Goal: Information Seeking & Learning: Learn about a topic

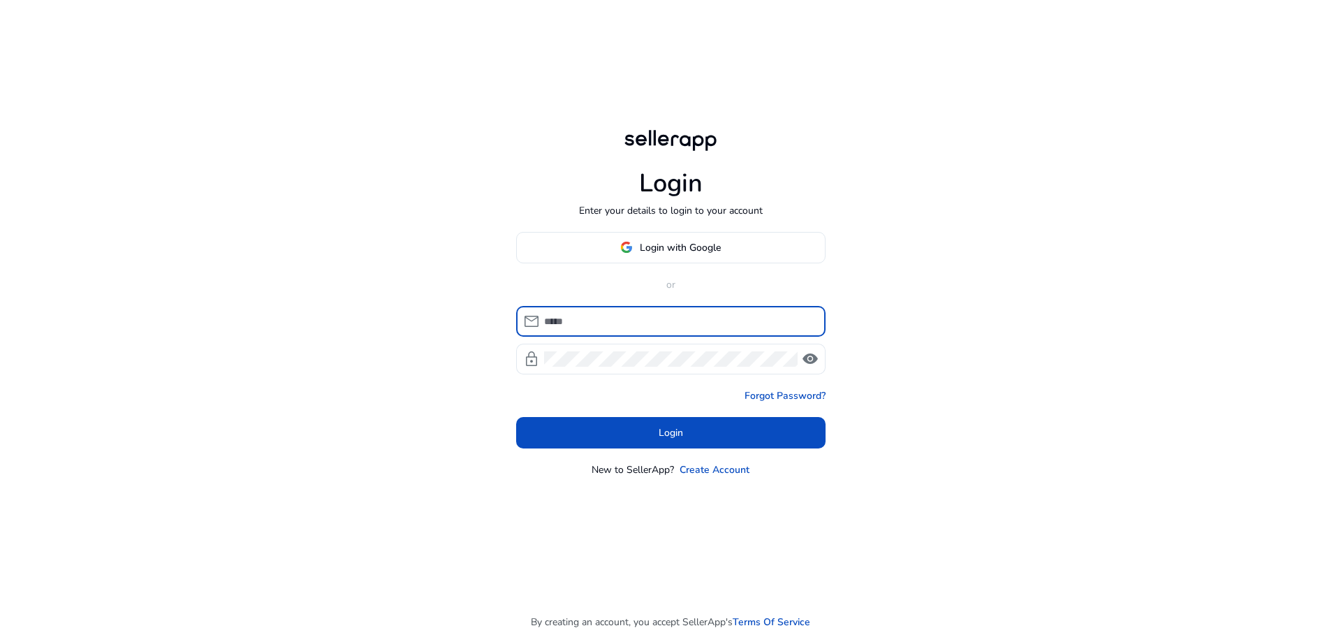
click at [624, 320] on input at bounding box center [679, 321] width 270 height 15
type input "**********"
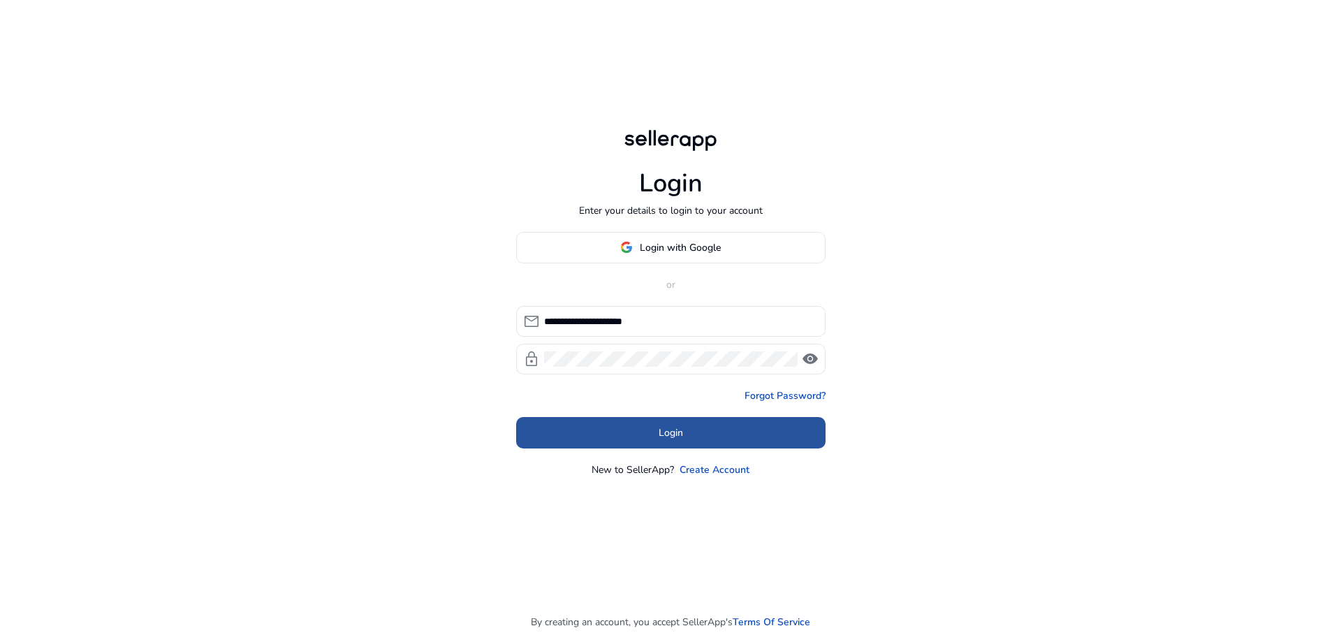
click at [624, 429] on span at bounding box center [670, 432] width 309 height 34
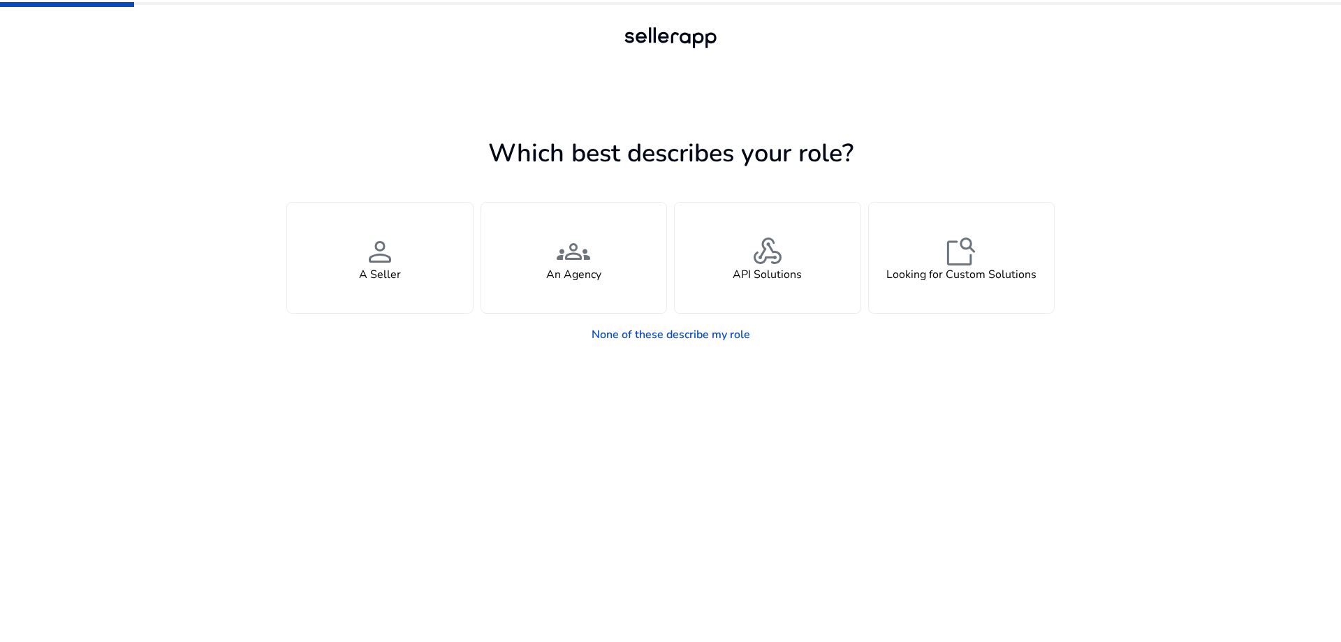
click at [555, 426] on app-seller-type "Which best describes your role? You manage your own brand or store and are look…" at bounding box center [670, 387] width 768 height 509
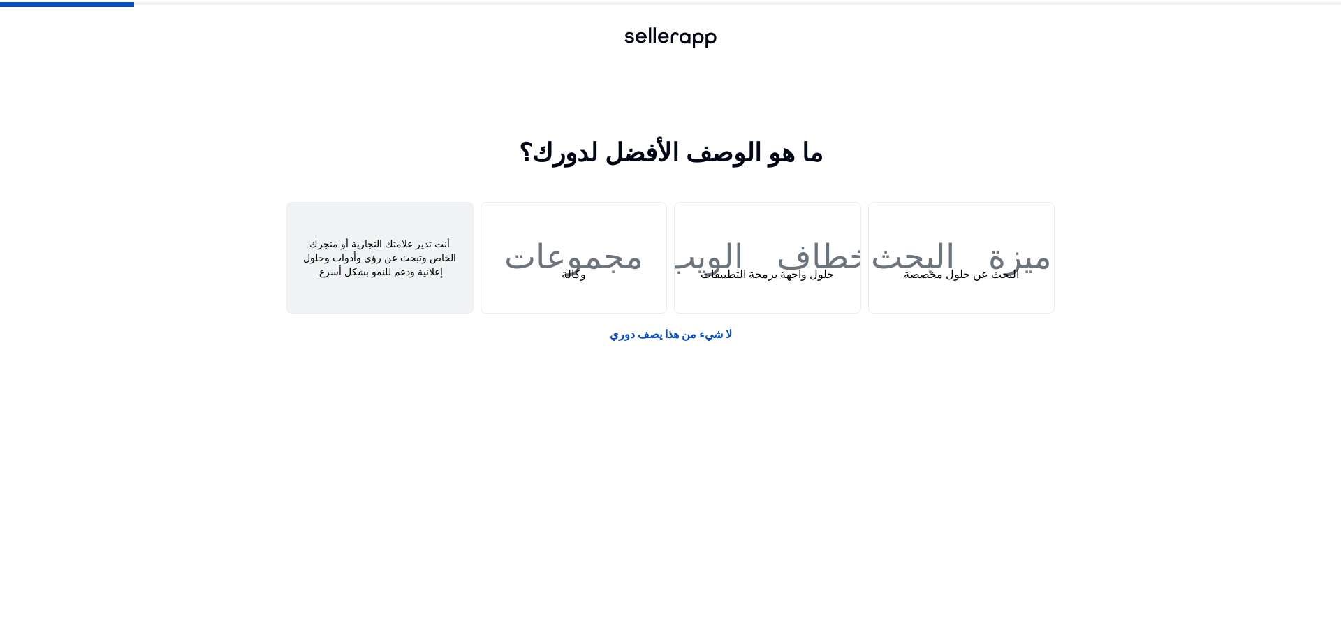
click at [421, 272] on div "شخص بائع" at bounding box center [380, 257] width 186 height 110
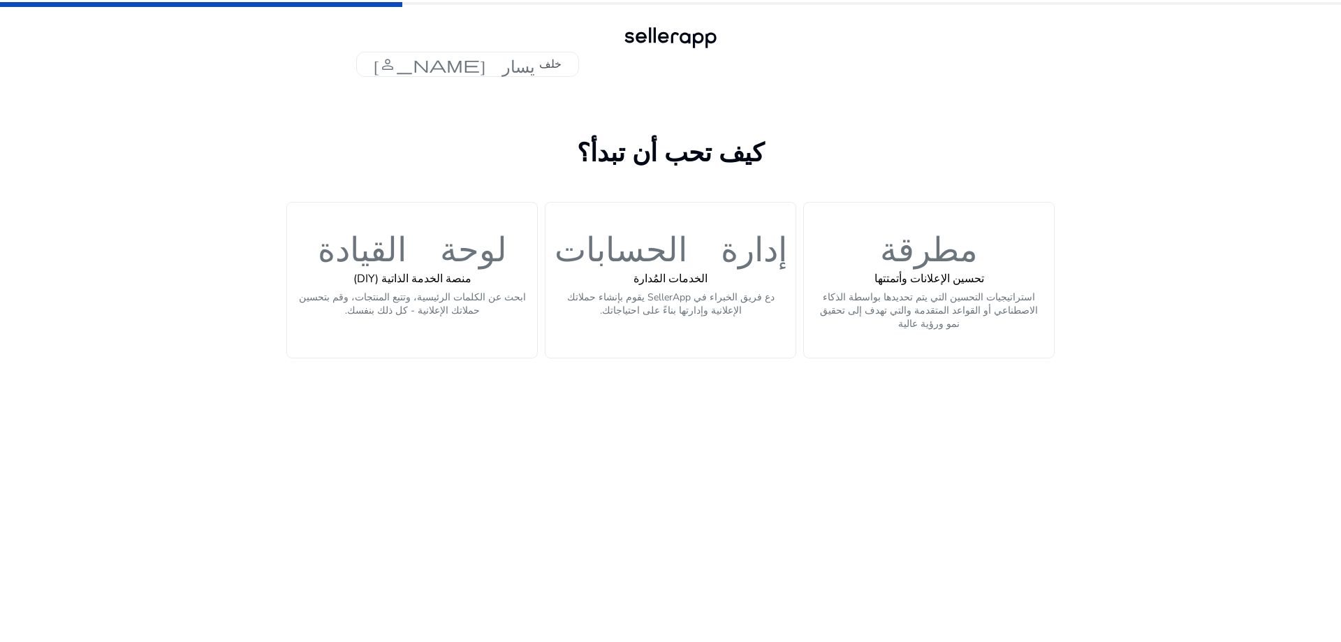
drag, startPoint x: 182, startPoint y: 269, endPoint x: 709, endPoint y: 459, distance: 559.7
click at [709, 459] on app-personalize "كيف تحب أن تبدأ؟ لوحة القيادة منصة الخدمة الذاتية (DIY) ابحث عن الكلمات الرئيسي…" at bounding box center [670, 387] width 768 height 509
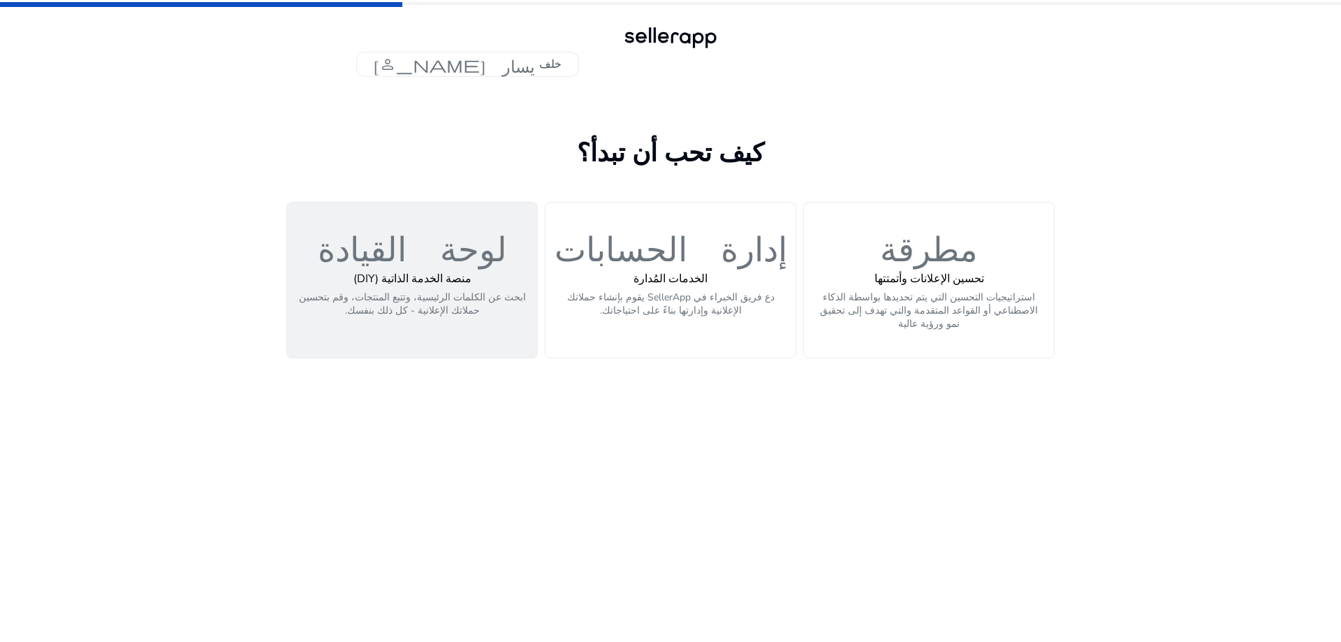
click at [475, 323] on p "ابحث عن الكلمات الرئيسية، وتتبع المنتجات، وقم بتحسين حملاتك الإعلانية - كل ذلك …" at bounding box center [411, 311] width 233 height 42
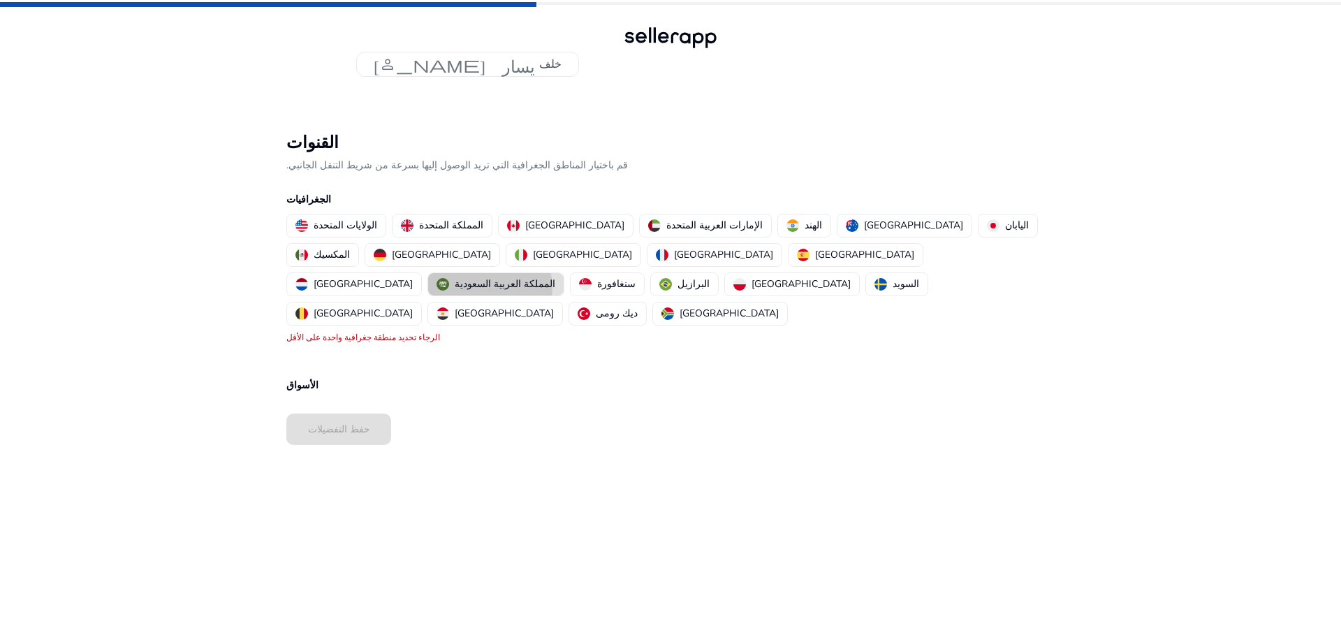
click at [529, 277] on font "المملكة العربية السعودية" at bounding box center [505, 283] width 101 height 13
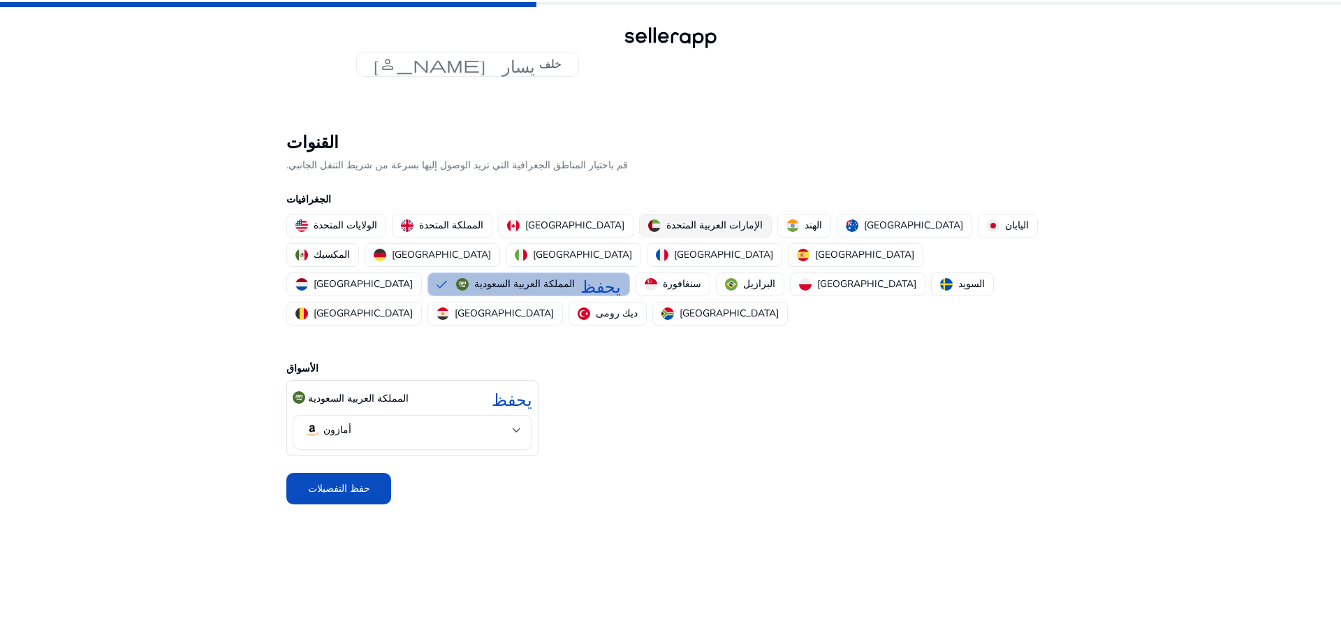
click at [666, 230] on font "الإمارات العربية المتحدة" at bounding box center [714, 225] width 96 height 13
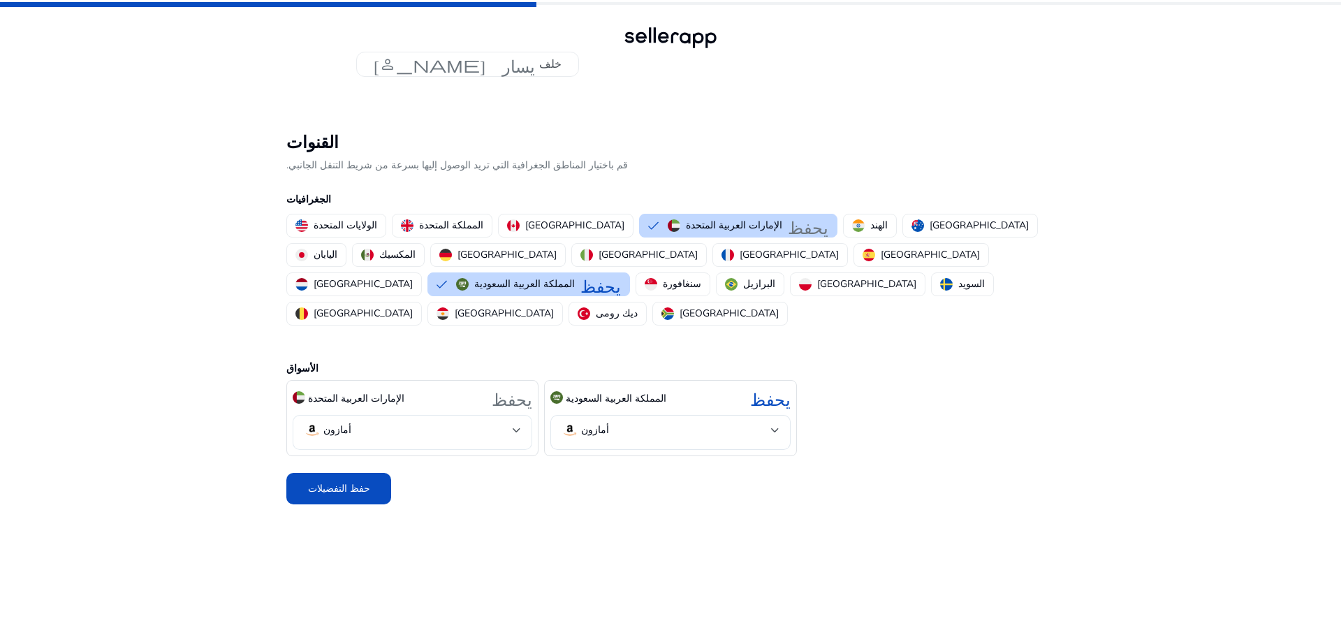
click at [522, 415] on div "أمازون" at bounding box center [412, 432] width 239 height 35
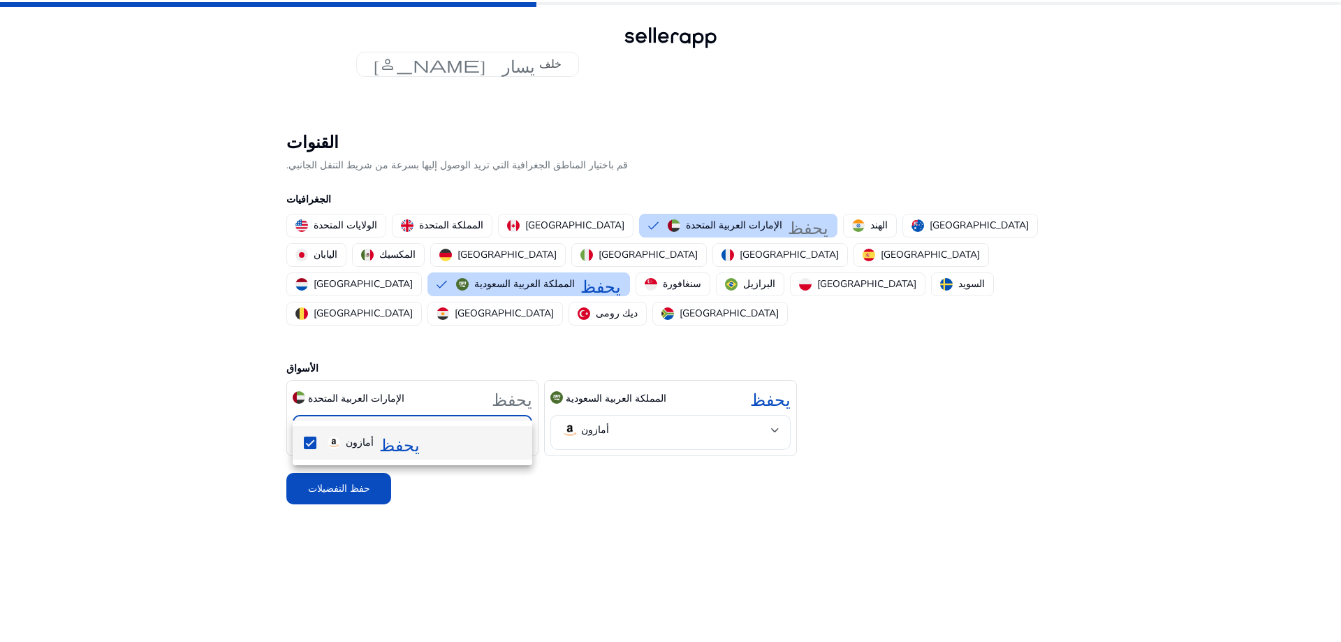
click at [522, 400] on div at bounding box center [670, 321] width 1341 height 642
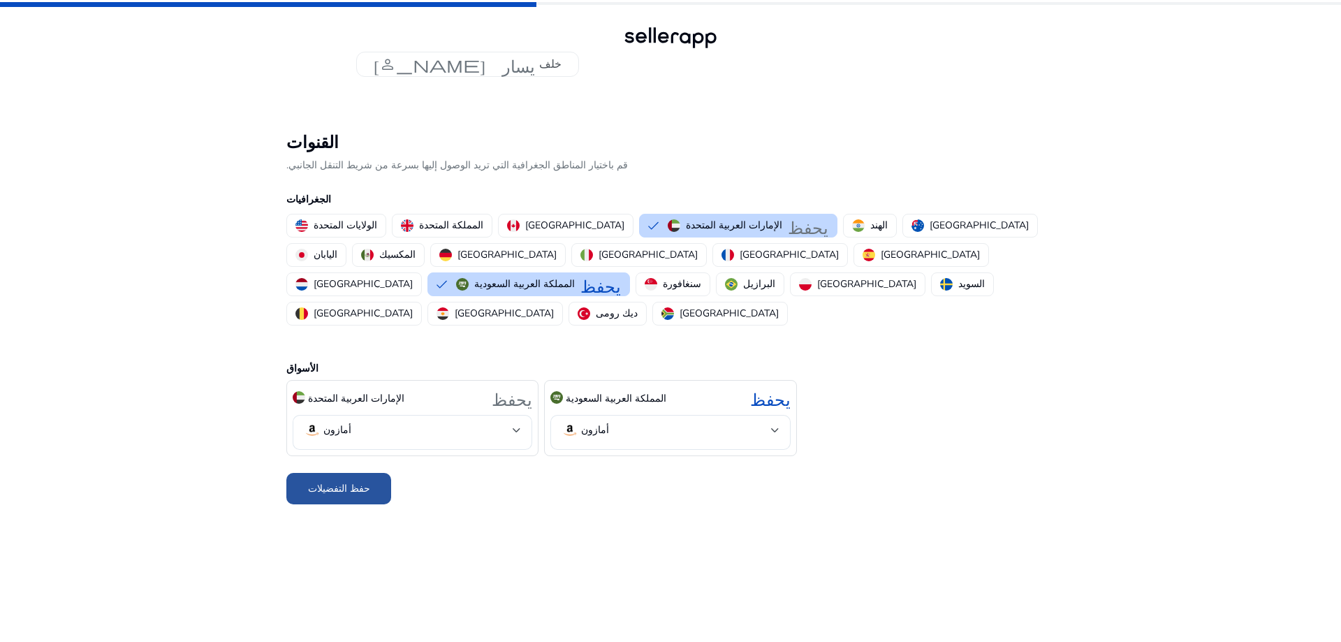
click at [385, 472] on span at bounding box center [338, 489] width 105 height 34
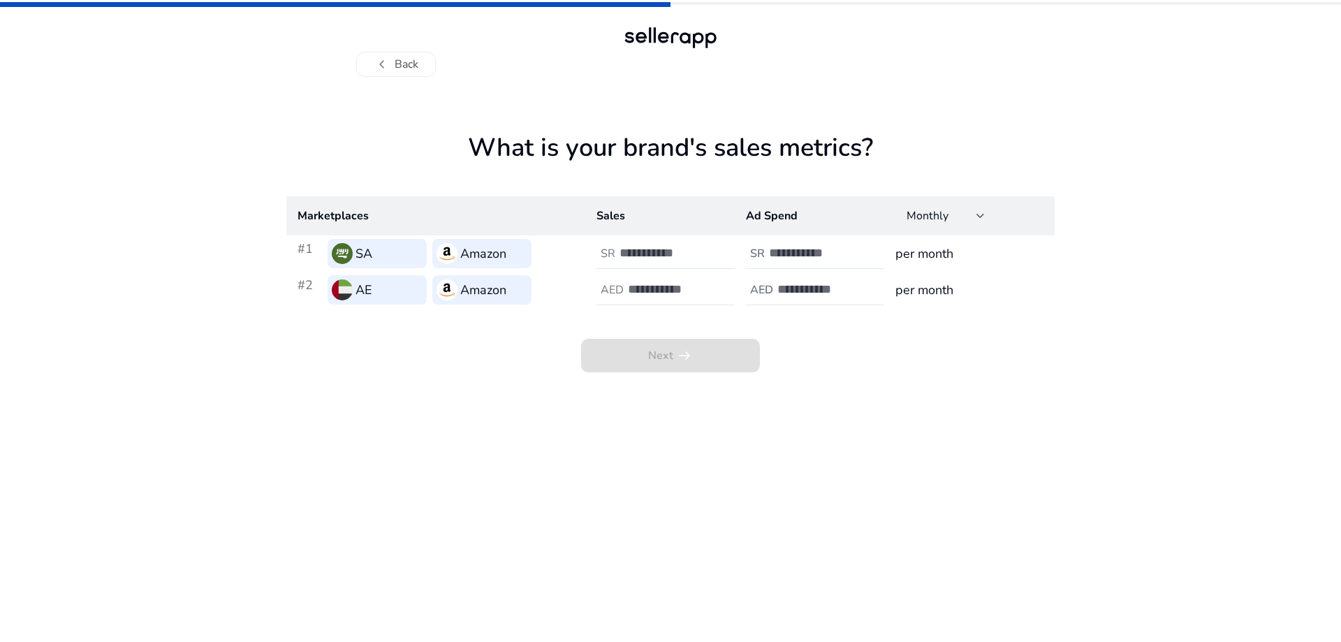
click at [138, 309] on div "chevron_left Back What is your brand's sales metrics? Marketplaces Sales Ad Spe…" at bounding box center [670, 321] width 1341 height 642
click at [688, 255] on input "number" at bounding box center [666, 252] width 94 height 15
click at [705, 249] on input "*" at bounding box center [666, 252] width 94 height 15
click at [708, 258] on input "*" at bounding box center [666, 252] width 94 height 15
click at [709, 247] on input "*" at bounding box center [666, 252] width 94 height 15
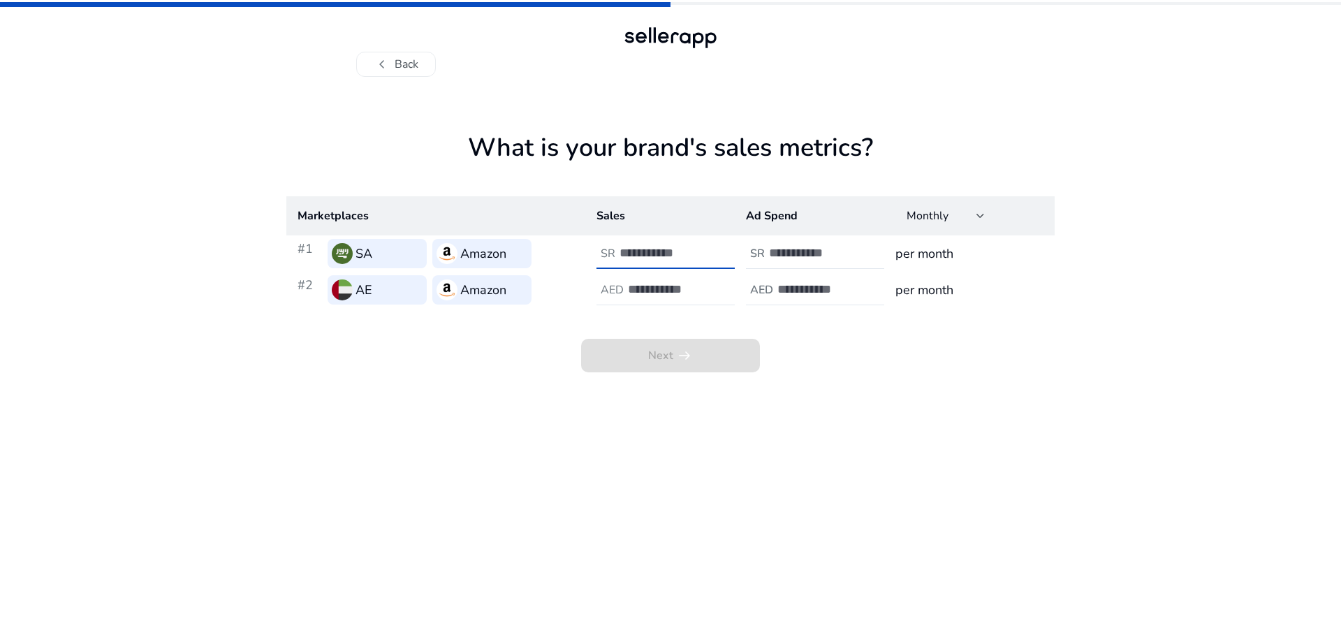
click at [709, 247] on input "*" at bounding box center [666, 252] width 94 height 15
click at [707, 256] on input "*" at bounding box center [666, 252] width 94 height 15
type input "*"
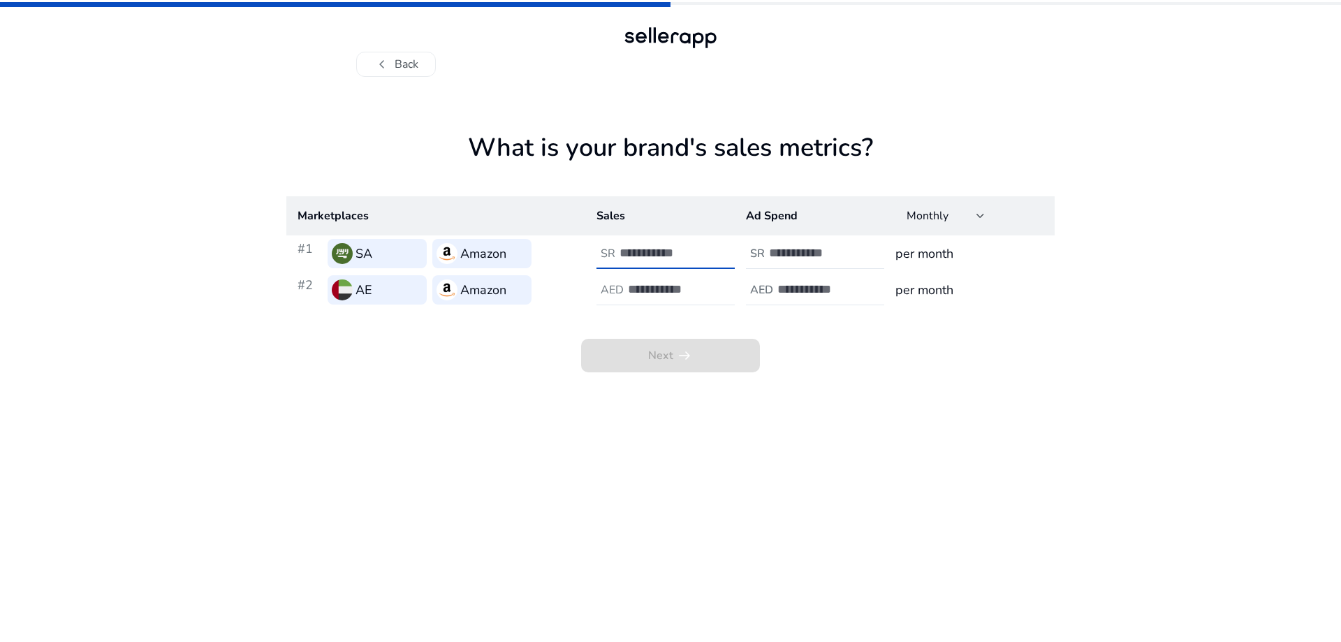
click at [707, 256] on input "*" at bounding box center [666, 252] width 94 height 15
click at [942, 255] on h3 "per month" at bounding box center [969, 254] width 148 height 20
click at [982, 212] on div at bounding box center [980, 215] width 8 height 17
click at [982, 212] on div at bounding box center [670, 321] width 1341 height 642
click at [635, 258] on input "*" at bounding box center [666, 252] width 94 height 15
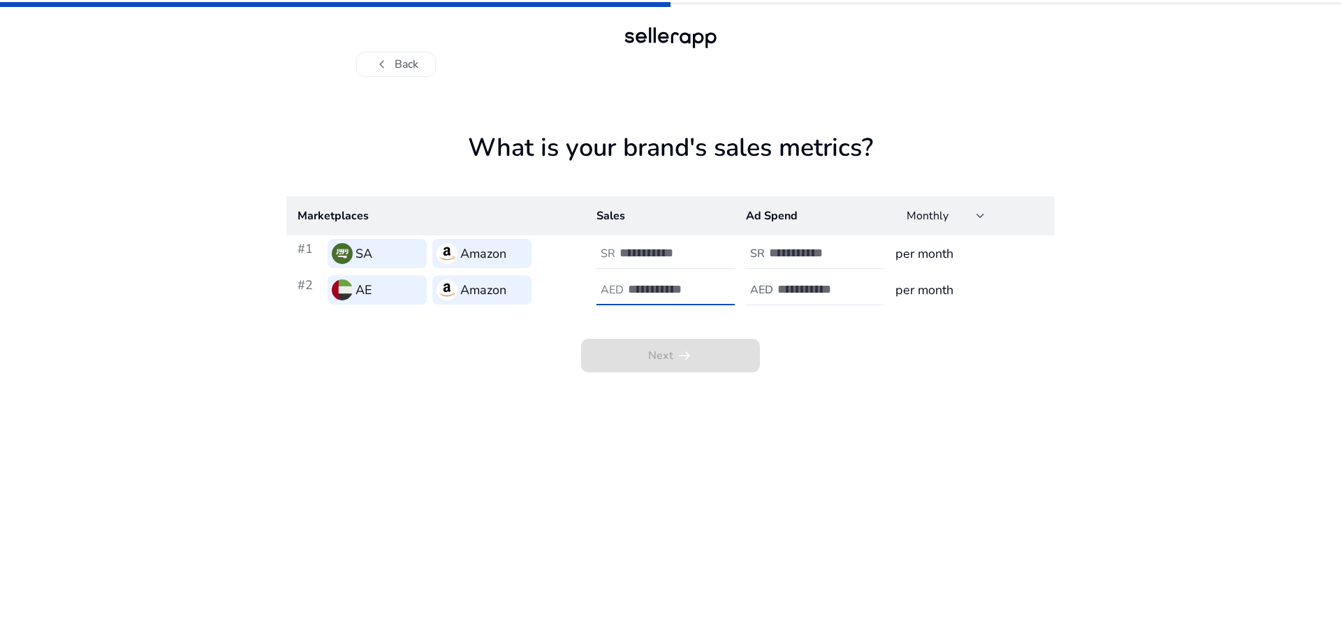
click at [651, 284] on input "number" at bounding box center [675, 288] width 94 height 15
type input "*"
click at [641, 246] on input "*" at bounding box center [666, 252] width 94 height 15
type input "*"
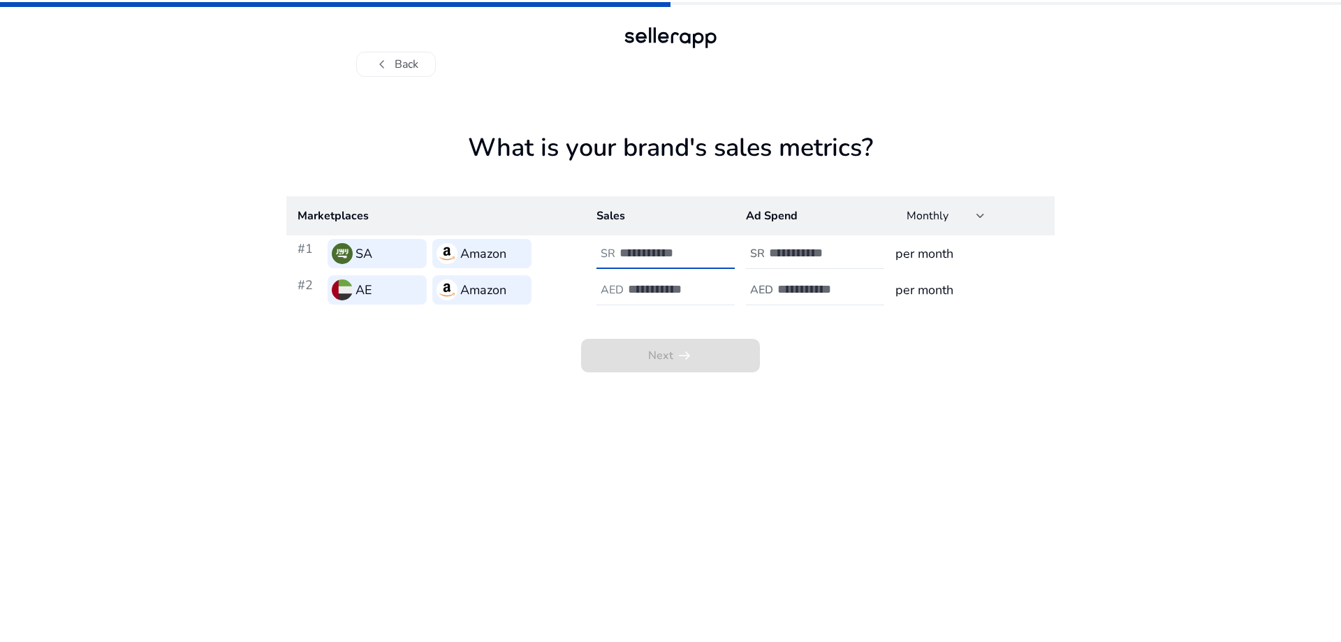
type input "*"
click at [637, 289] on input "*" at bounding box center [675, 288] width 94 height 15
type input "*"
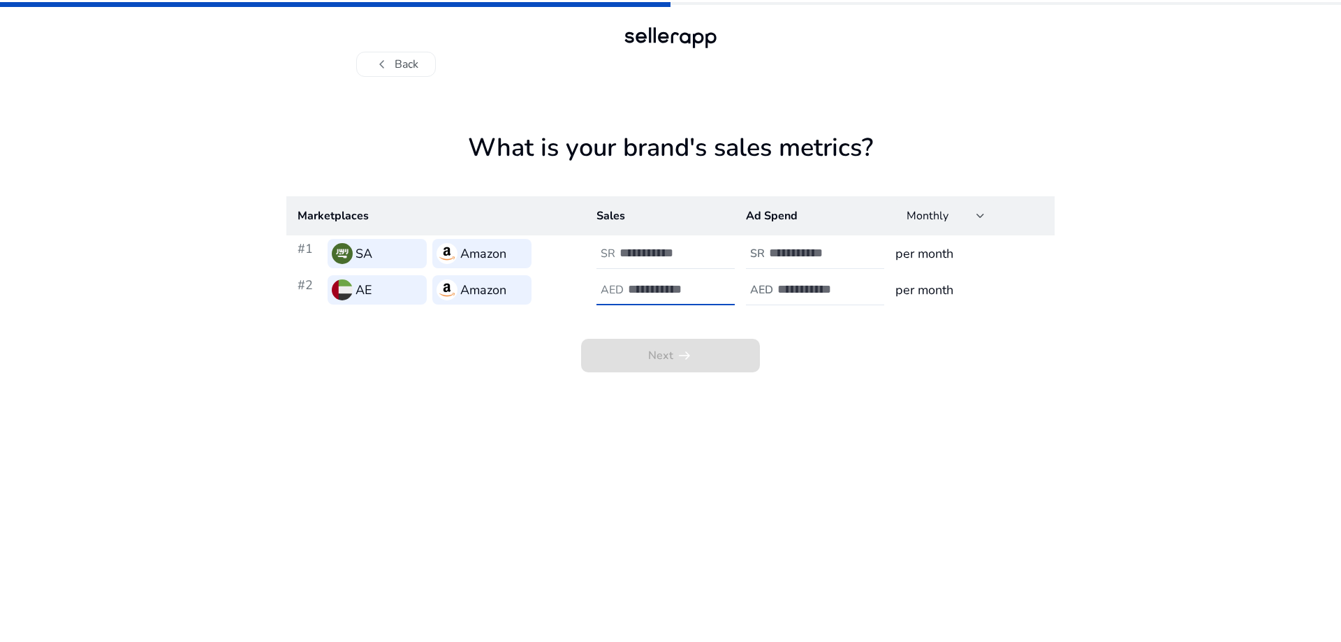
click at [808, 258] on input "number" at bounding box center [816, 252] width 94 height 15
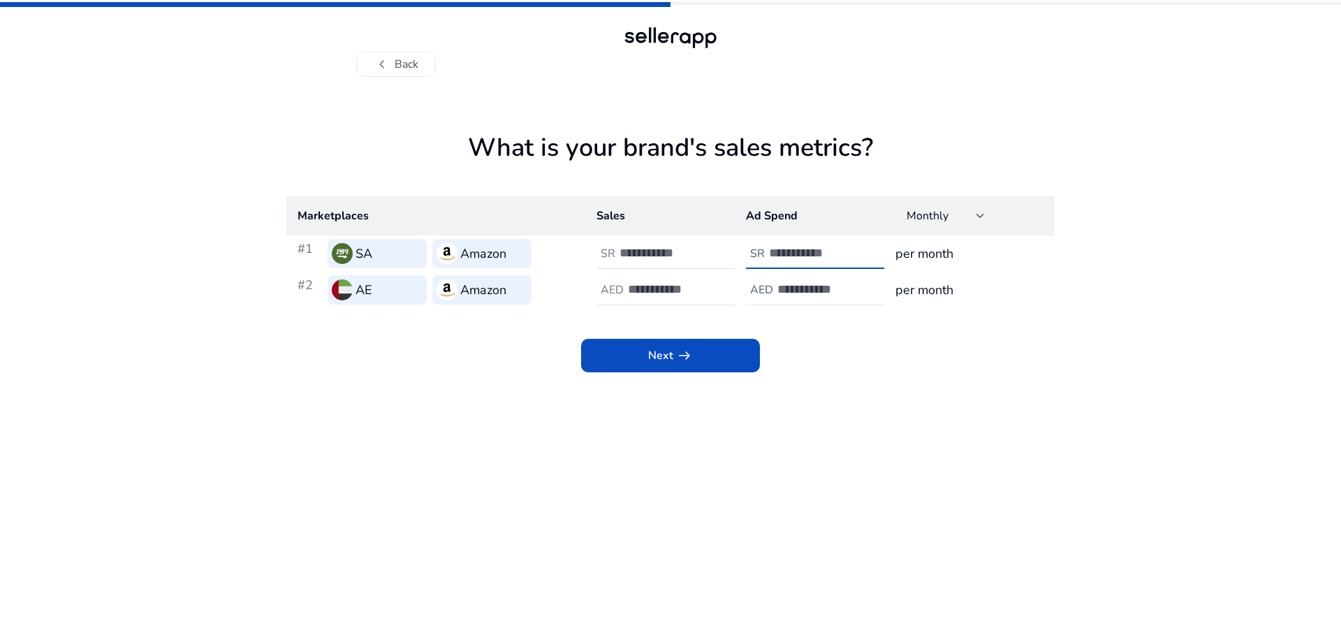
type input "*"
click at [860, 251] on input "*" at bounding box center [816, 252] width 94 height 15
click at [804, 256] on input "*" at bounding box center [816, 252] width 94 height 15
drag, startPoint x: 804, startPoint y: 256, endPoint x: 773, endPoint y: 256, distance: 31.4
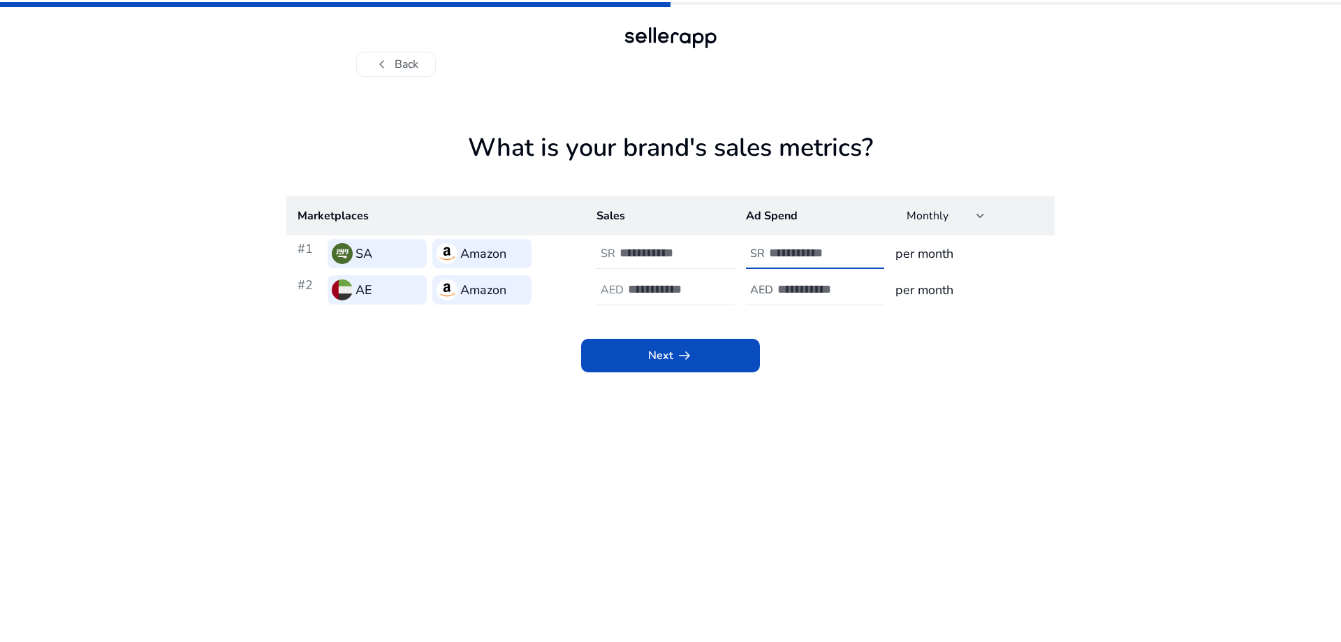
click at [773, 256] on input "*" at bounding box center [816, 252] width 94 height 15
click at [802, 293] on input "number" at bounding box center [824, 288] width 94 height 15
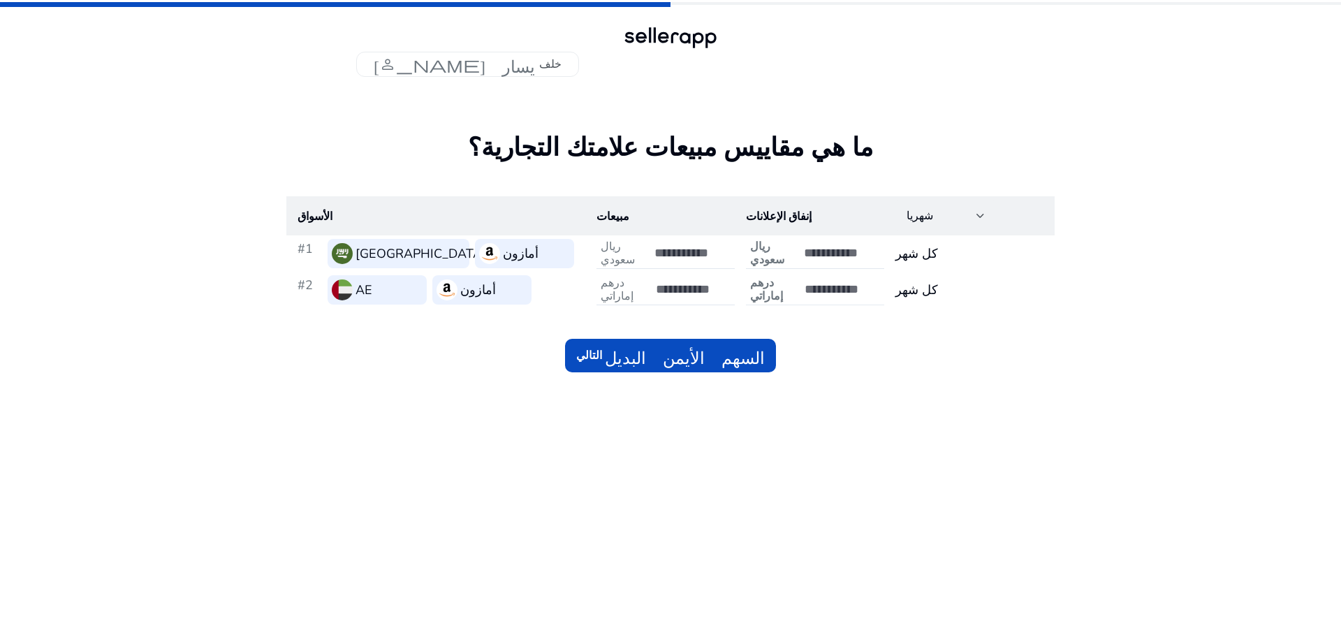
click at [820, 291] on input "number" at bounding box center [851, 288] width 94 height 15
type input "*"
drag, startPoint x: 669, startPoint y: 256, endPoint x: 628, endPoint y: 254, distance: 40.6
click at [628, 254] on div "ريال سعودي *" at bounding box center [680, 253] width 168 height 31
type input "*****"
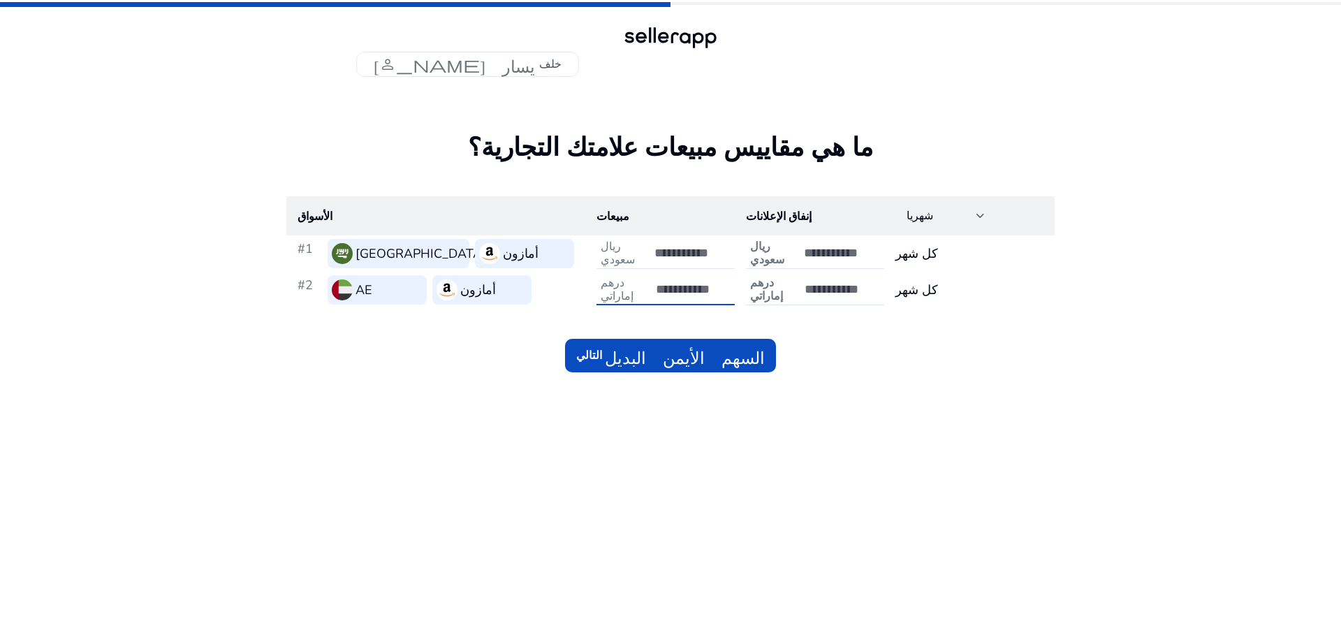
drag, startPoint x: 686, startPoint y: 291, endPoint x: 625, endPoint y: 290, distance: 61.4
click at [625, 290] on div "درهم إماراتي *" at bounding box center [679, 289] width 167 height 31
type input "*****"
drag, startPoint x: 815, startPoint y: 255, endPoint x: 785, endPoint y: 251, distance: 30.3
click at [785, 251] on div "ريال سعودي *" at bounding box center [830, 253] width 168 height 31
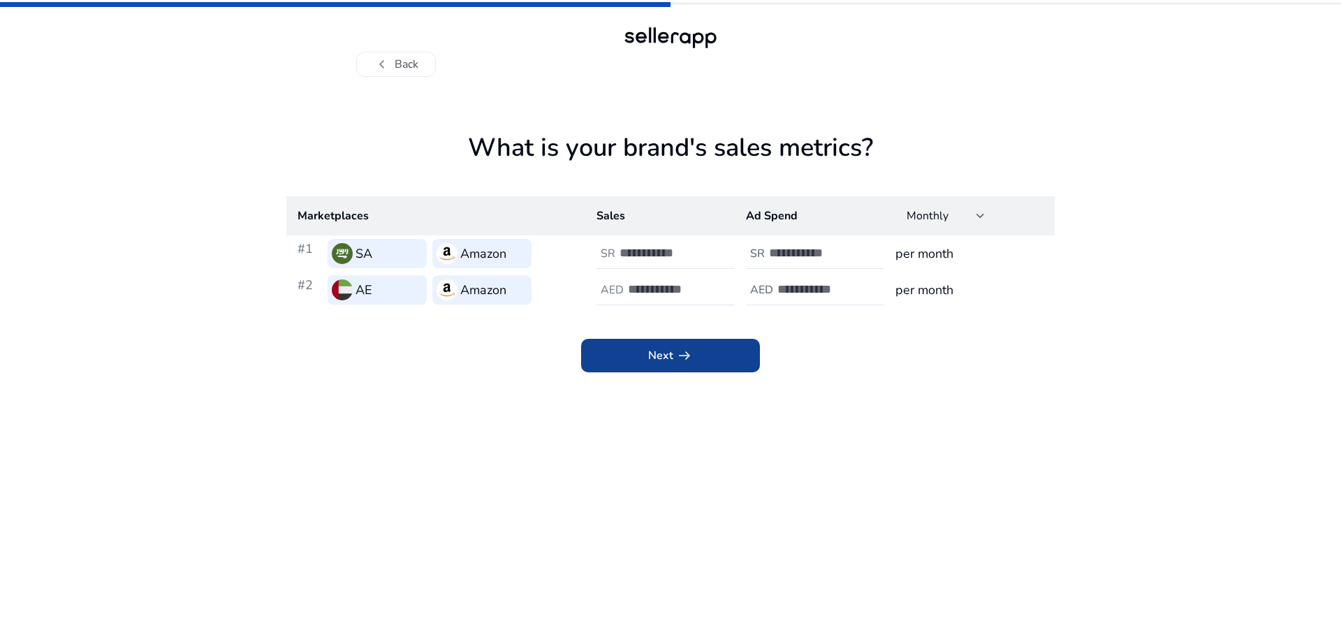
click at [692, 348] on span "arrow_right_alt" at bounding box center [684, 355] width 17 height 17
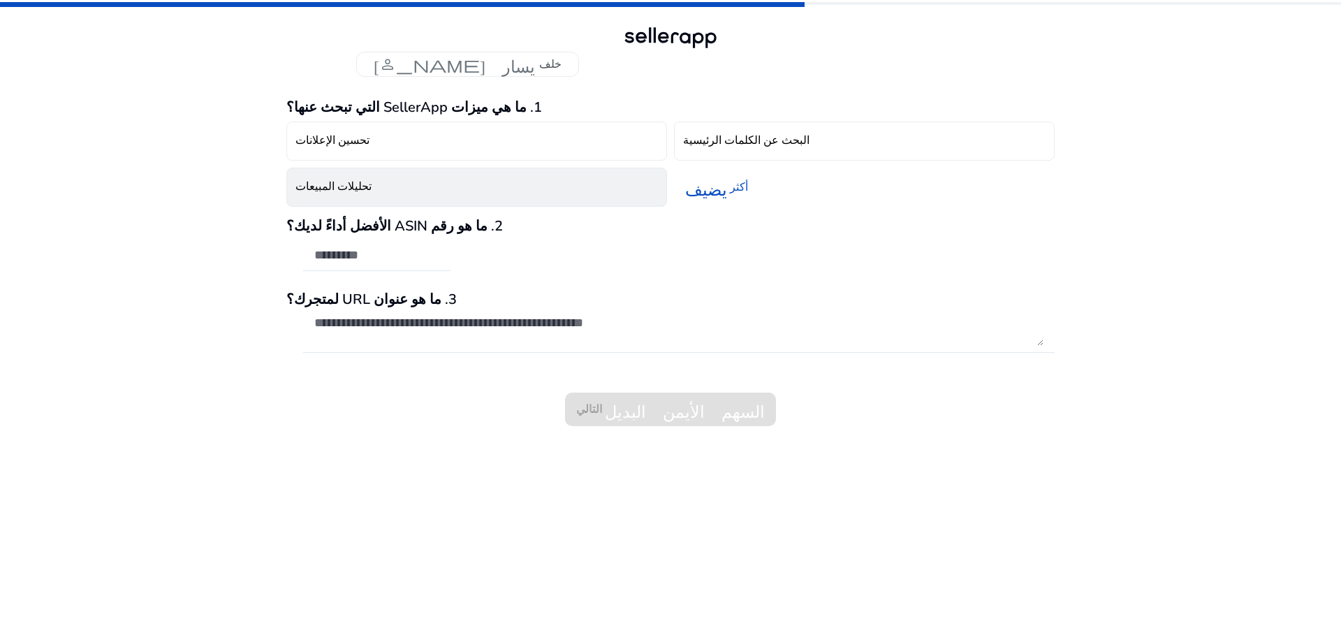
click at [371, 193] on button "تحليلات المبيعات" at bounding box center [476, 187] width 381 height 39
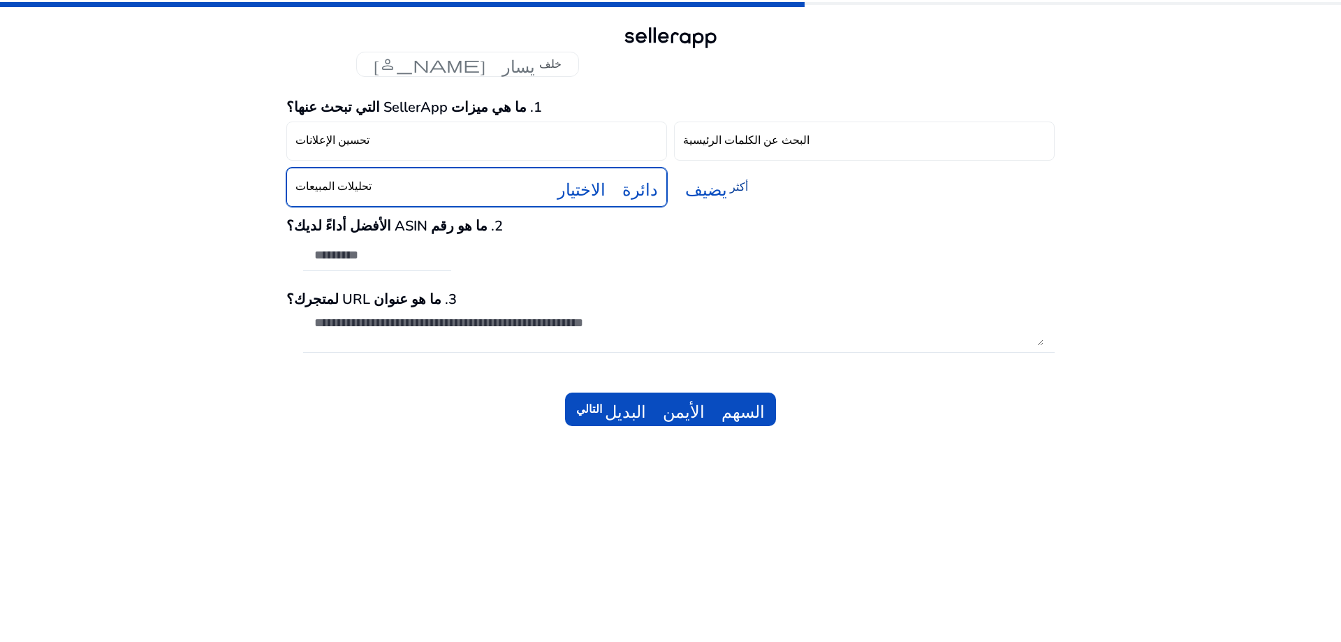
click at [715, 191] on font "يضيف" at bounding box center [706, 187] width 42 height 20
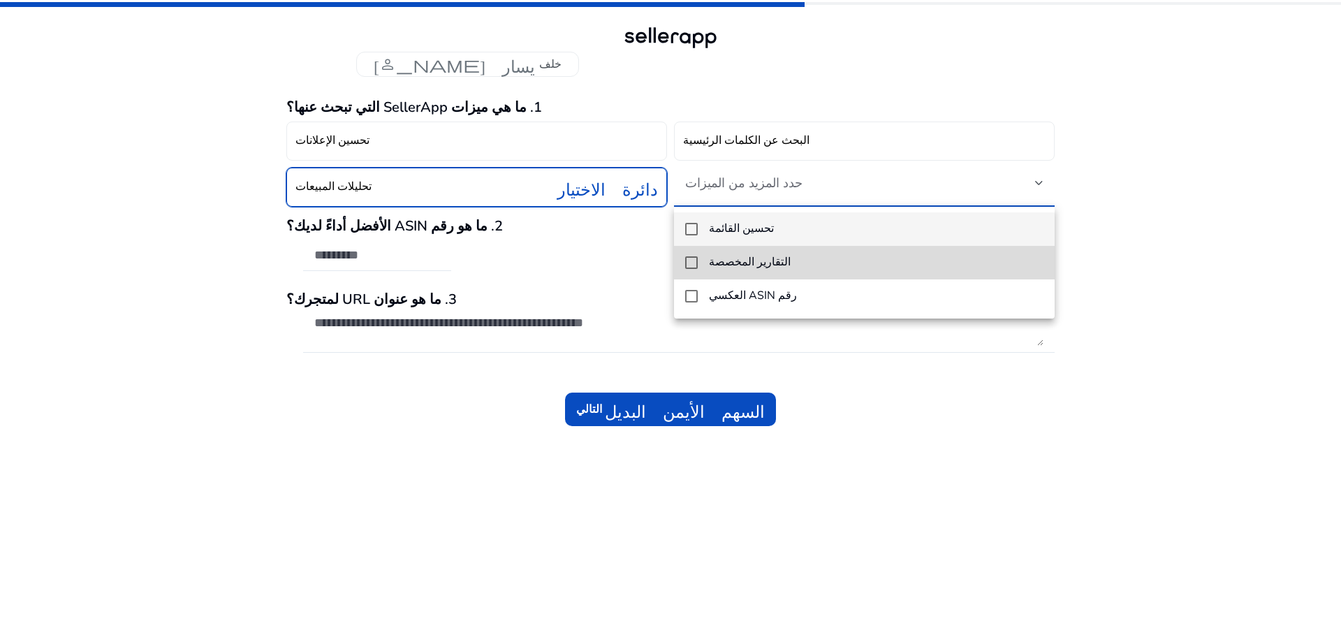
click at [688, 262] on mat-pseudo-checkbox at bounding box center [691, 262] width 13 height 13
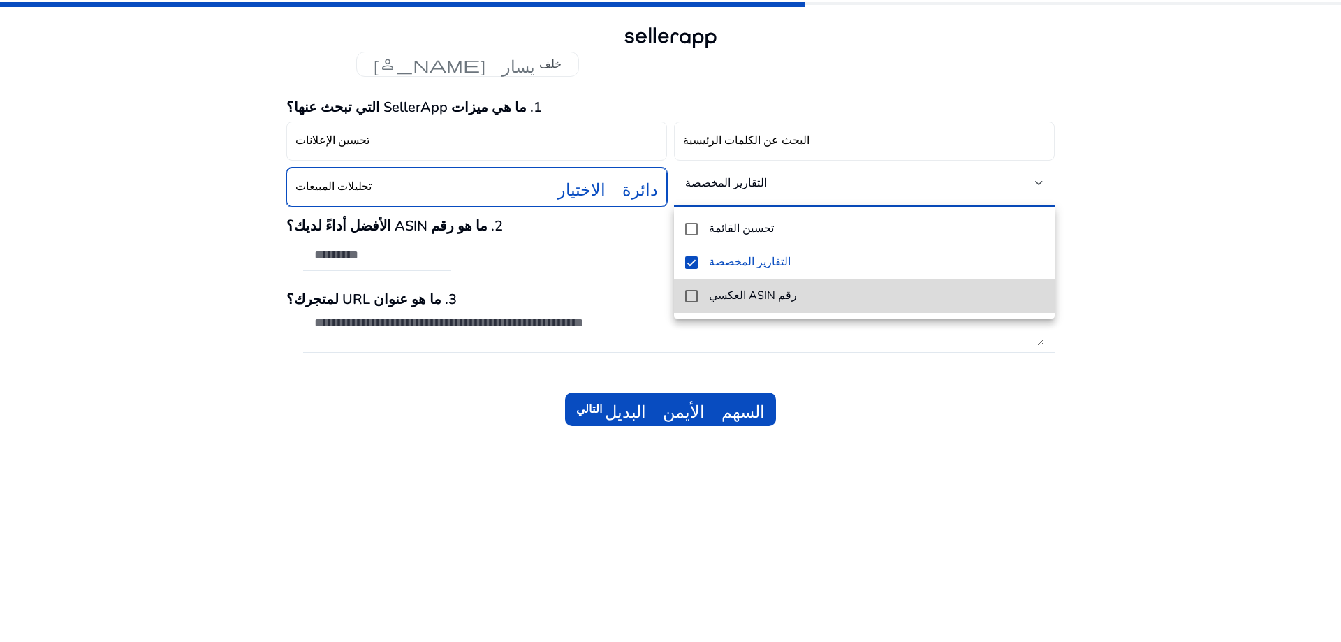
click at [688, 298] on mat-pseudo-checkbox at bounding box center [691, 296] width 13 height 13
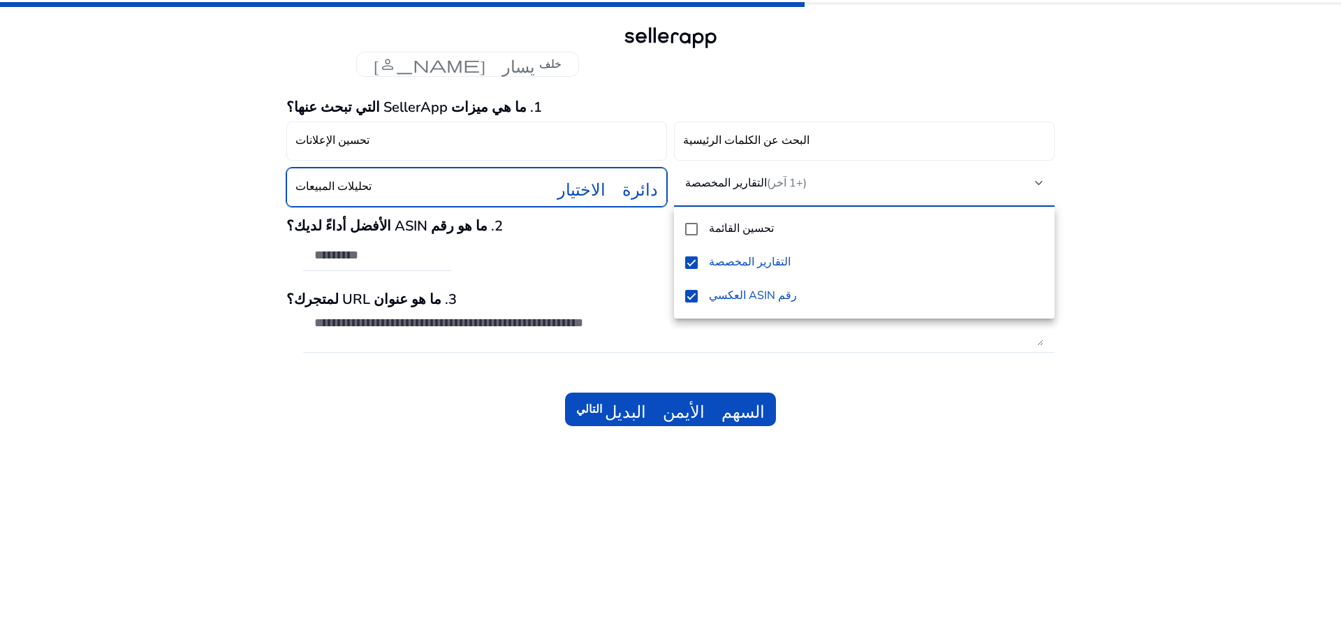
click at [666, 393] on div at bounding box center [670, 321] width 1341 height 642
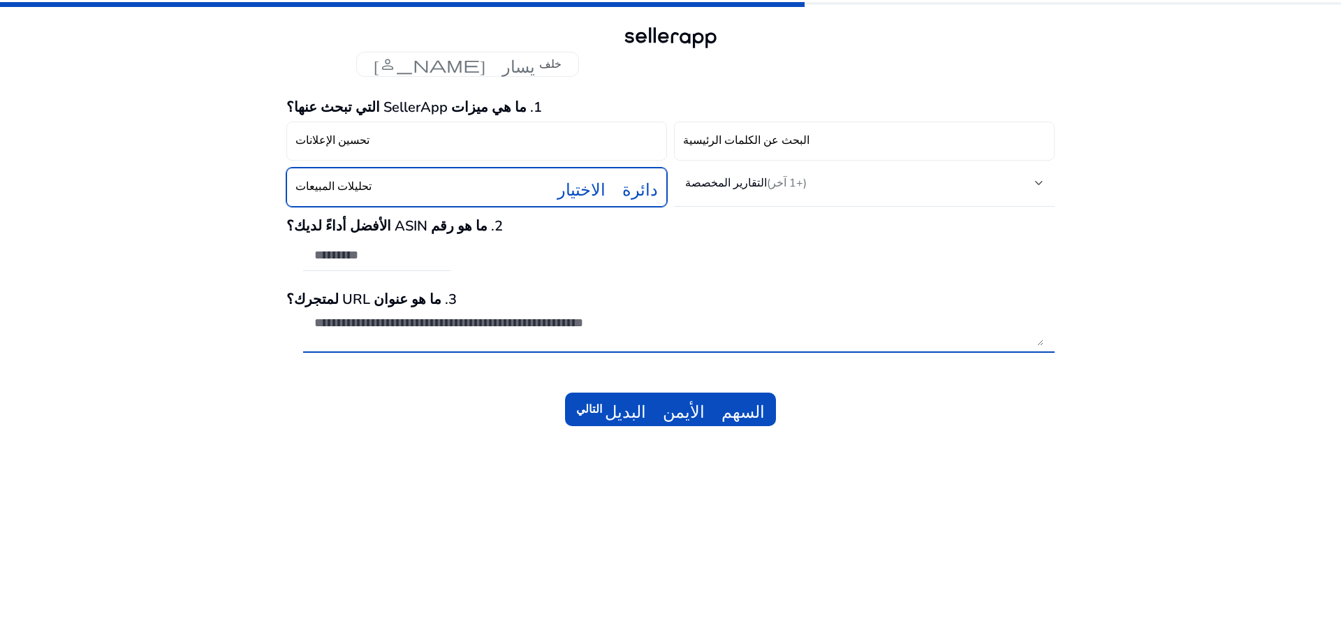
click at [496, 329] on textarea at bounding box center [678, 330] width 729 height 31
click at [629, 405] on font "السهم الأيمن البديل" at bounding box center [685, 409] width 160 height 20
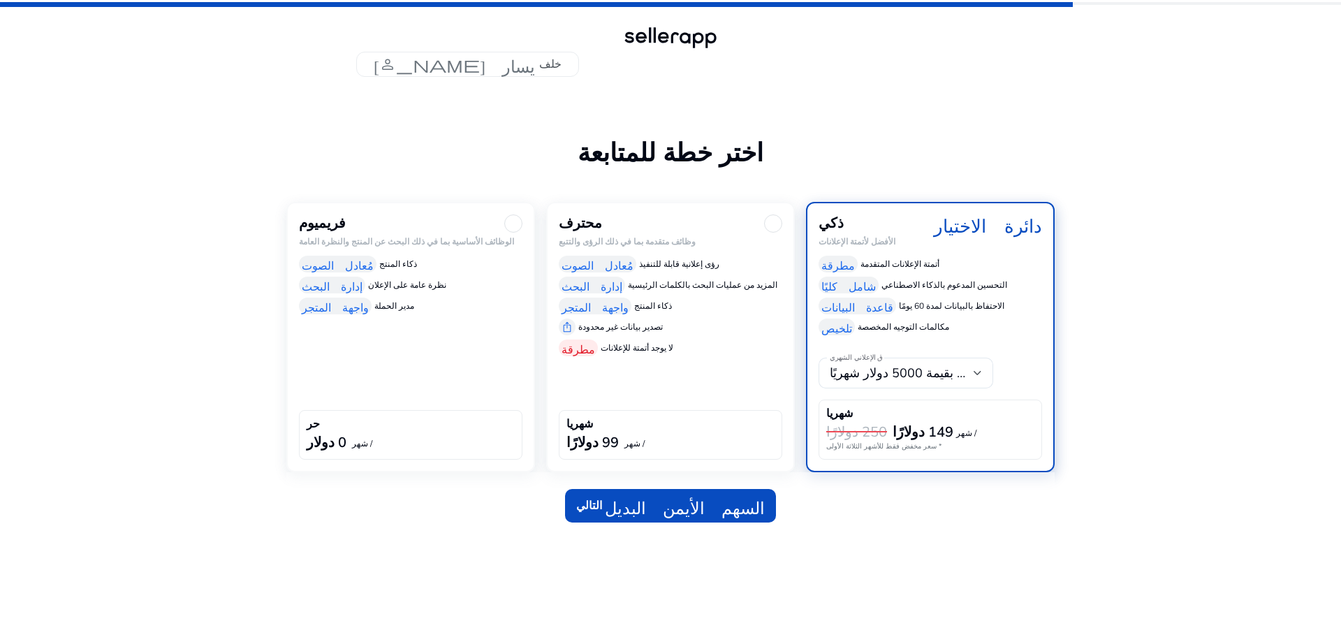
click at [470, 367] on div "فريميوم الوظائف الأساسية بما في ذلك البحث عن المنتج والنظرة العامة مُعادل الصوت…" at bounding box center [410, 337] width 249 height 270
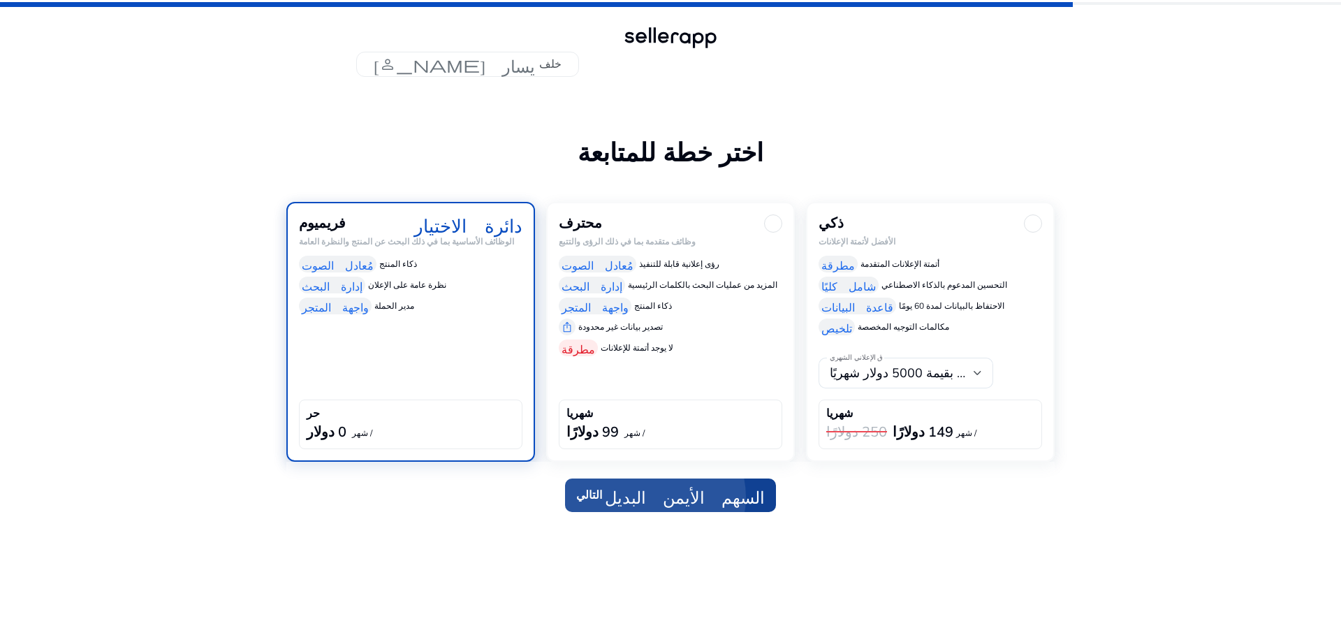
click at [668, 496] on font "السهم الأيمن البديل" at bounding box center [685, 495] width 160 height 20
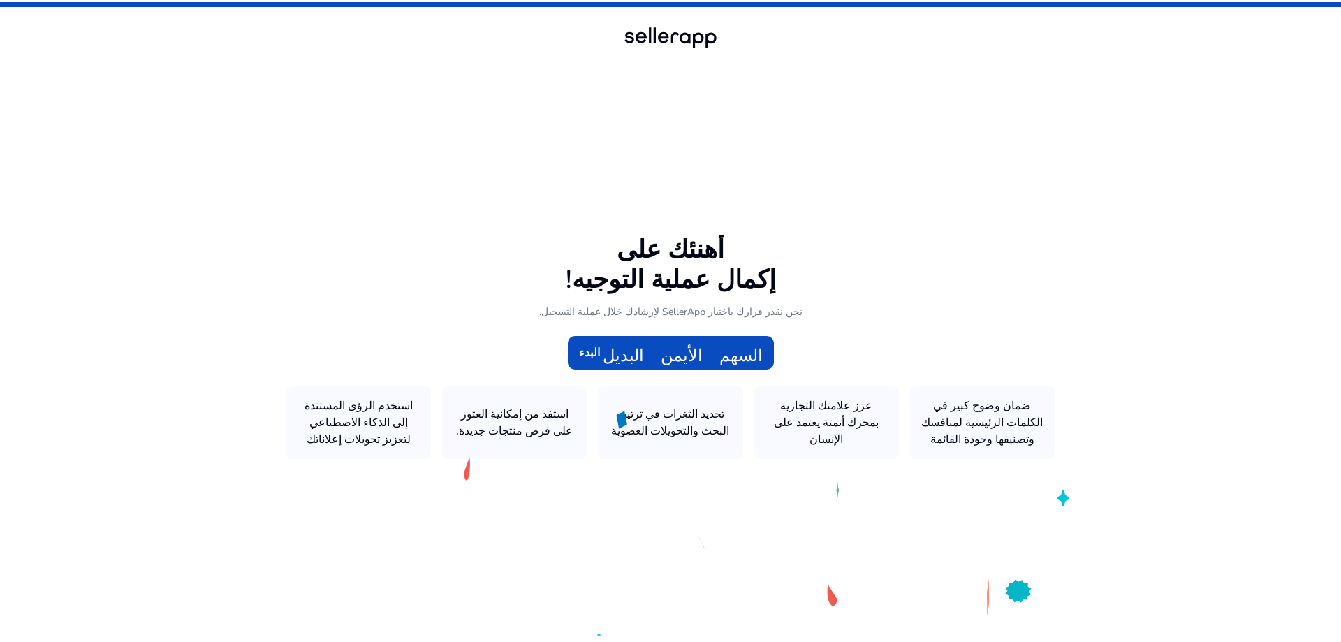
click at [501, 408] on icon at bounding box center [670, 317] width 1341 height 635
click at [645, 430] on icon at bounding box center [670, 317] width 1341 height 635
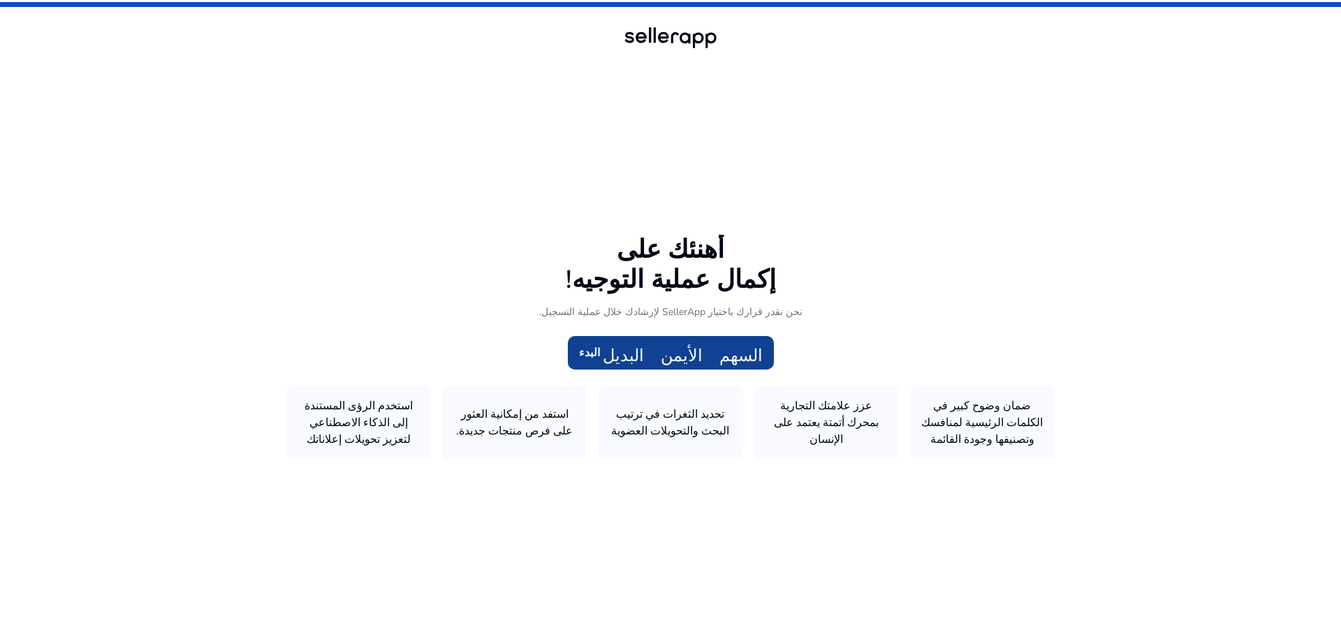
click at [684, 355] on font "السهم الأيمن البديل" at bounding box center [683, 353] width 160 height 20
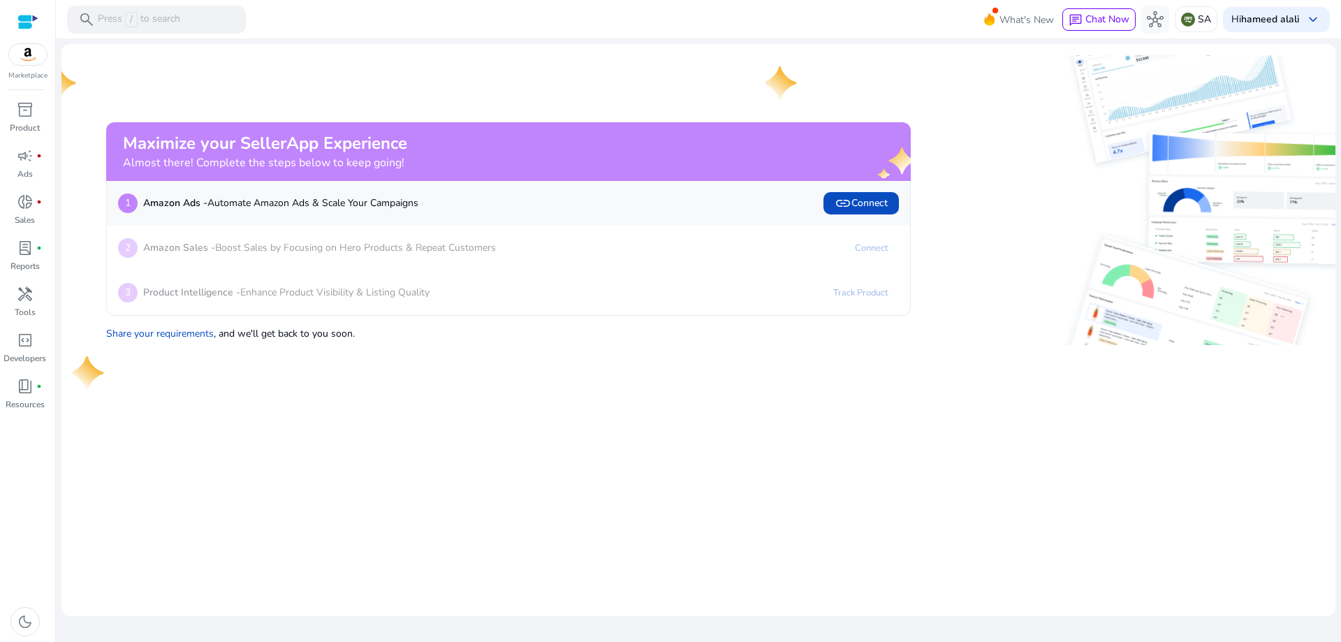
click at [202, 50] on mat-card "Maximize your SellerApp Experience Almost there! Complete the steps below to ke…" at bounding box center [698, 330] width 1274 height 572
click at [30, 56] on img at bounding box center [28, 54] width 38 height 21
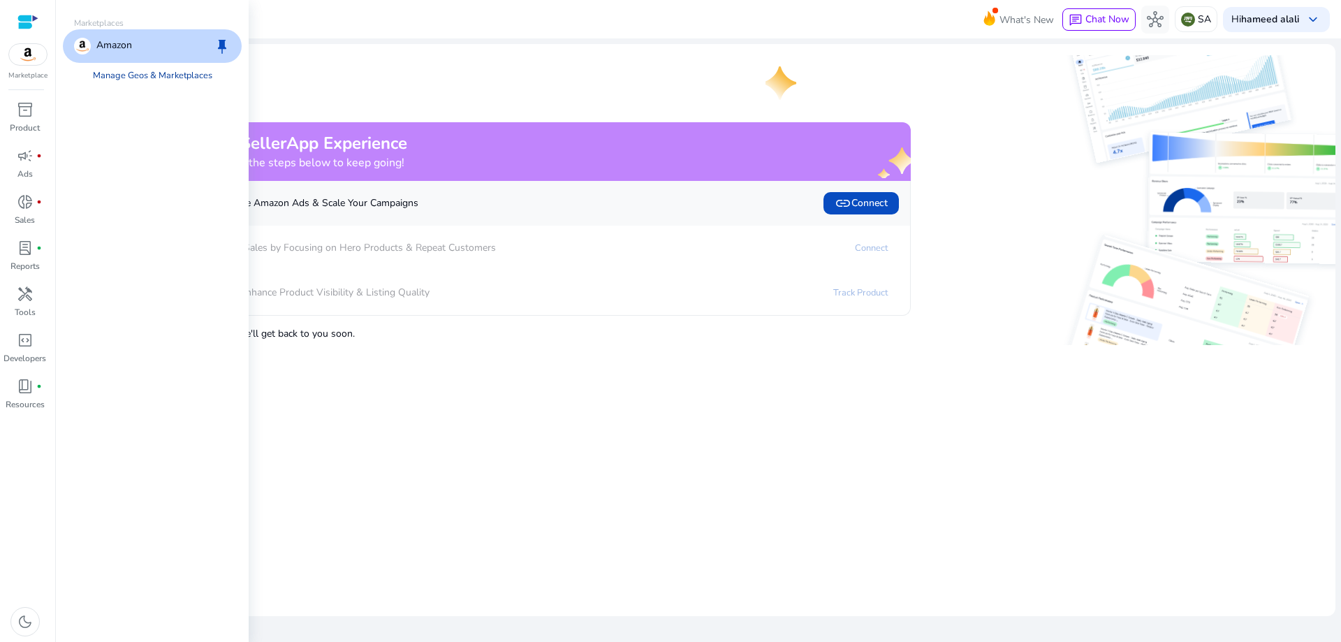
click at [147, 79] on link "Manage Geos & Marketplaces" at bounding box center [153, 75] width 142 height 25
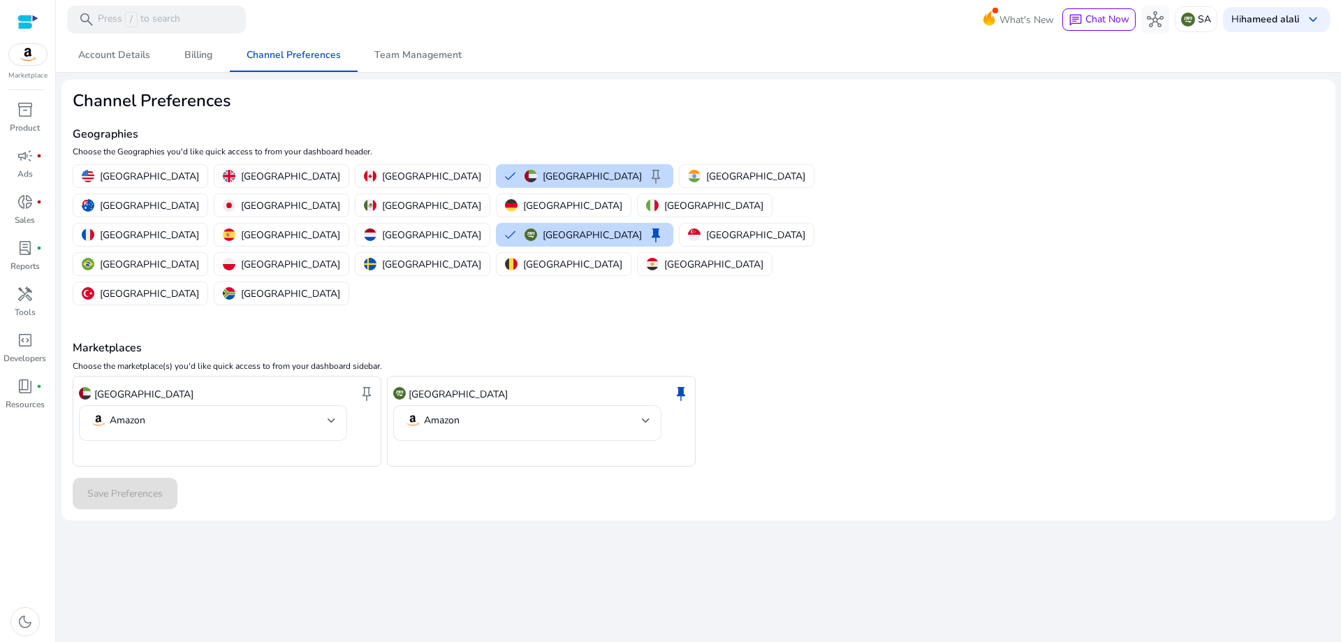
click at [29, 62] on img at bounding box center [28, 54] width 38 height 21
click at [543, 174] on p "United Arab Emirates" at bounding box center [592, 176] width 99 height 15
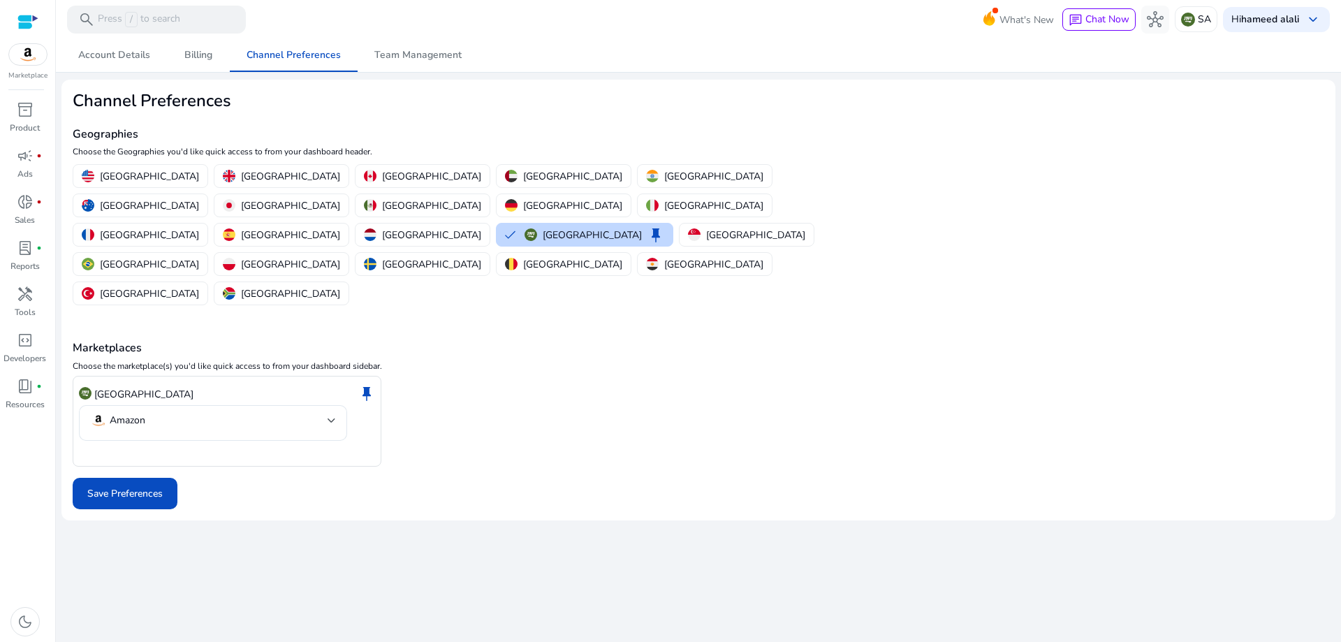
click at [33, 53] on img at bounding box center [28, 54] width 38 height 21
click at [327, 109] on h2 "Channel Preferences" at bounding box center [490, 101] width 834 height 20
click at [135, 59] on span "Account Details" at bounding box center [114, 55] width 72 height 10
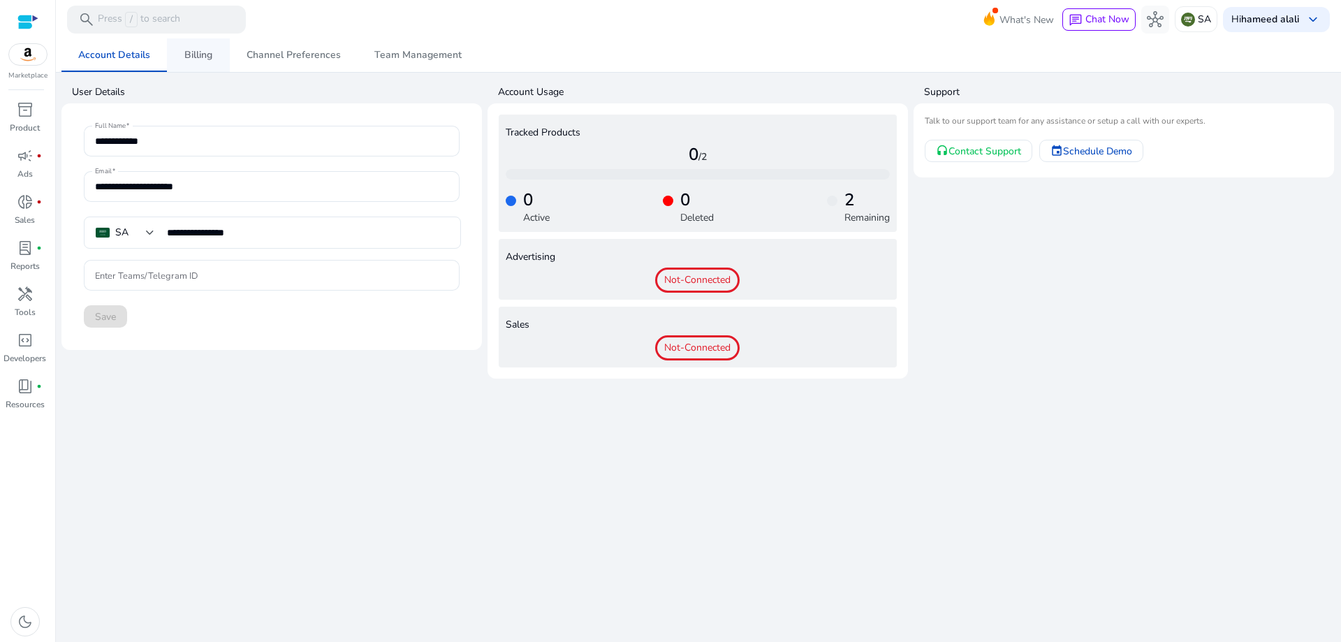
click at [189, 60] on span "Billing" at bounding box center [198, 55] width 28 height 10
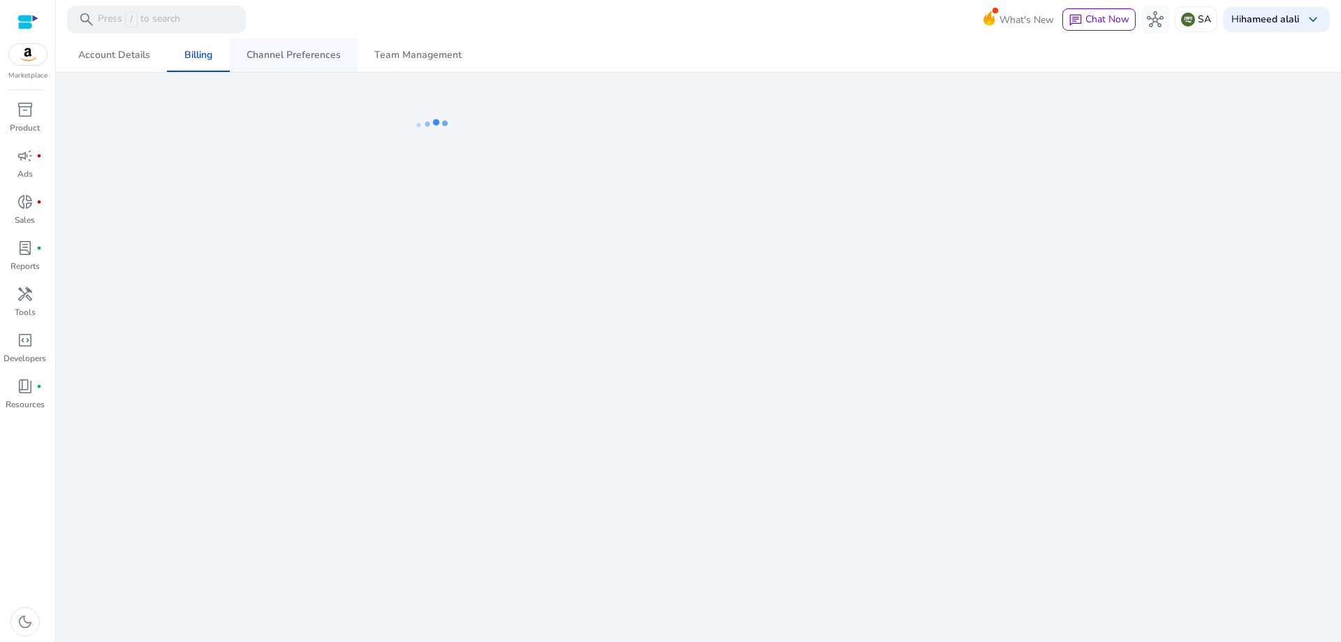
click at [235, 60] on link "Channel Preferences" at bounding box center [294, 55] width 128 height 34
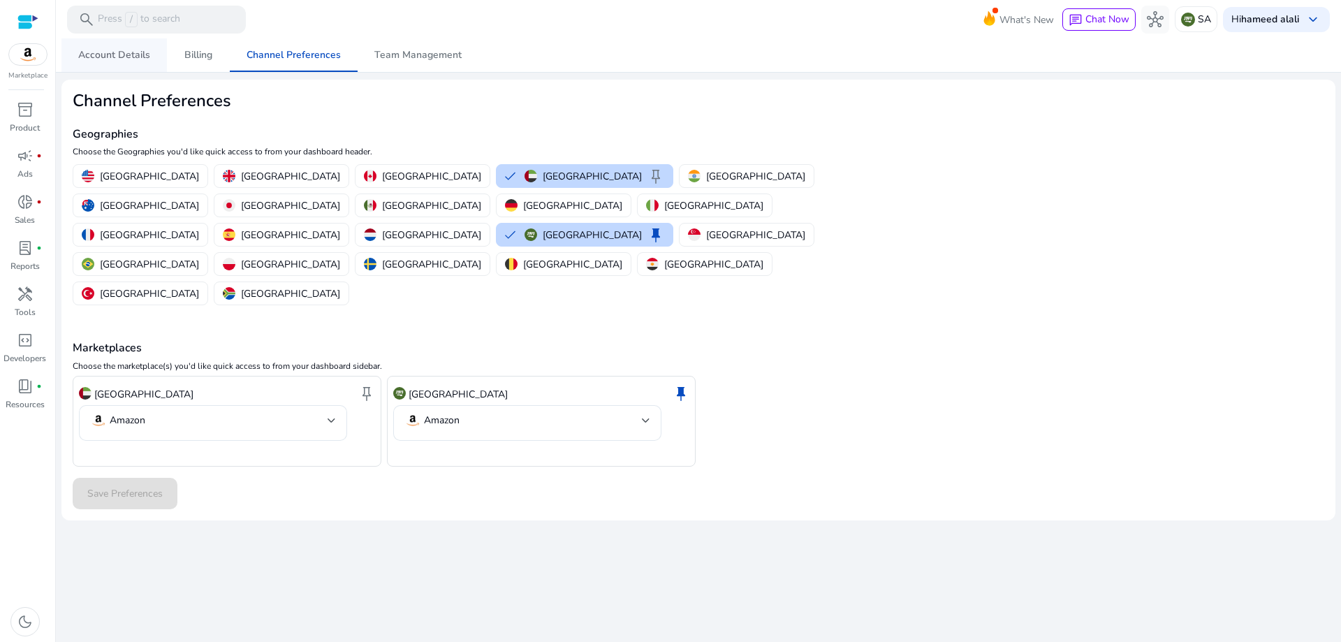
click at [128, 47] on span "Account Details" at bounding box center [114, 55] width 72 height 34
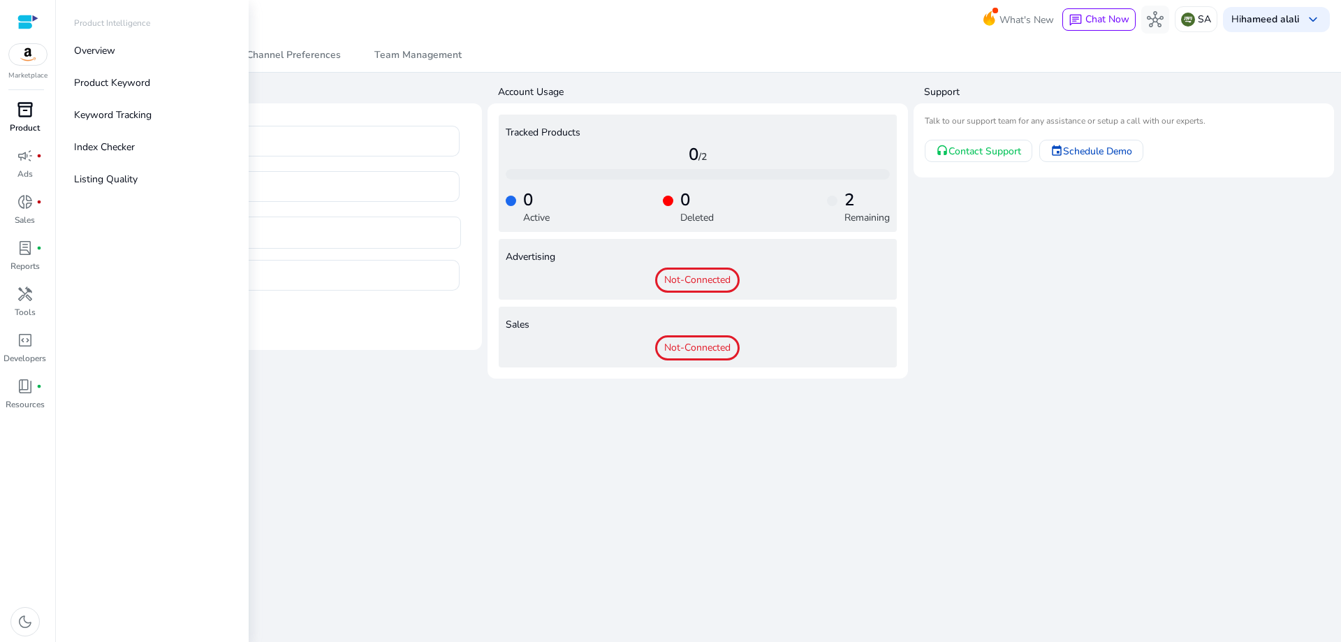
click at [33, 116] on span "inventory_2" at bounding box center [25, 109] width 17 height 17
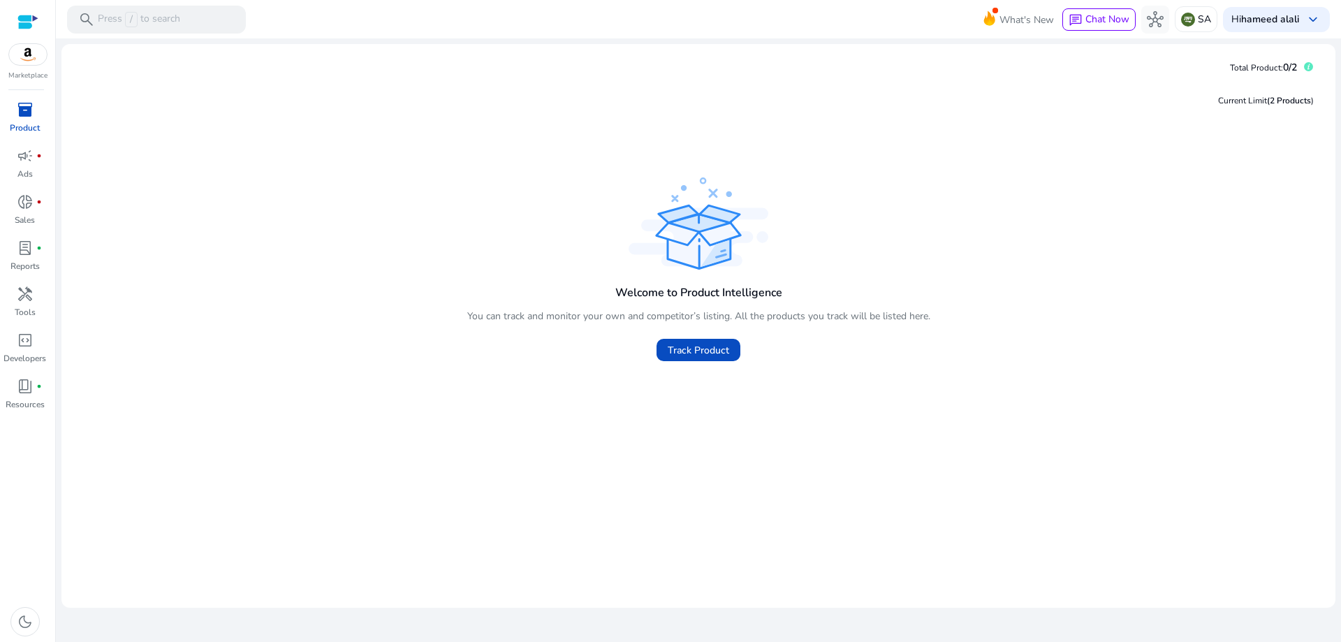
click at [24, 18] on div at bounding box center [27, 22] width 21 height 16
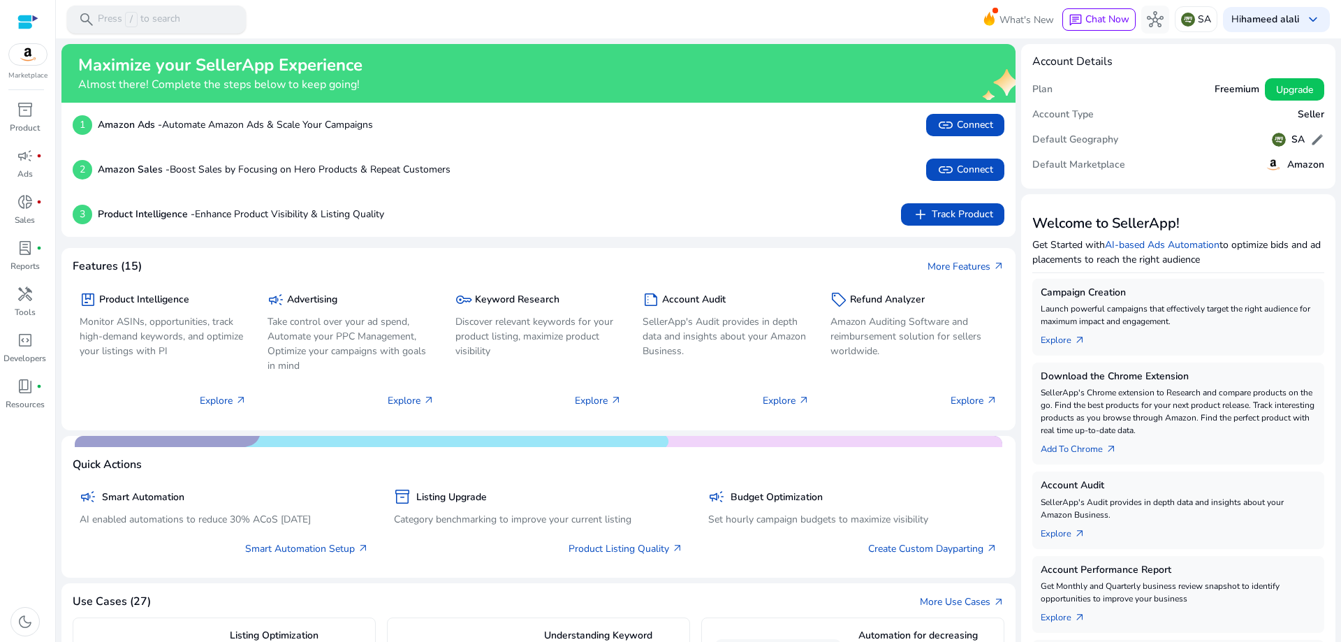
click at [178, 22] on p "Press / to search" at bounding box center [139, 19] width 82 height 15
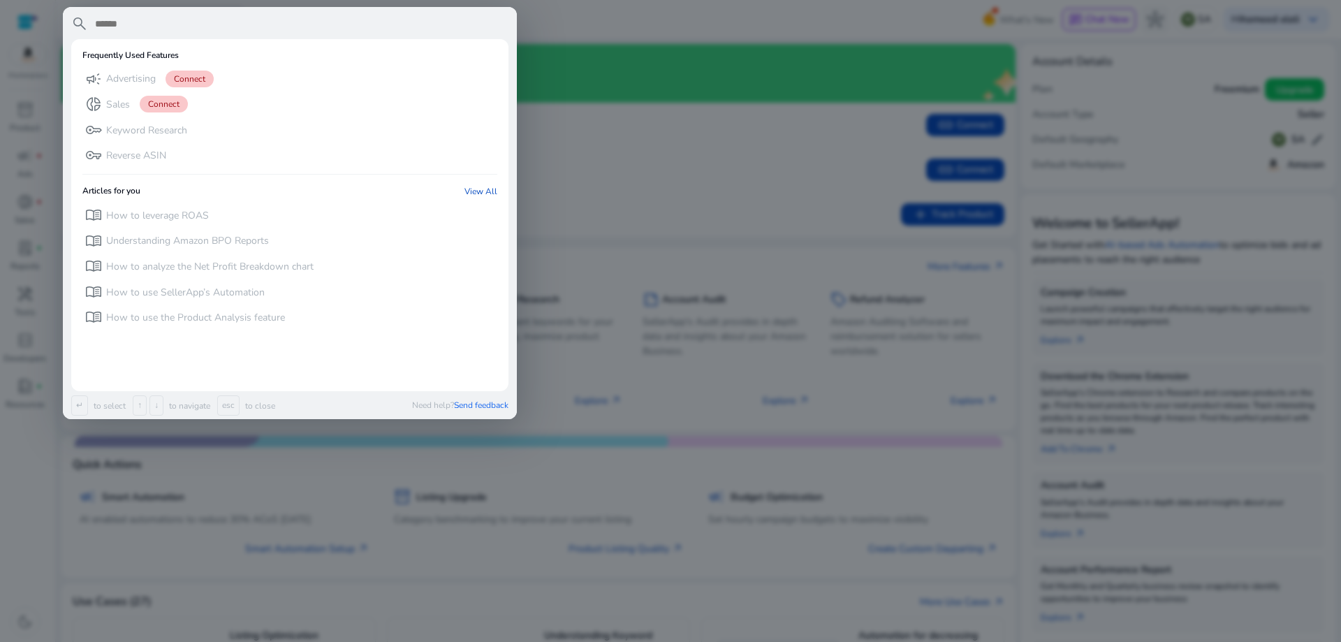
paste input "**********"
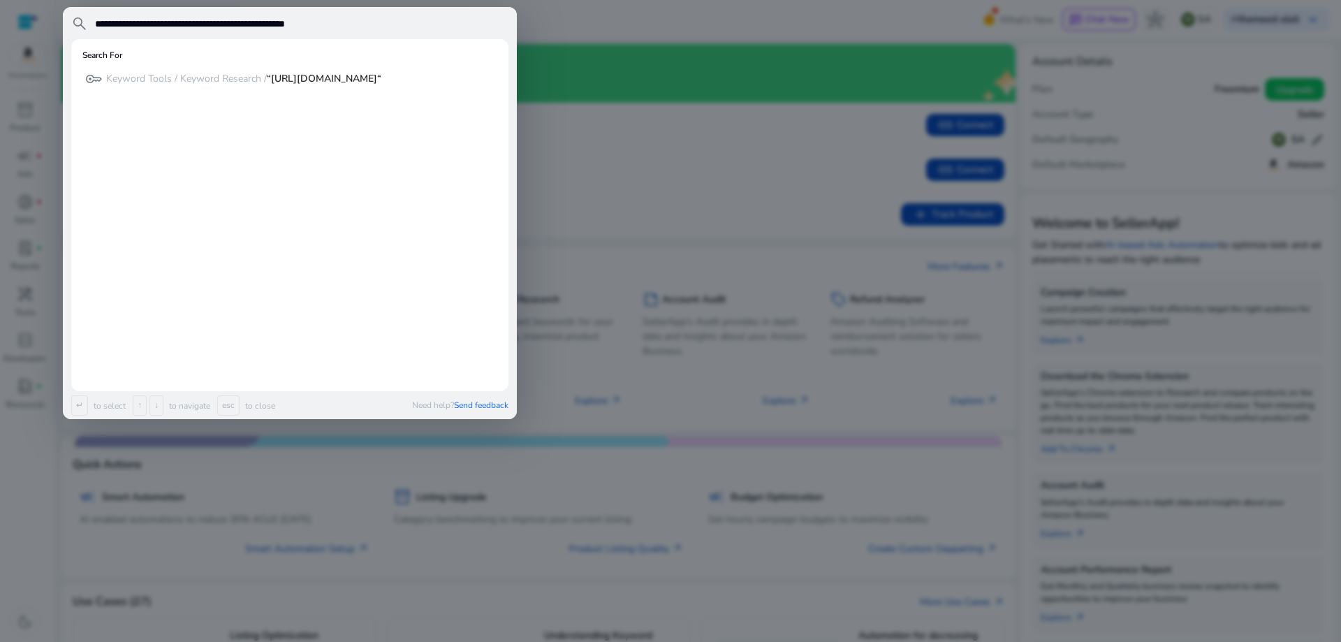
type input "**********"
click at [267, 85] on b "“https://mobile.yangkeduo.com/goods2.html?ps=5YTdwhMMId“" at bounding box center [324, 78] width 115 height 13
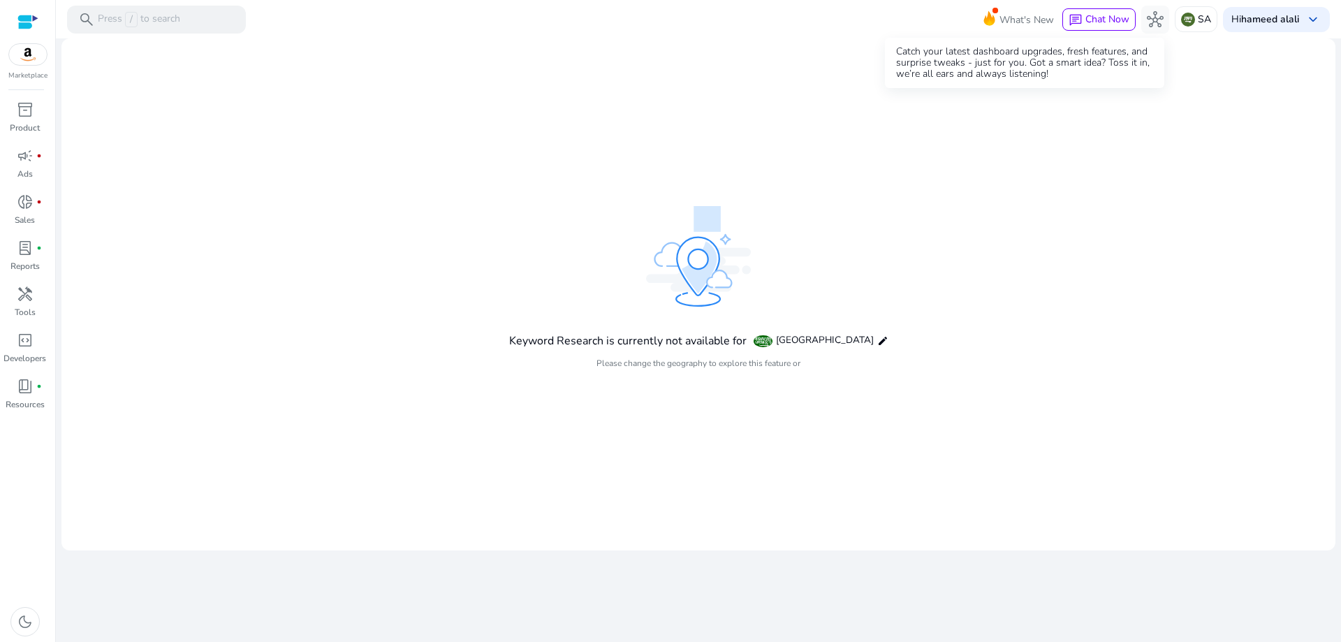
click at [1011, 24] on span "What's New" at bounding box center [1026, 20] width 54 height 24
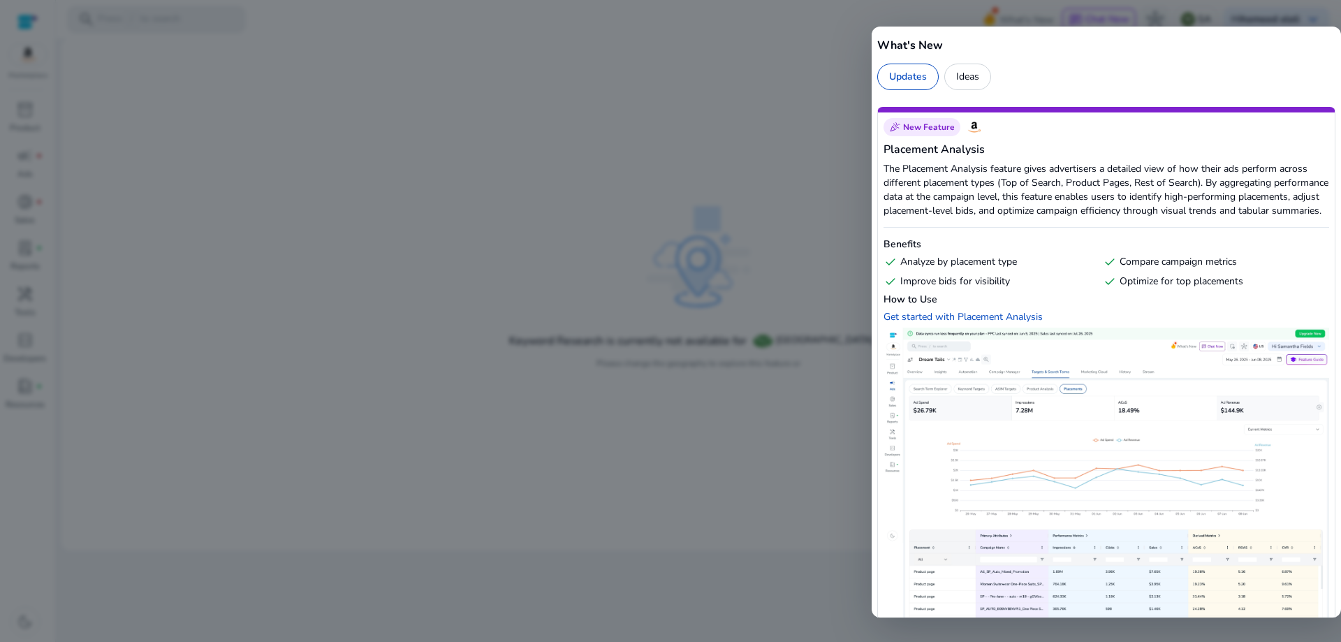
click at [822, 89] on div at bounding box center [670, 321] width 1341 height 642
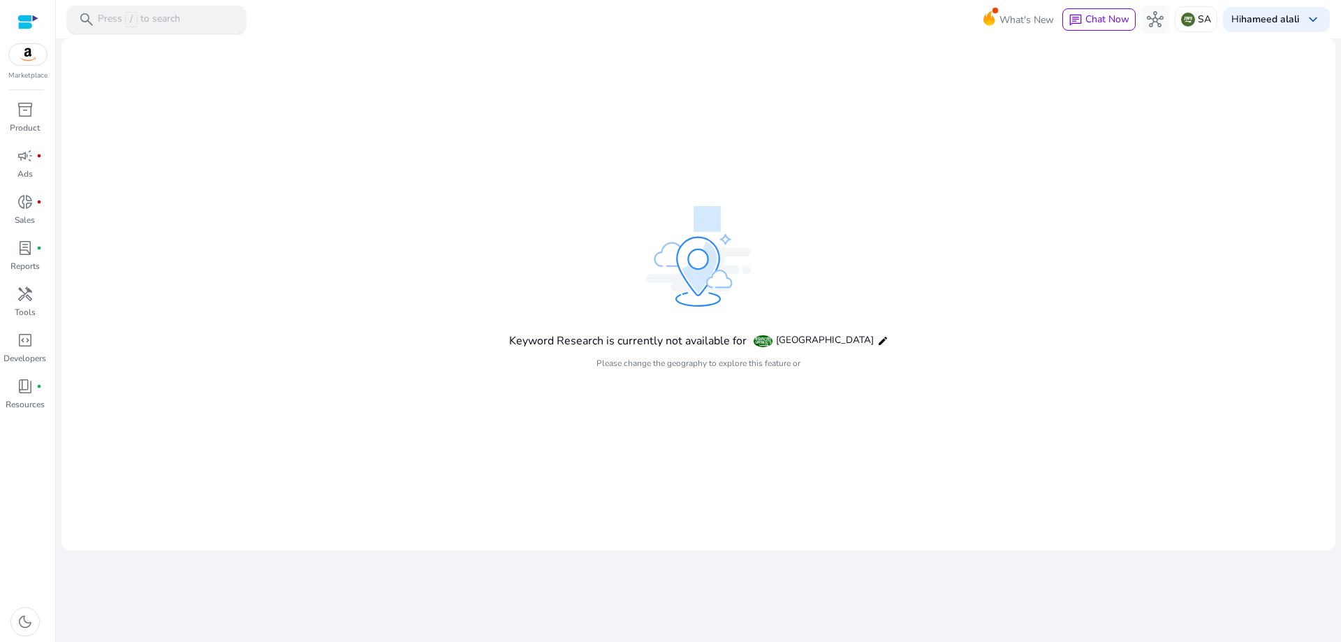
click at [158, 17] on p "Press / to search" at bounding box center [139, 19] width 82 height 15
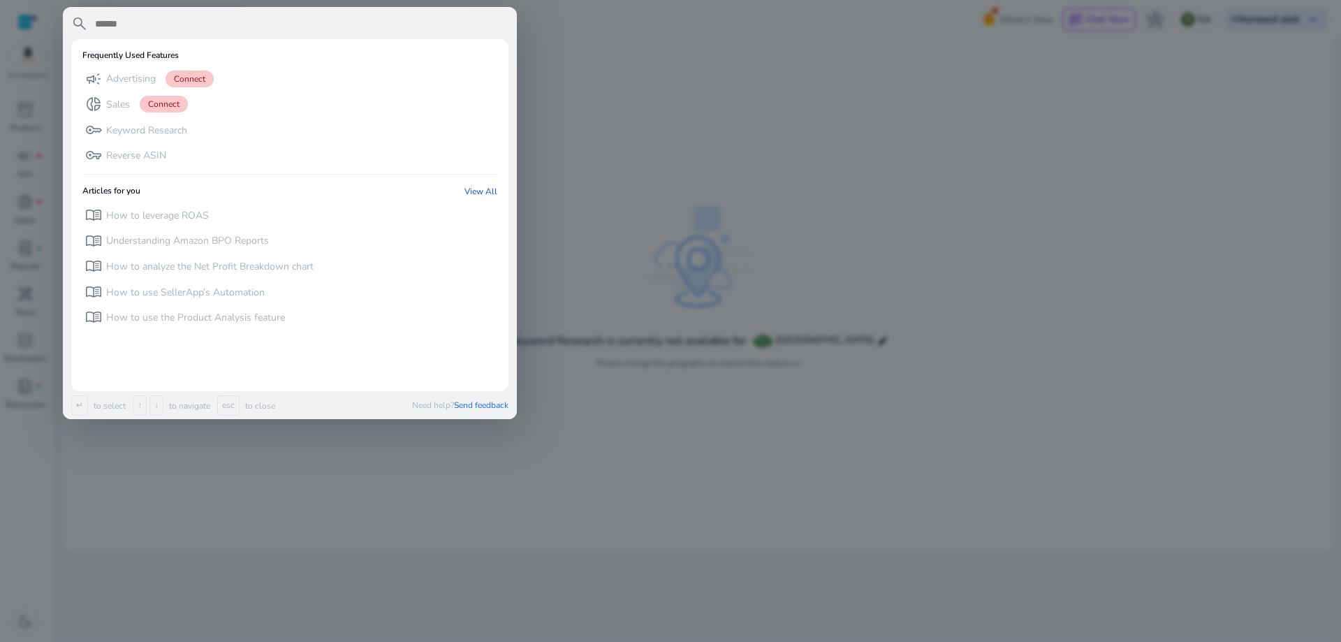
click at [221, 15] on div "search Frequently Used Features campaign Advertising Connect donut_small Sales …" at bounding box center [290, 213] width 454 height 412
click at [201, 16] on input "text" at bounding box center [301, 23] width 415 height 17
paste input "**********"
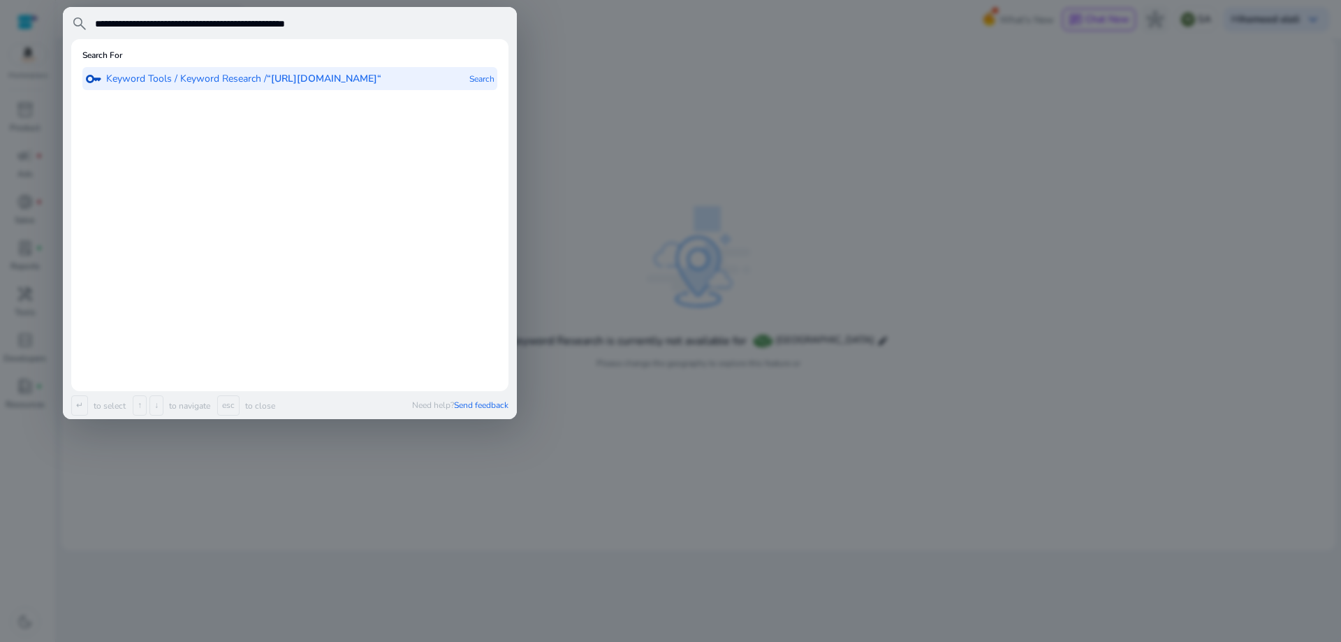
type input "**********"
click at [472, 80] on p "Search" at bounding box center [481, 78] width 25 height 23
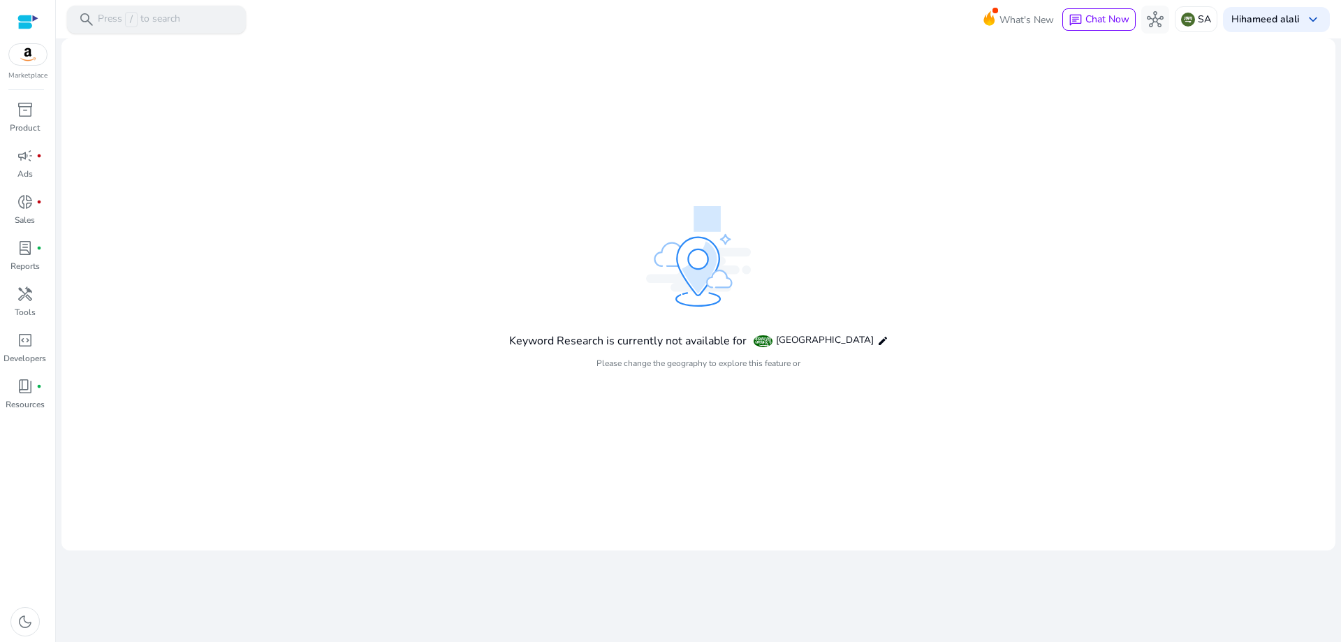
click at [150, 10] on div "search Press / to search" at bounding box center [156, 20] width 179 height 28
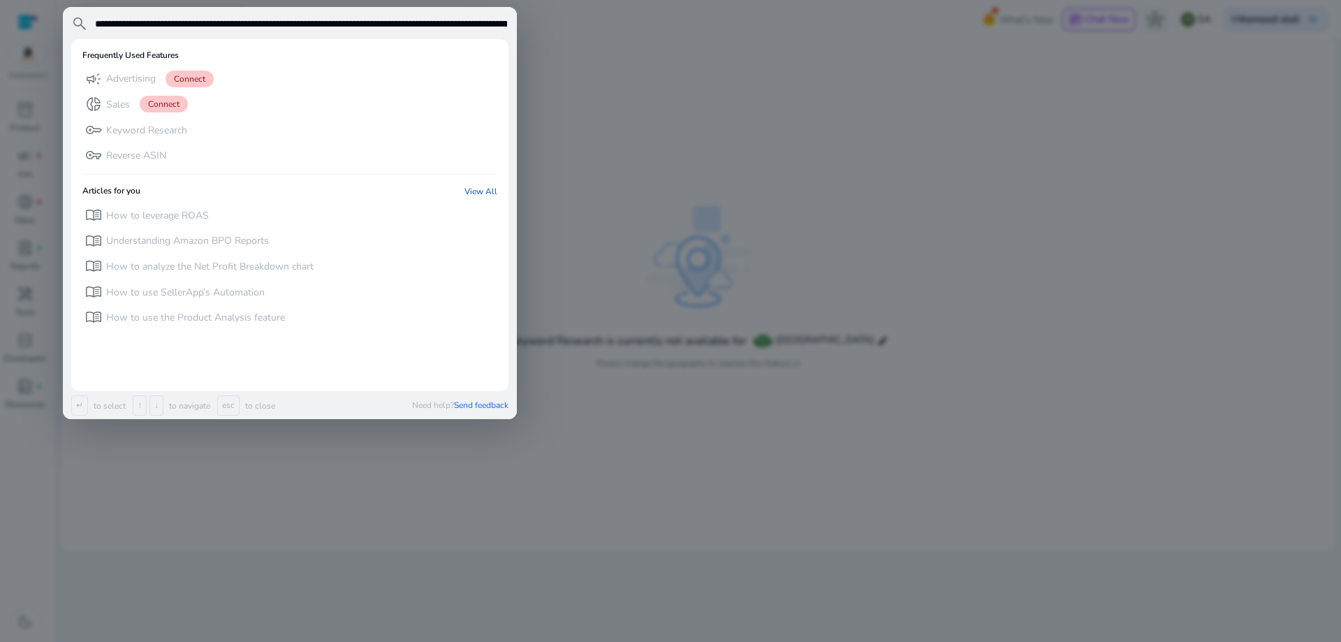
scroll to position [0, 3060]
type input "**********"
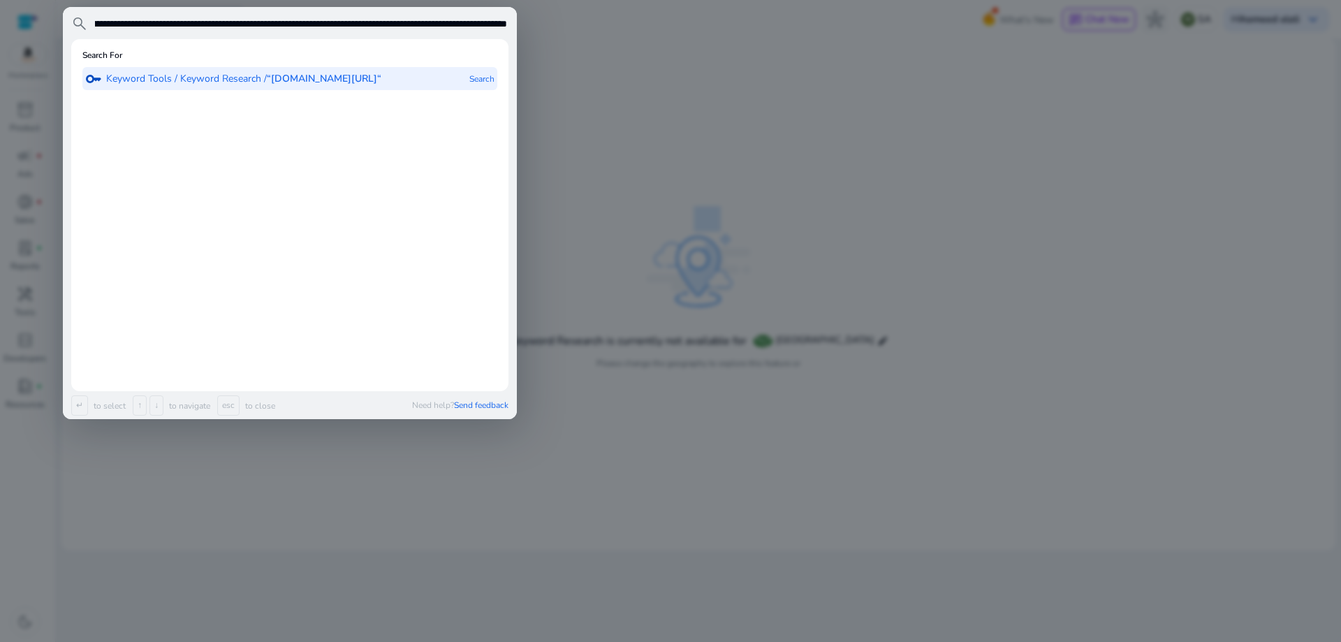
click at [371, 79] on b "“amazon.sa/ميتابين-2018-2022-للامالة-G678910-كلاسيكي/dp/B09ZTXVNVD/ref=sr_1_1?_…" at bounding box center [324, 78] width 115 height 13
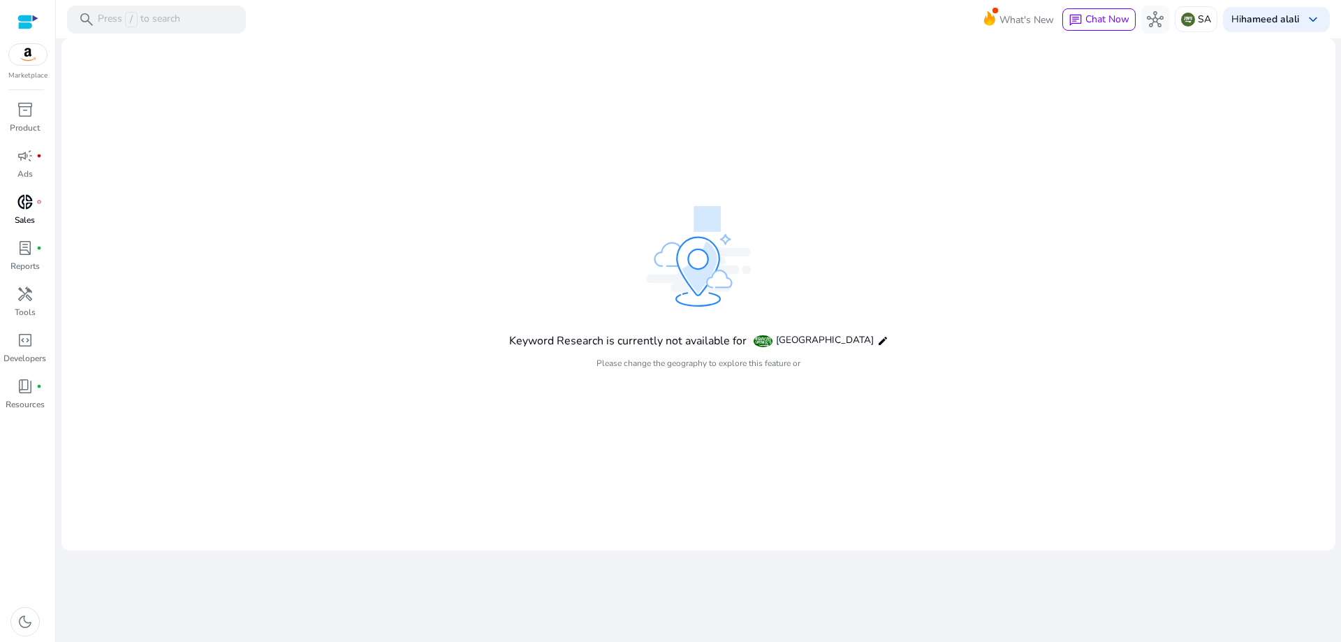
click at [27, 222] on p "Sales" at bounding box center [25, 220] width 20 height 13
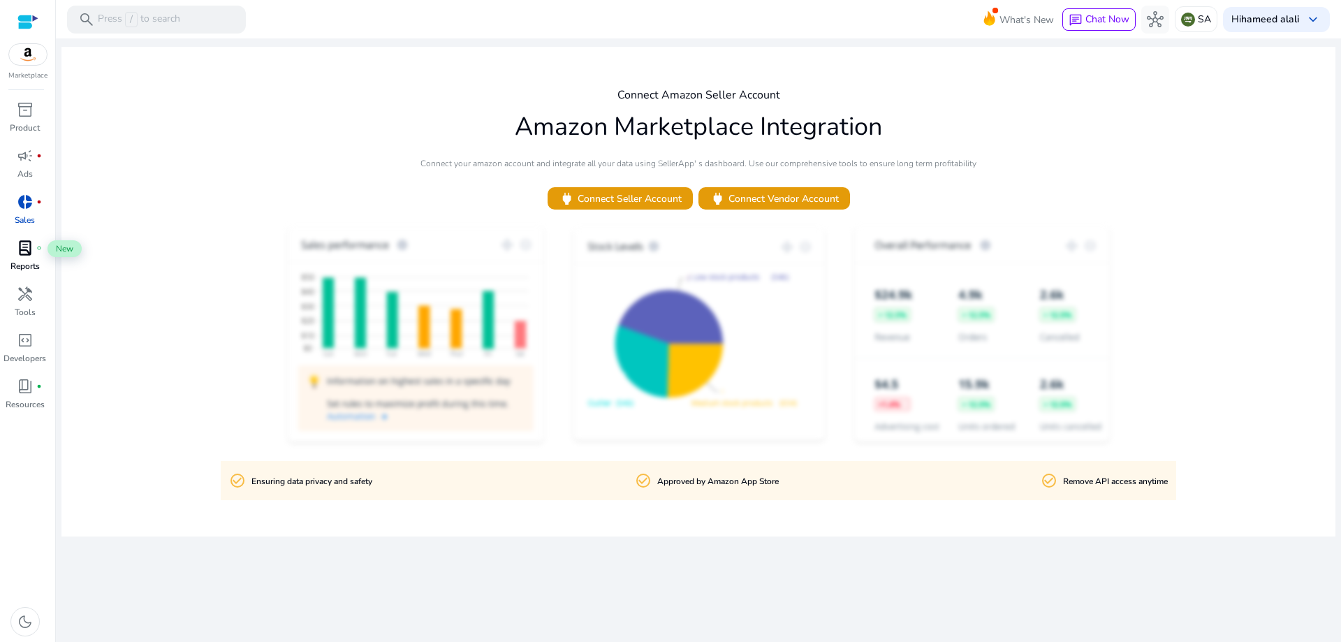
click at [15, 250] on div "lab_profile fiber_manual_record" at bounding box center [25, 248] width 39 height 22
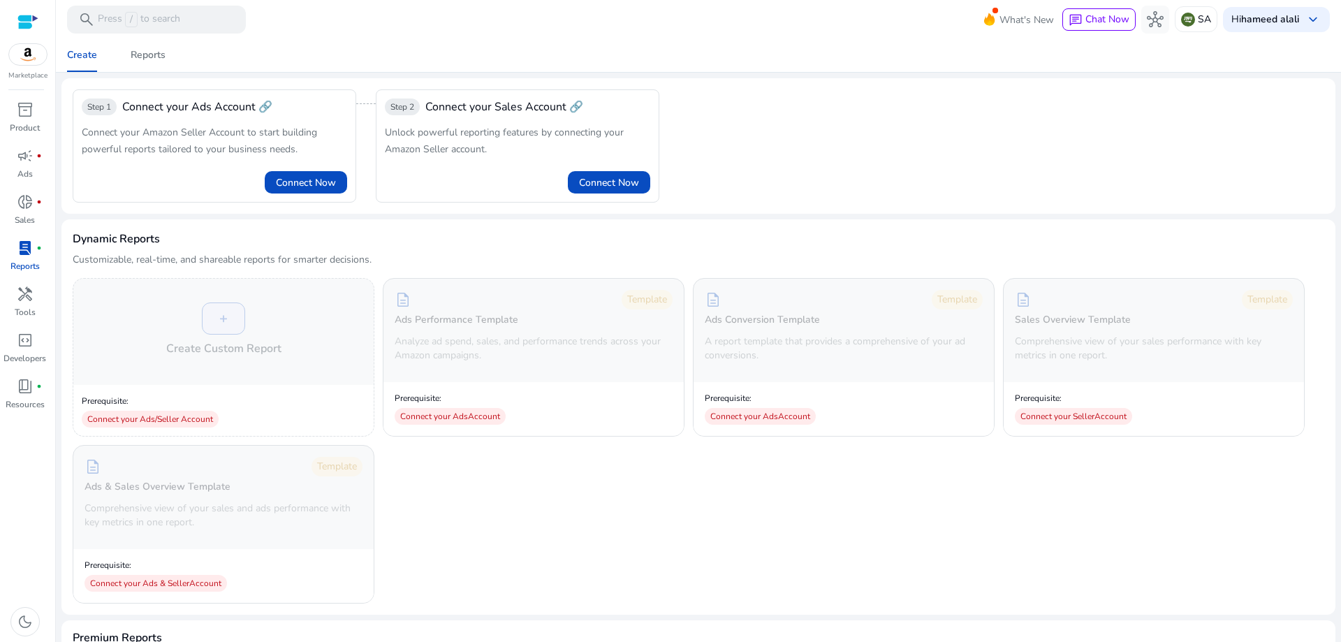
click at [24, 54] on img at bounding box center [28, 54] width 38 height 21
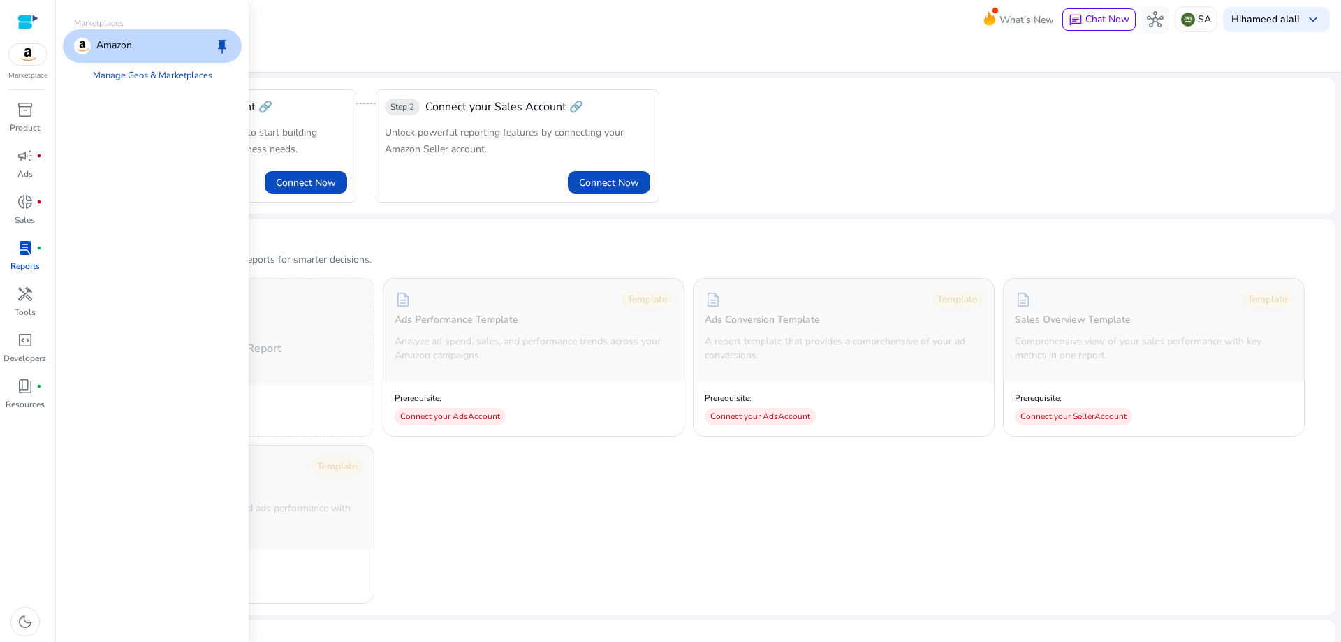
click at [152, 49] on div "Amazon keep" at bounding box center [152, 46] width 179 height 34
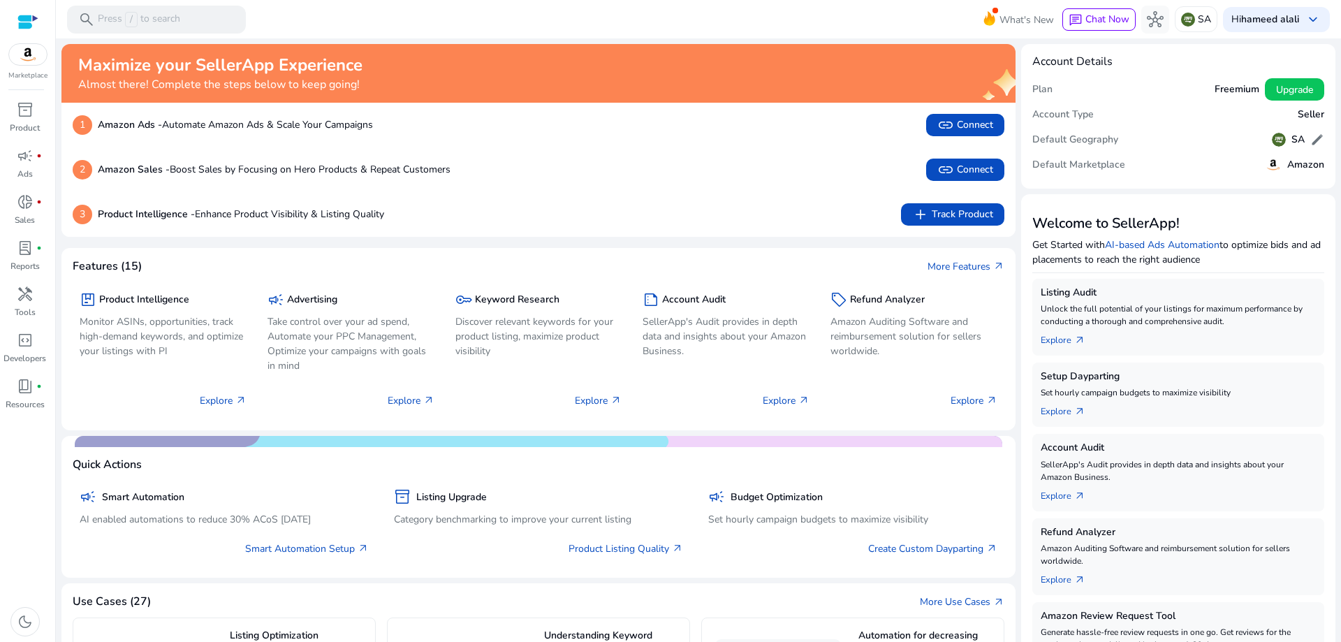
click at [1298, 166] on h5 "Amazon" at bounding box center [1305, 165] width 37 height 12
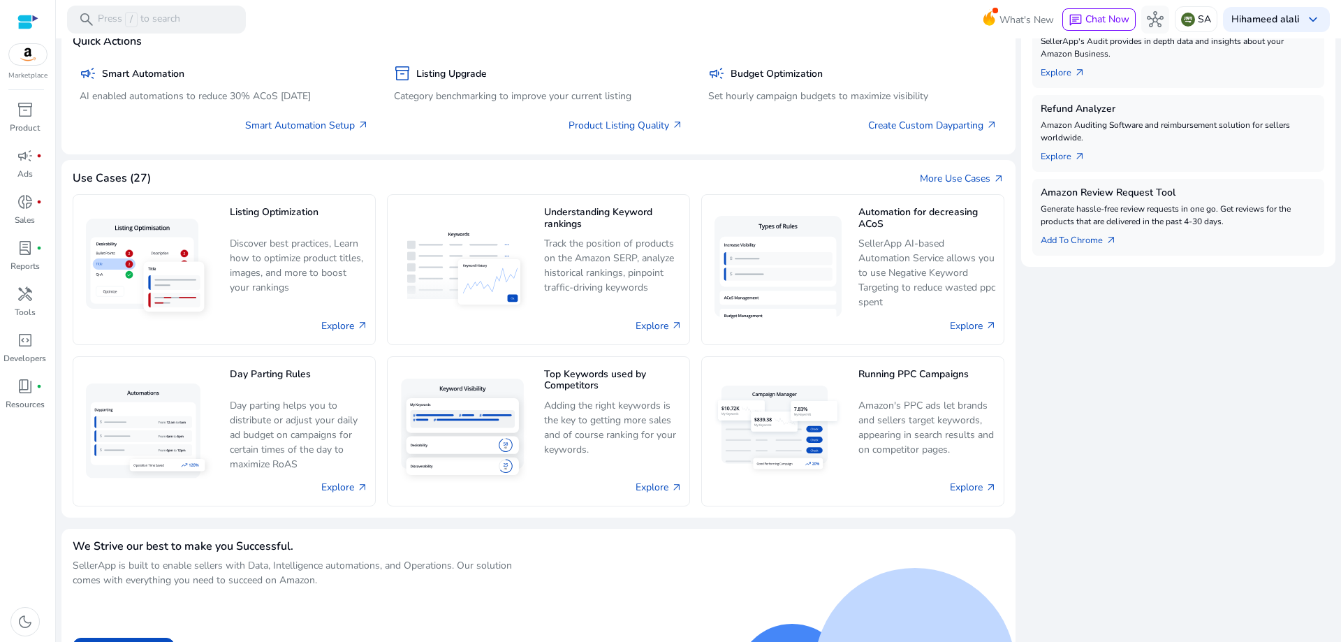
scroll to position [461, 0]
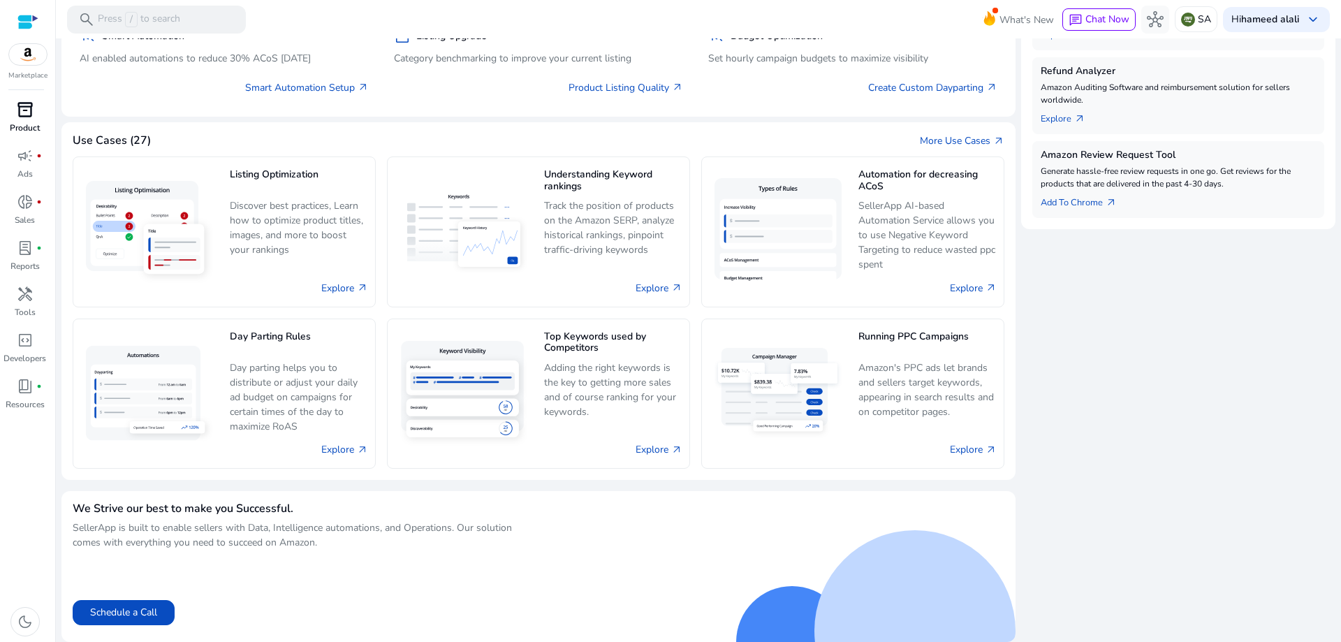
click at [37, 122] on p "Product" at bounding box center [25, 127] width 30 height 13
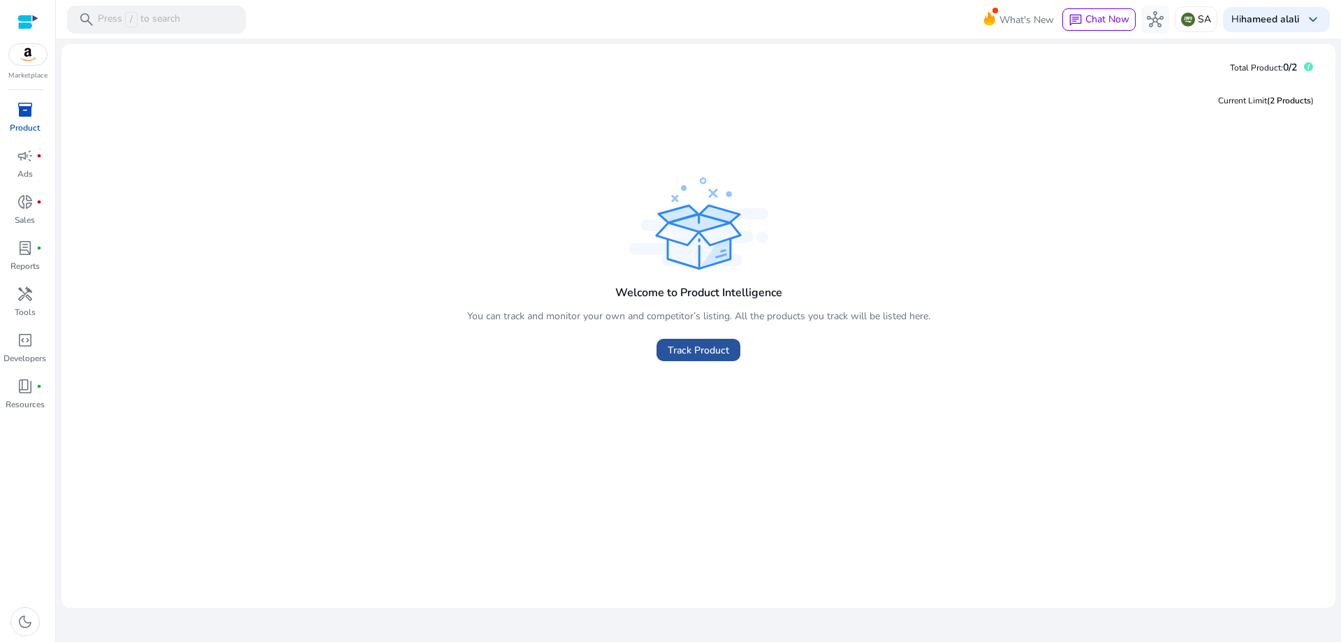
click at [698, 347] on span "Track Product" at bounding box center [698, 350] width 61 height 15
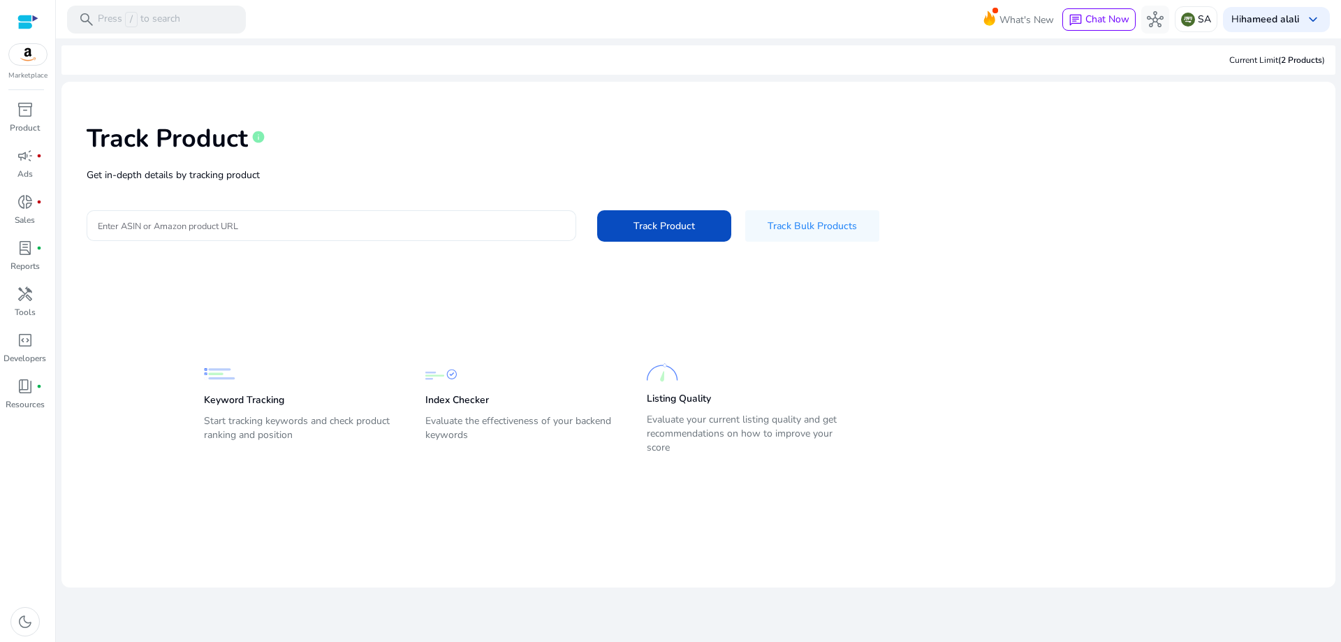
click at [292, 234] on div at bounding box center [331, 225] width 467 height 31
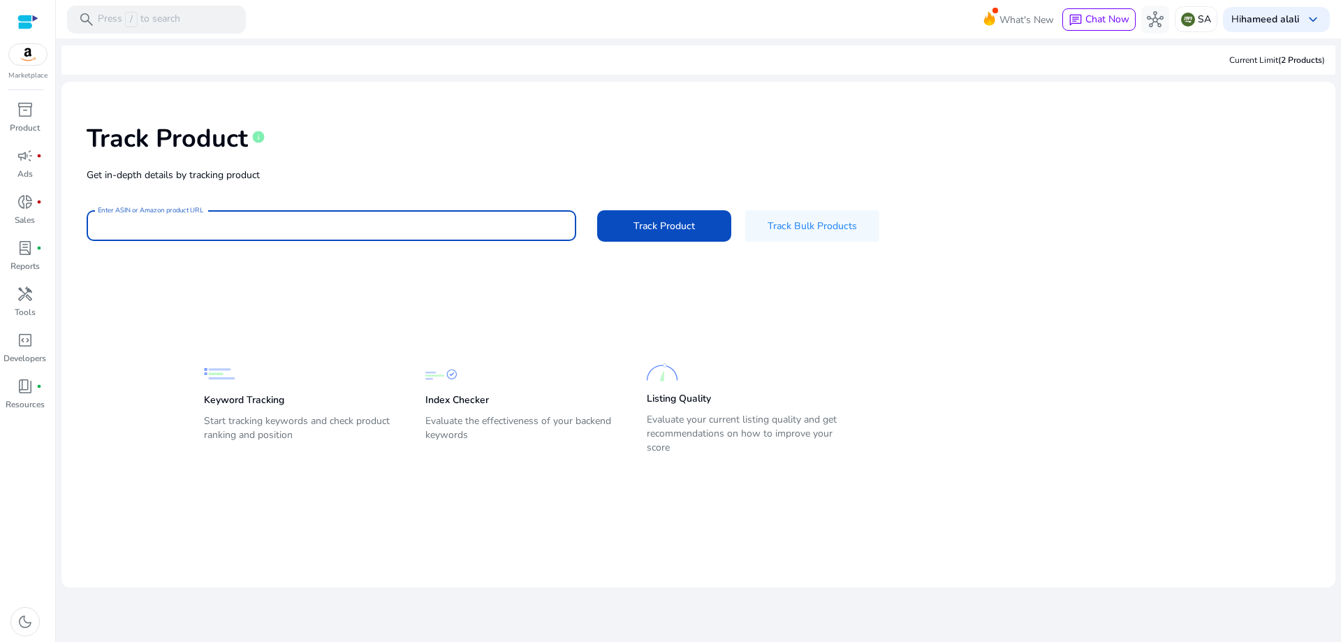
paste input "**********"
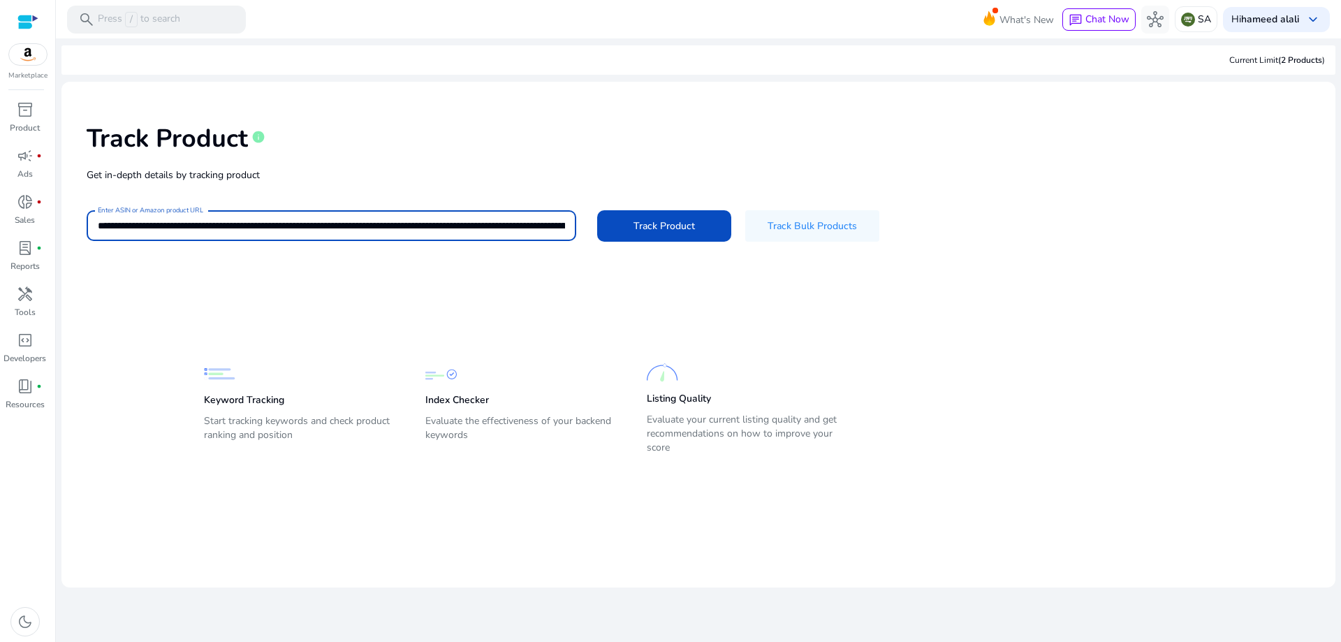
scroll to position [0, 3083]
type input "**********"
click at [597, 210] on button "Track Product" at bounding box center [664, 225] width 134 height 31
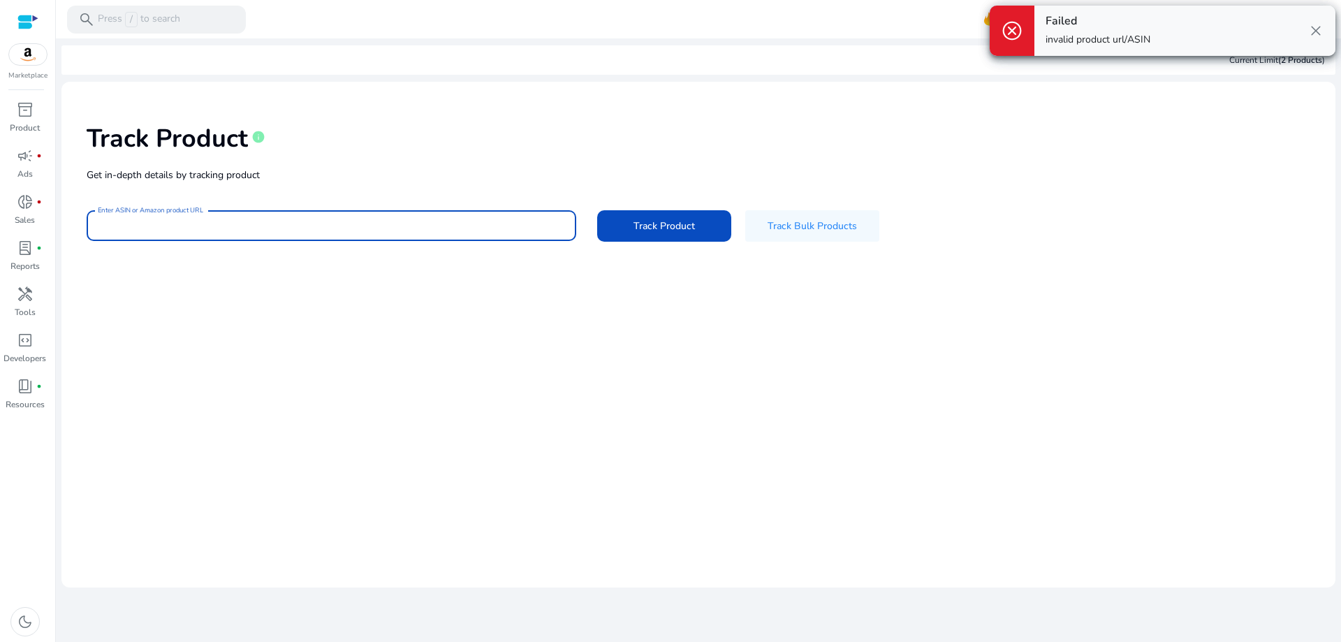
scroll to position [0, 0]
click at [452, 230] on input "Enter ASIN or Amazon product URL" at bounding box center [331, 225] width 467 height 15
paste input "**********"
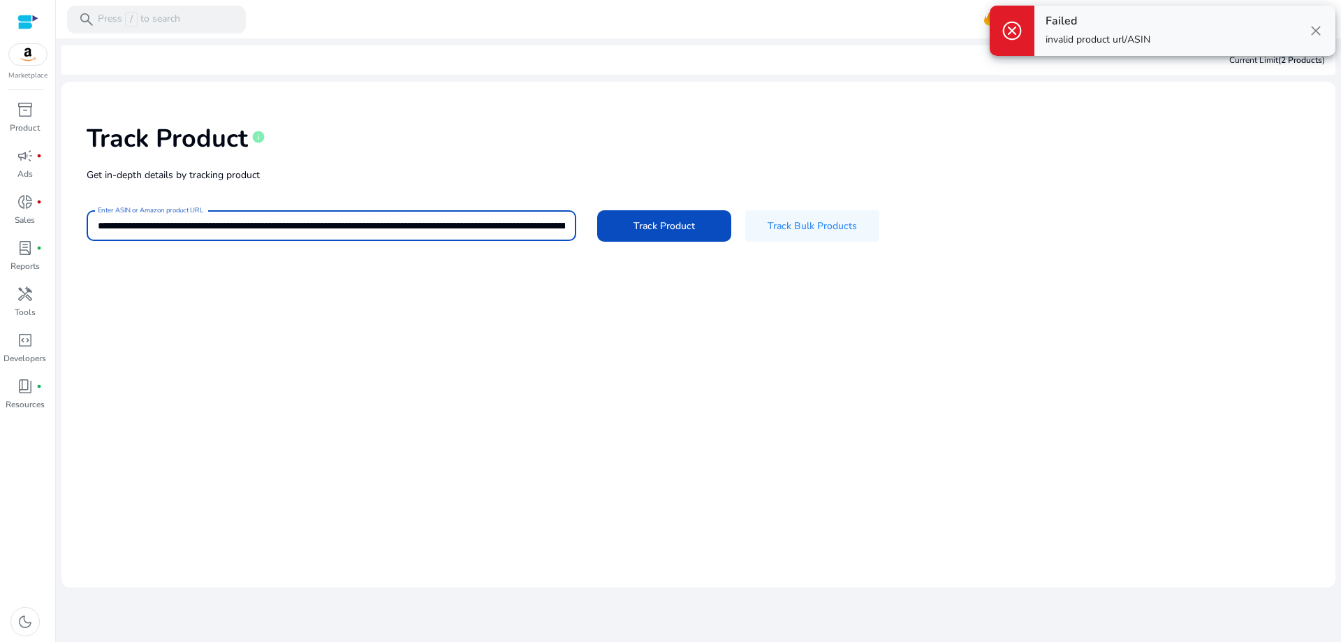
scroll to position [0, 4019]
type input "**********"
click at [597, 210] on button "Track Product" at bounding box center [664, 225] width 134 height 31
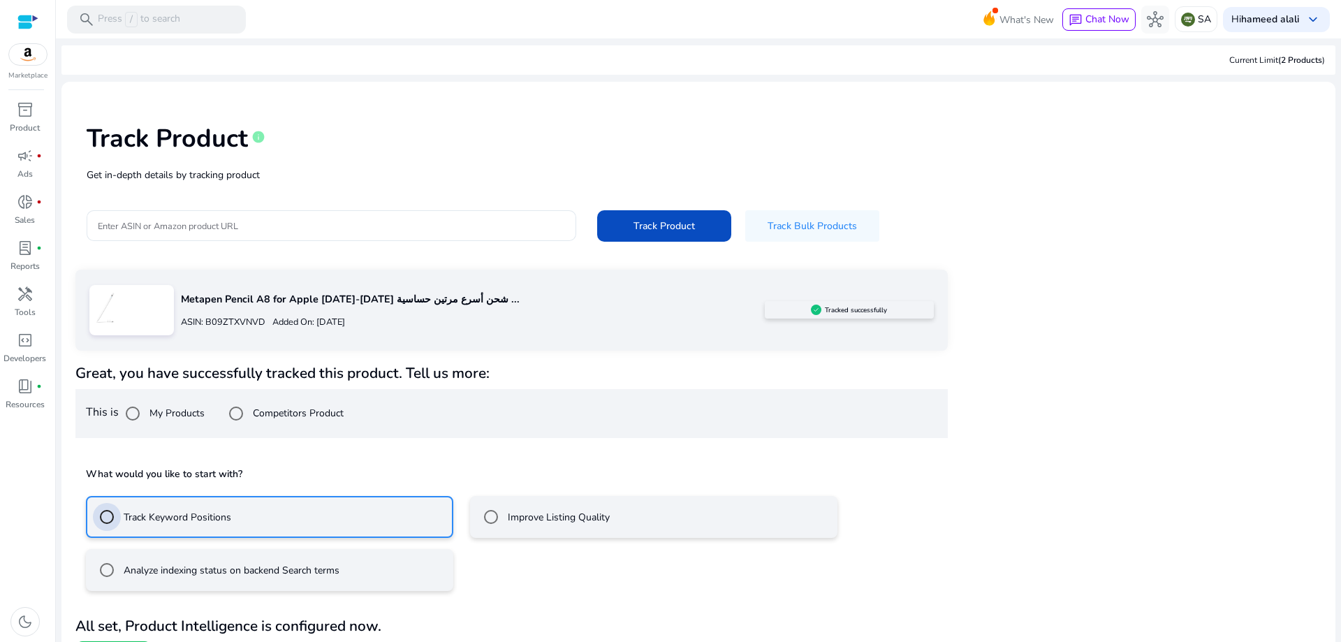
scroll to position [32, 0]
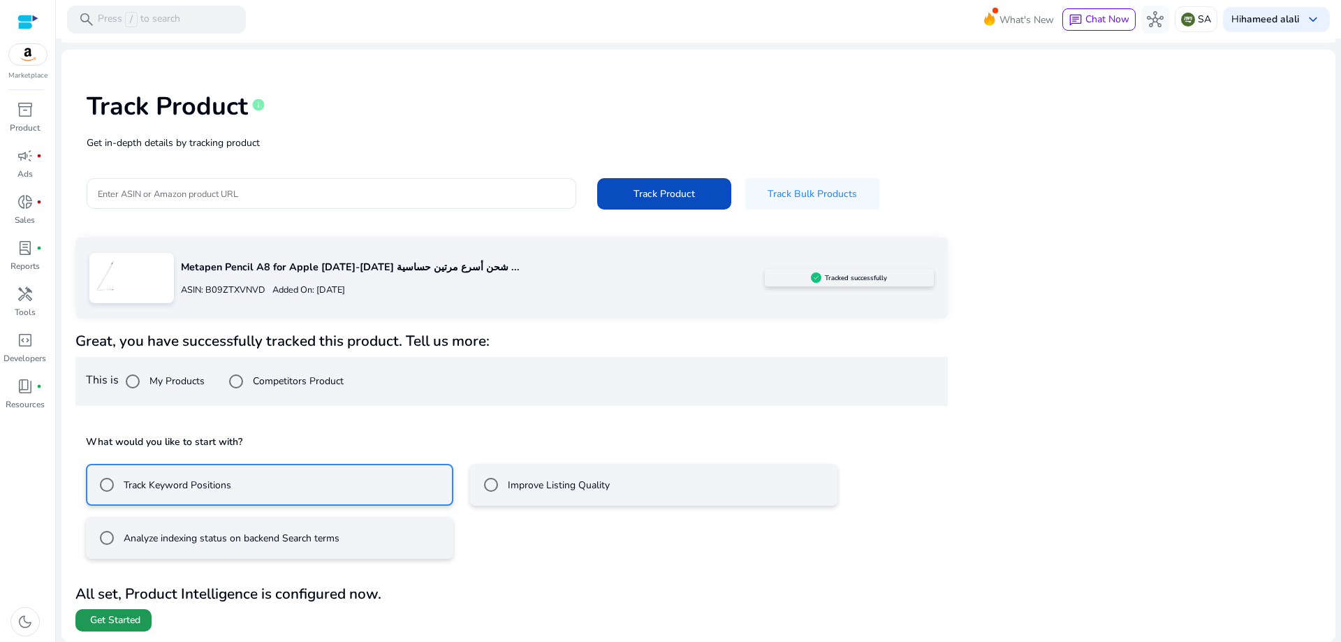
click at [133, 614] on span "Get Started" at bounding box center [115, 620] width 50 height 14
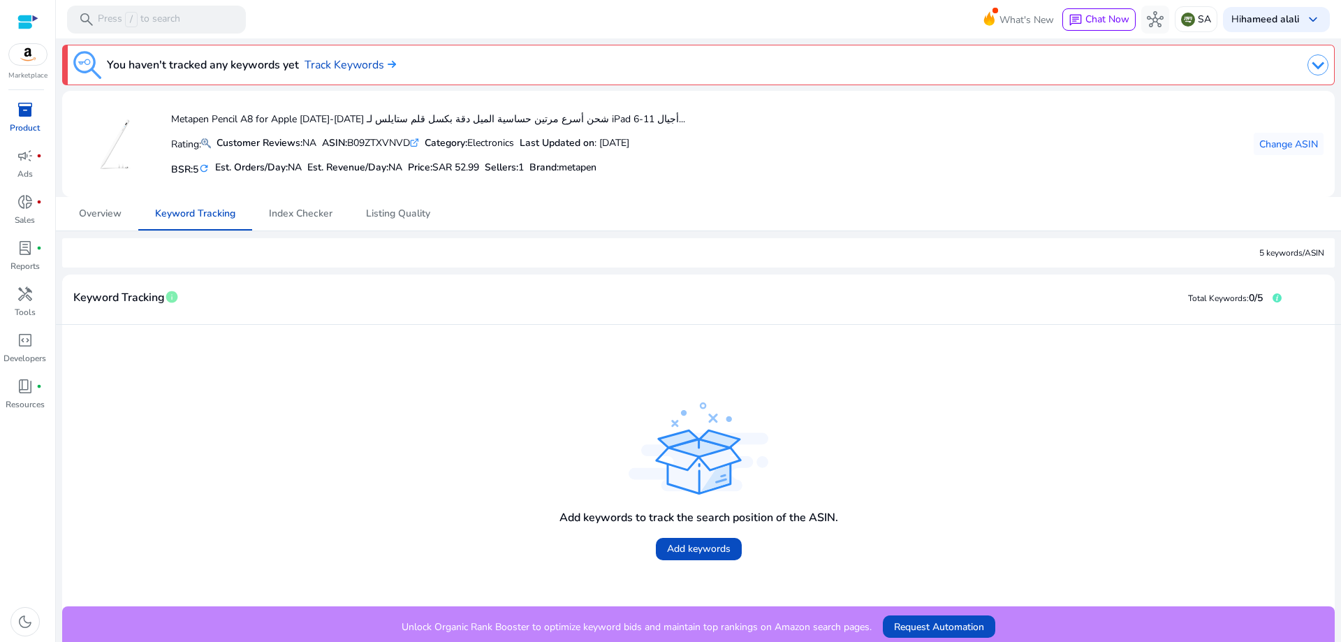
scroll to position [6, 0]
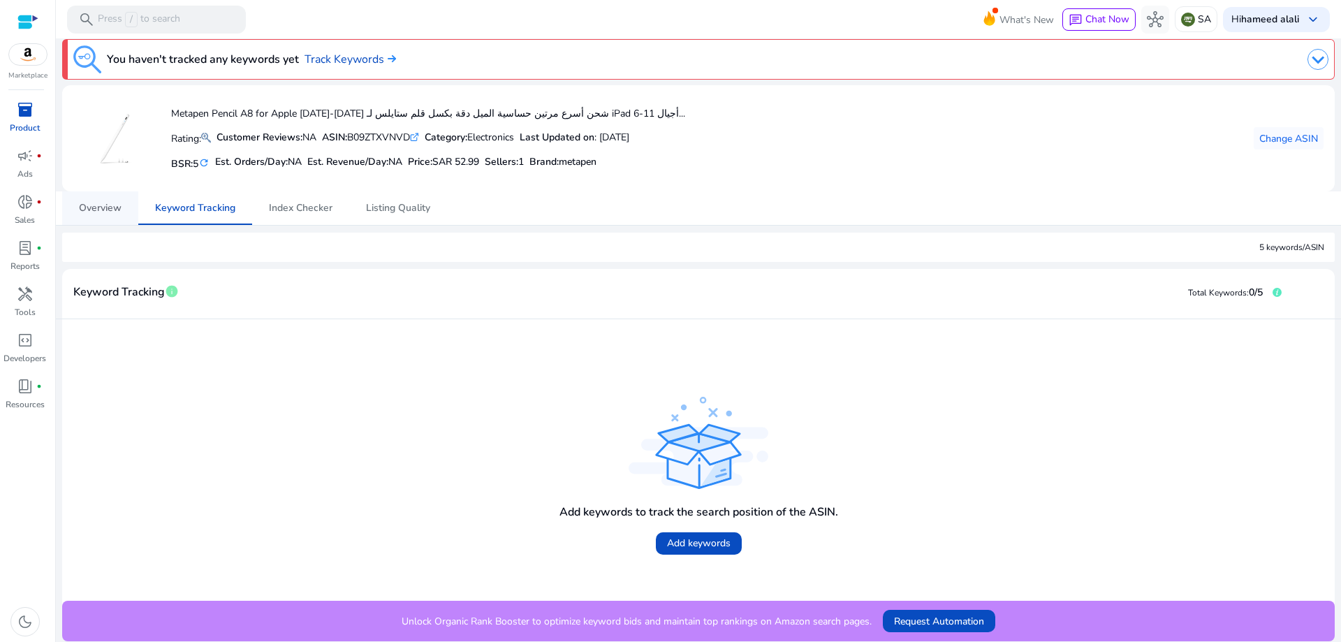
click at [116, 207] on span "Overview" at bounding box center [100, 208] width 43 height 10
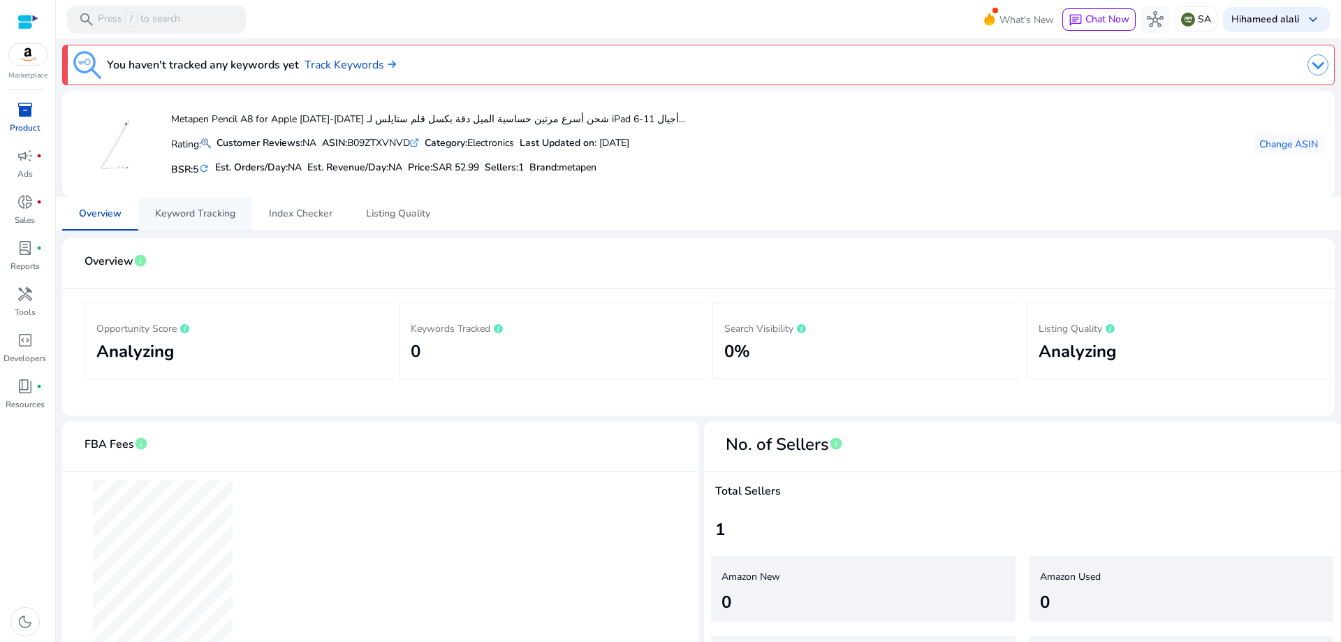
click at [177, 214] on span "Keyword Tracking" at bounding box center [195, 214] width 80 height 10
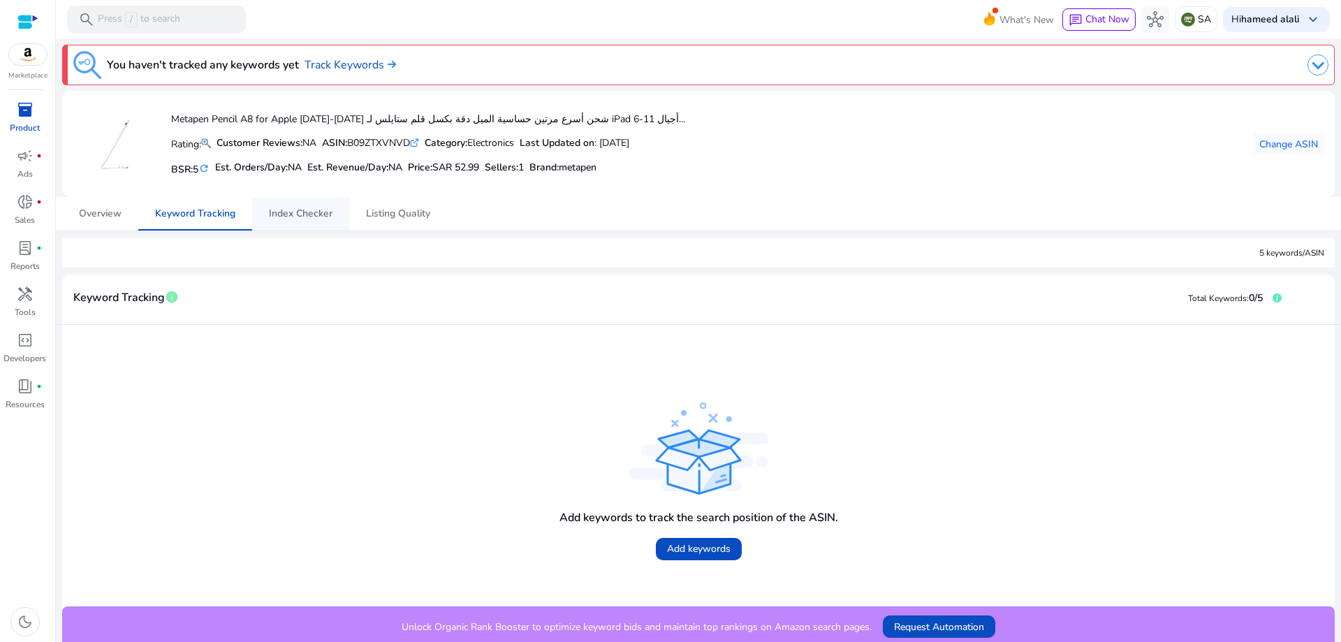
click at [311, 212] on span "Index Checker" at bounding box center [301, 214] width 64 height 10
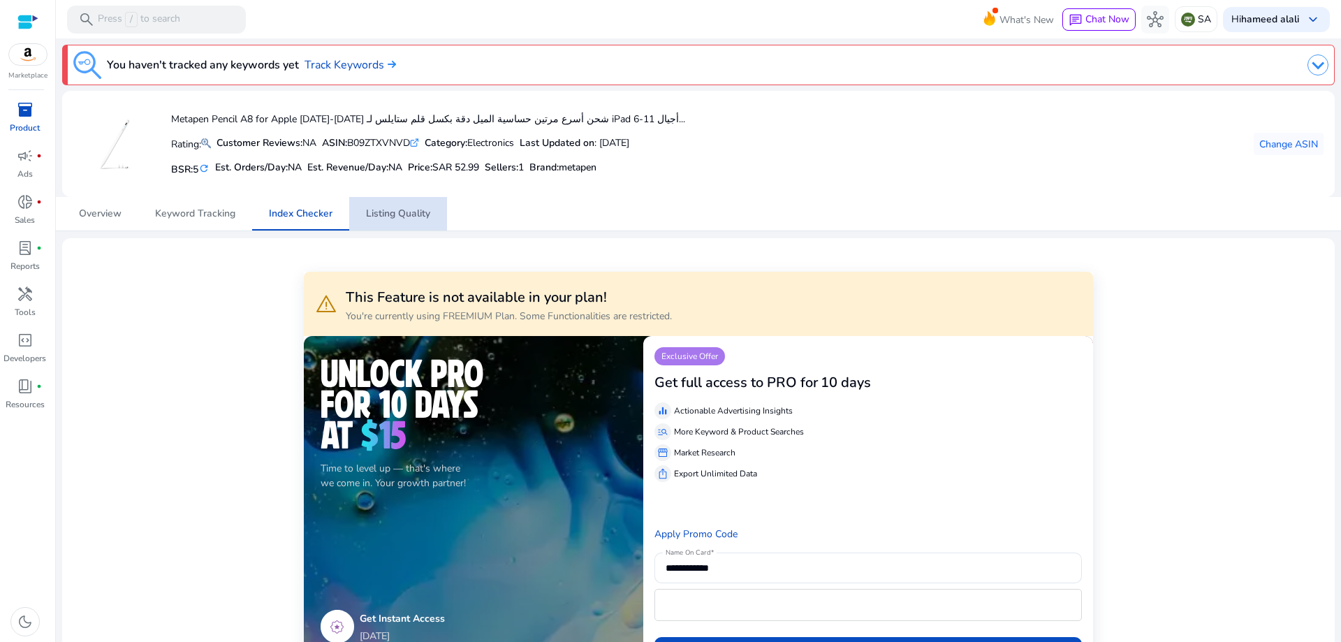
click at [398, 217] on span "Listing Quality" at bounding box center [398, 214] width 64 height 10
click at [163, 217] on span "Keyword Tracking" at bounding box center [195, 214] width 80 height 10
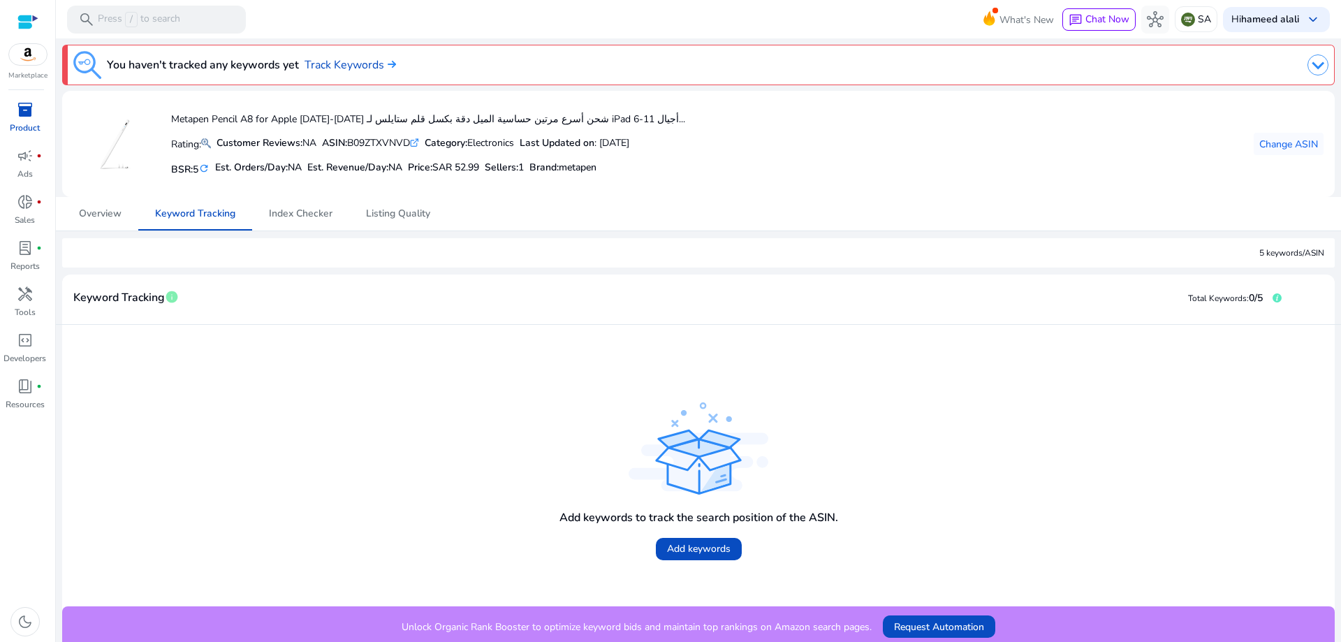
scroll to position [6, 0]
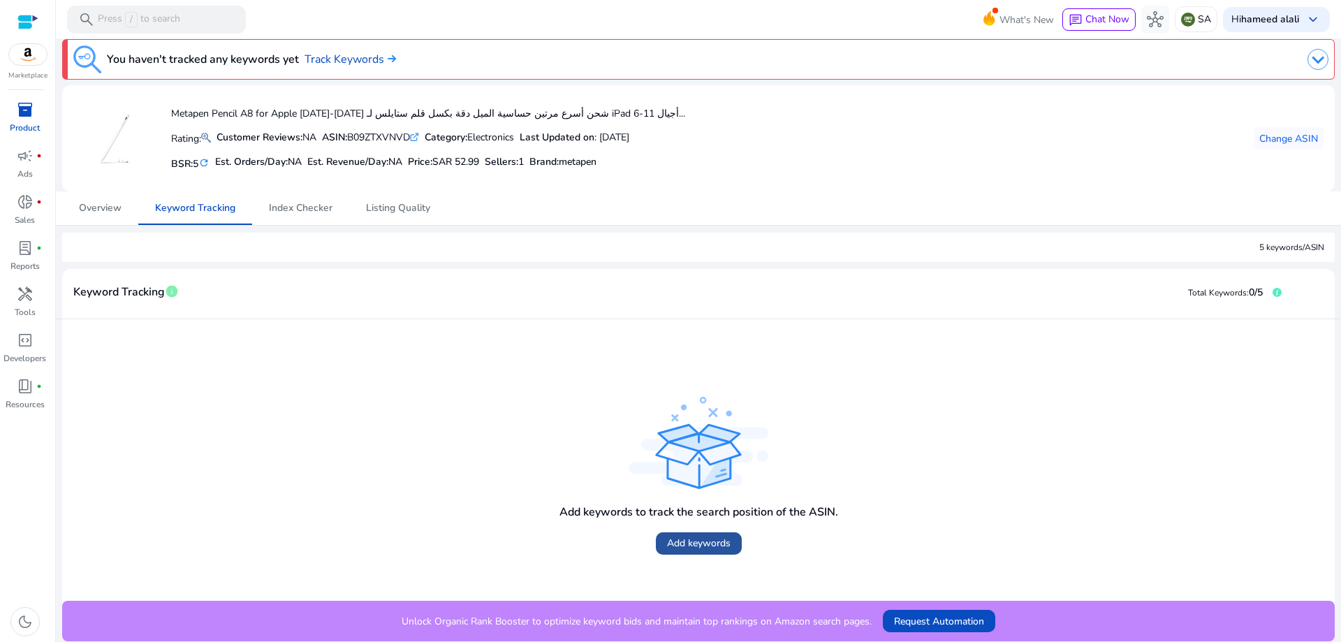
click at [729, 541] on span at bounding box center [699, 543] width 86 height 34
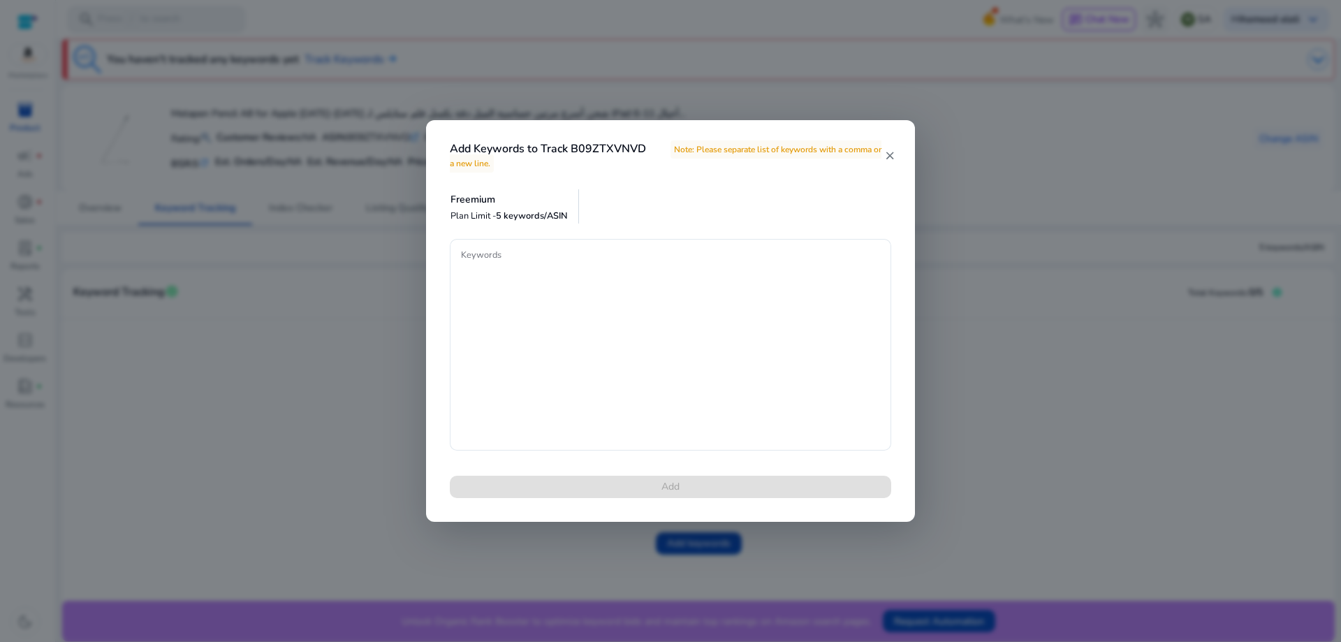
click at [893, 155] on mat-icon "close" at bounding box center [889, 155] width 11 height 13
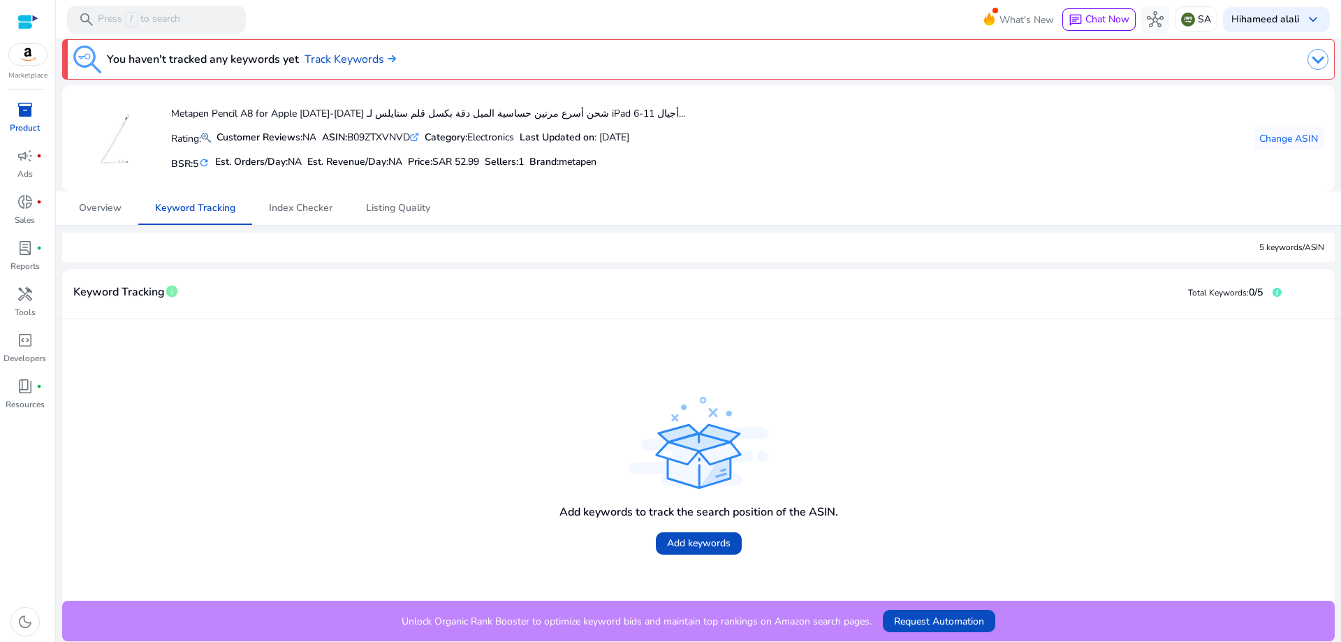
click at [347, 142] on b "ASIN:" at bounding box center [334, 137] width 25 height 13
click at [419, 140] on icon ".st0{fill:#2c8af8}" at bounding box center [414, 137] width 9 height 9
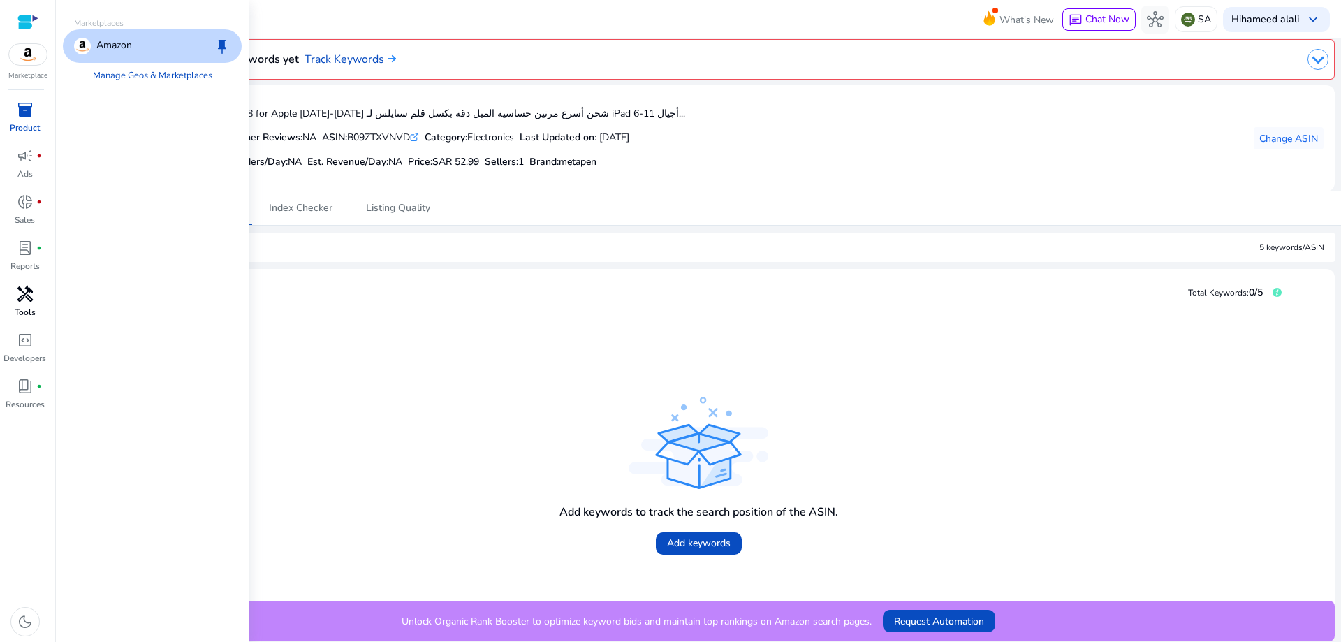
click at [24, 297] on span "handyman" at bounding box center [25, 294] width 17 height 17
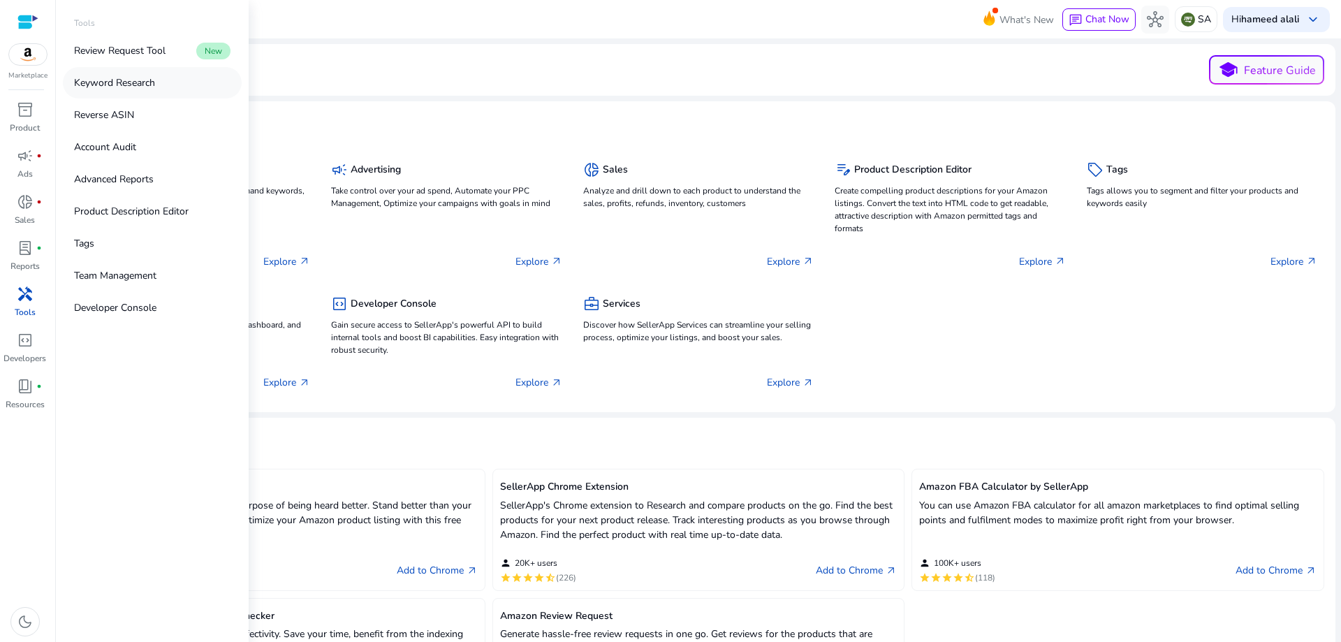
click at [134, 89] on p "Keyword Research" at bounding box center [114, 82] width 81 height 15
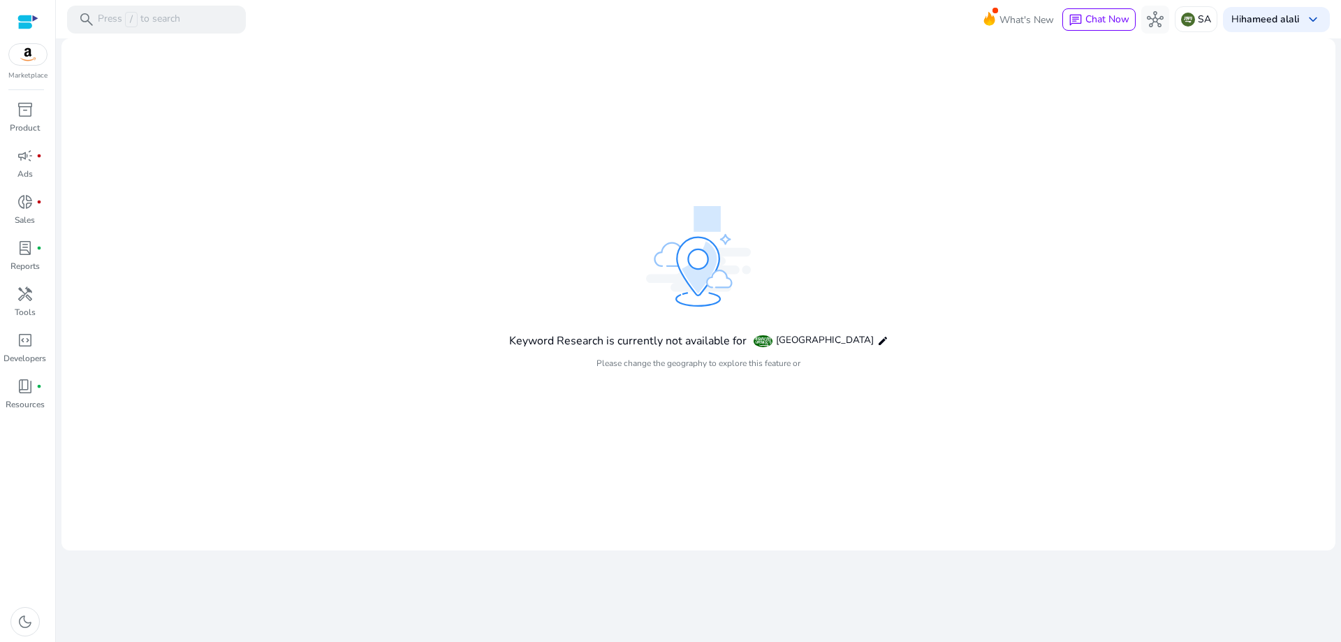
click at [857, 332] on div "Keyword Research is currently not available for Saudi Arabia edit" at bounding box center [698, 341] width 379 height 24
click at [877, 341] on mat-icon "edit" at bounding box center [882, 340] width 11 height 11
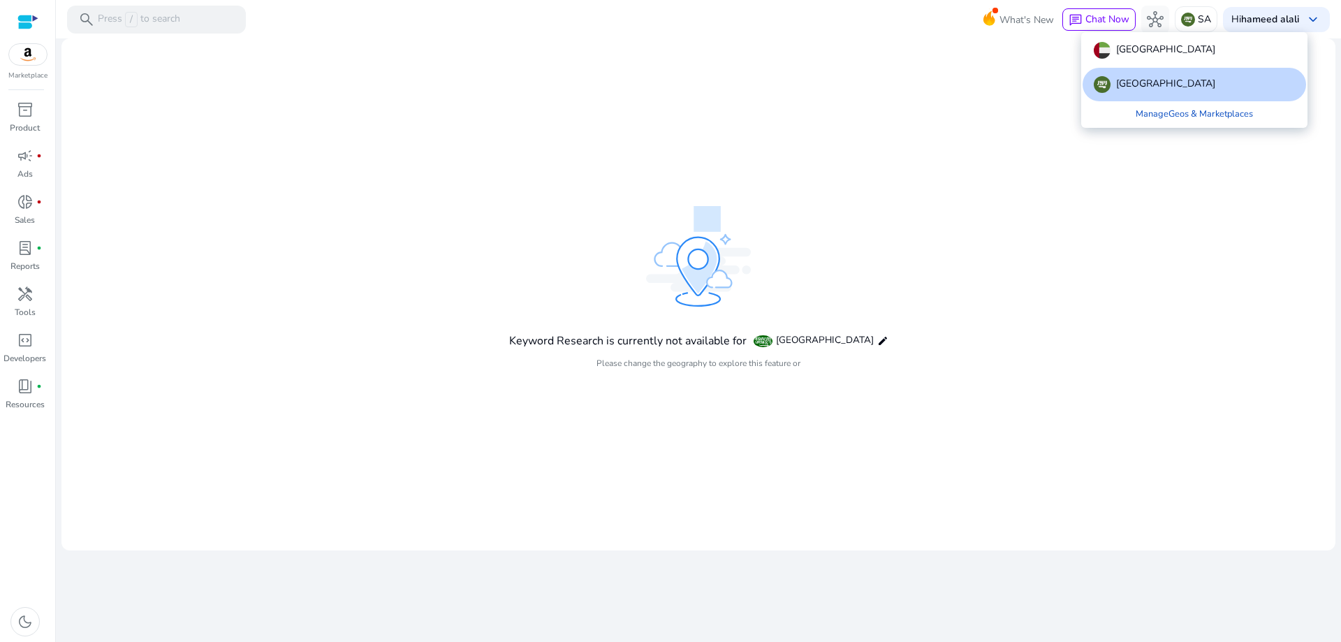
click at [991, 260] on div at bounding box center [670, 321] width 1341 height 642
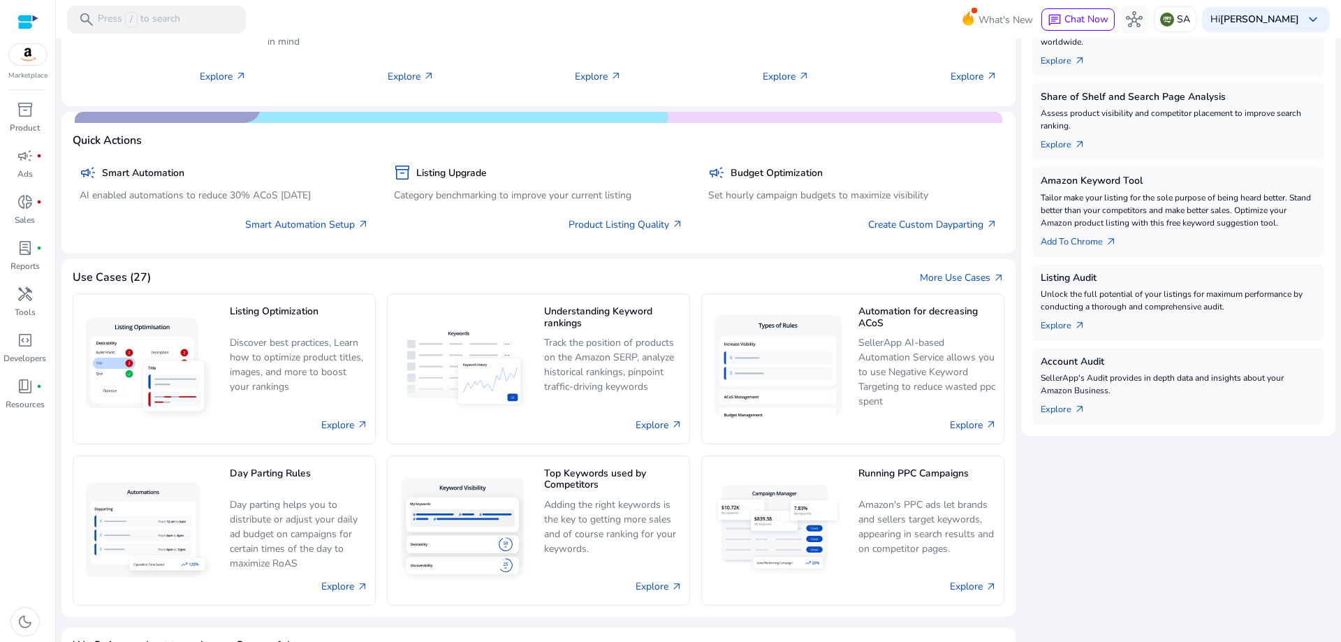
scroll to position [416, 0]
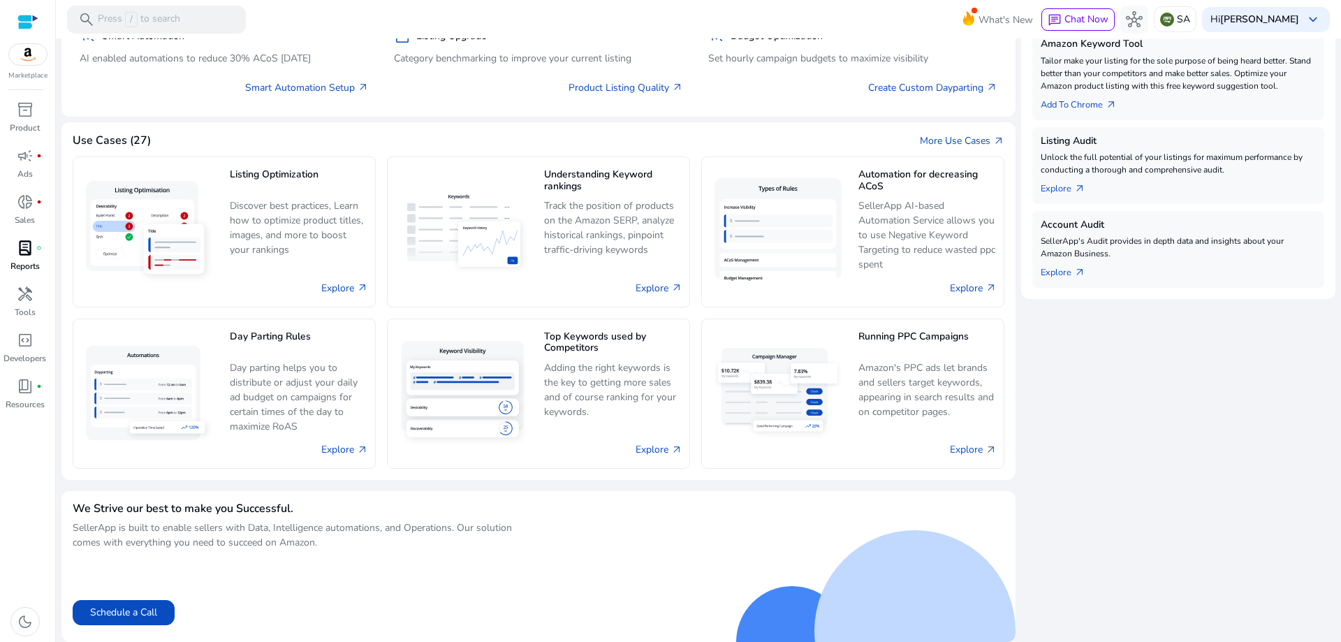
click at [23, 272] on p "Reports" at bounding box center [24, 266] width 29 height 13
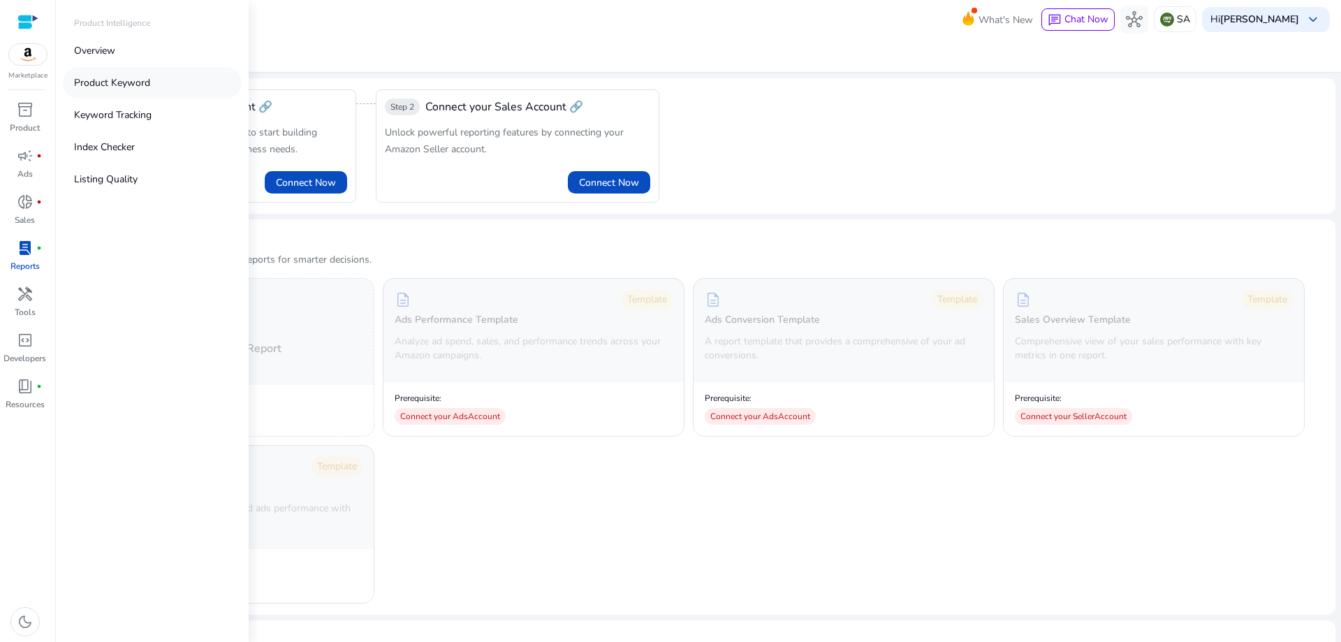
click at [137, 88] on p "Product Keyword" at bounding box center [112, 82] width 76 height 15
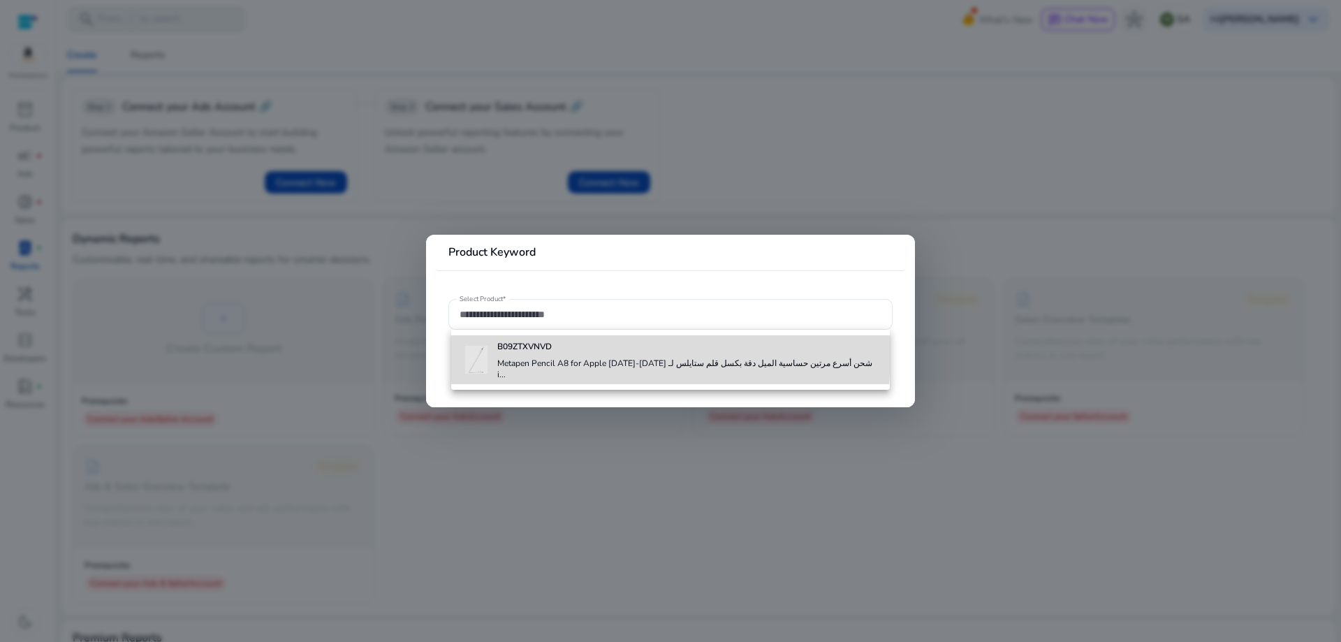
click at [539, 355] on div "B09ZTXVNVD Metapen Pencil A8 for Apple 2018-2025 شحن أسرع مرتين حساسية الميل دق…" at bounding box center [687, 359] width 381 height 49
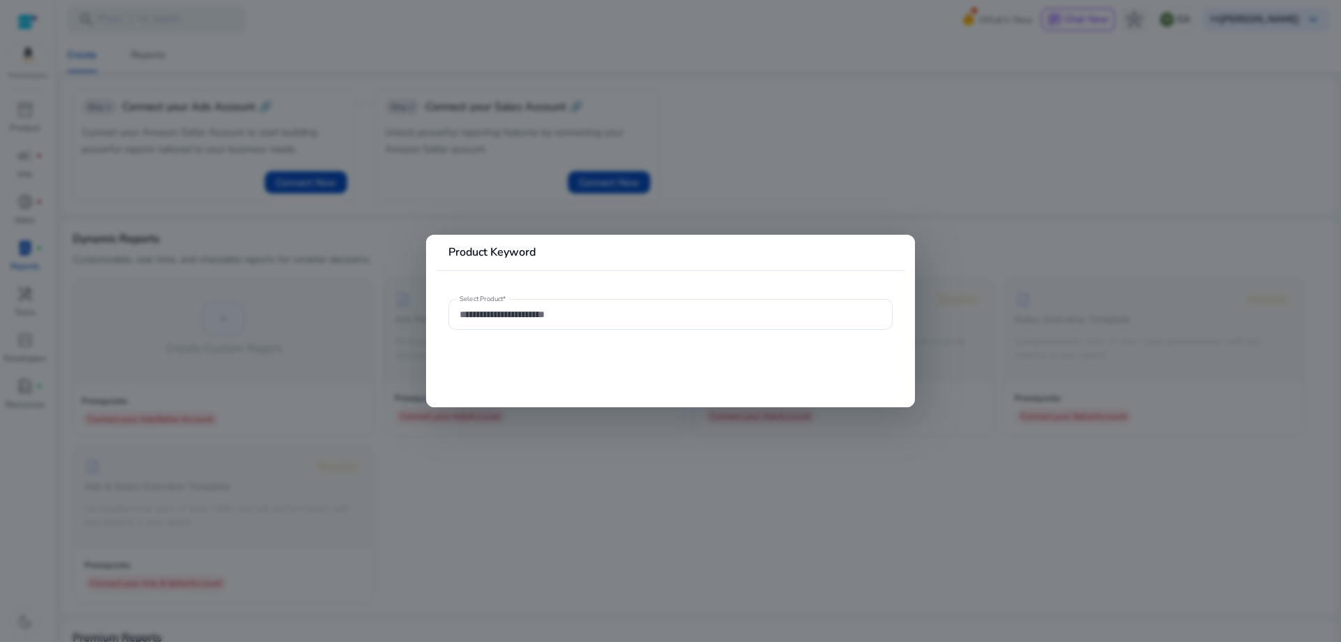
type input "**********"
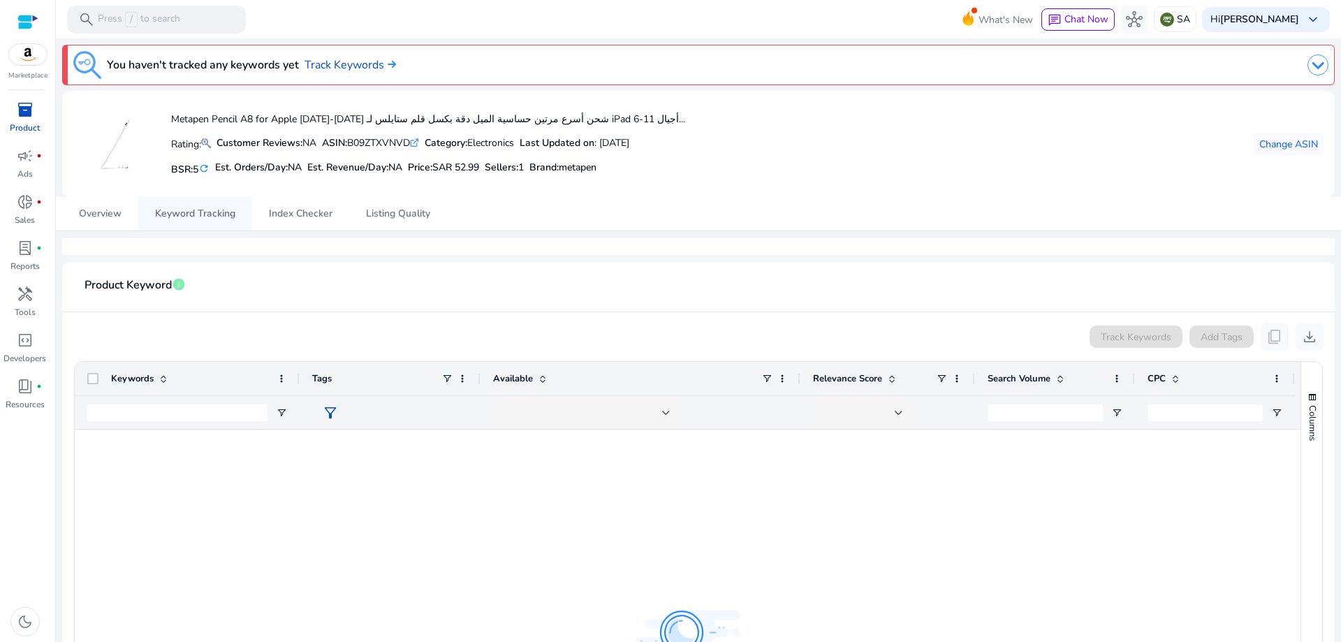
click at [189, 216] on span "Keyword Tracking" at bounding box center [195, 214] width 80 height 10
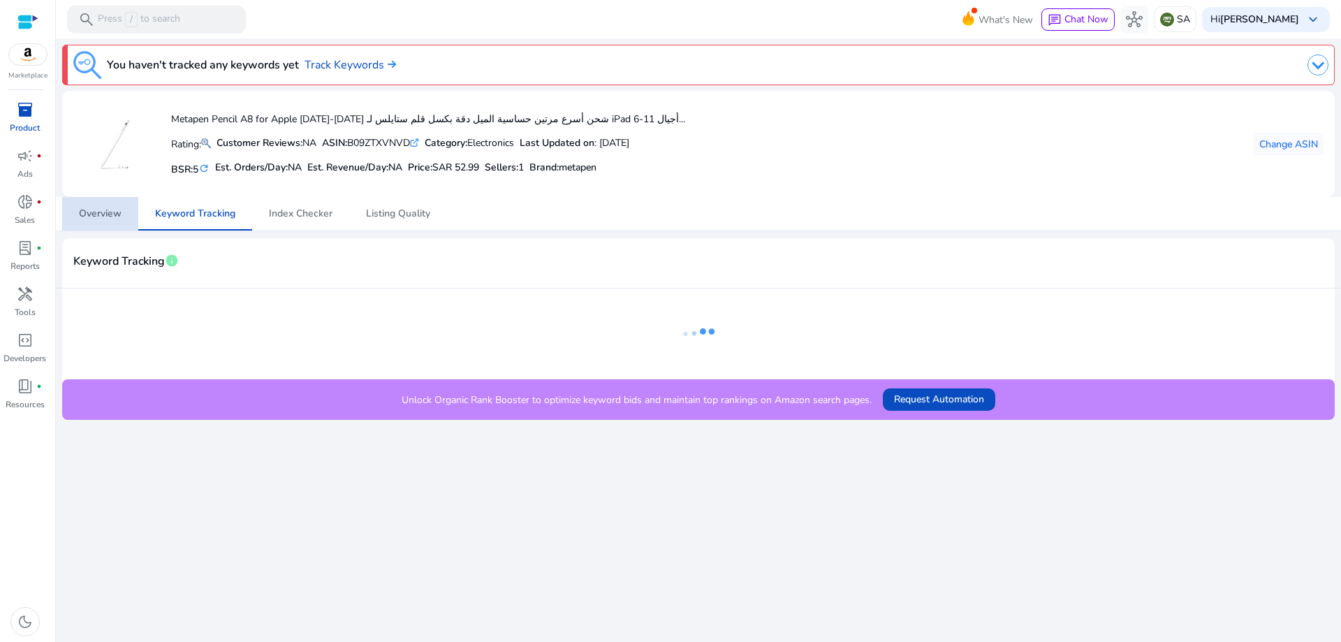
click at [104, 219] on span "Overview" at bounding box center [100, 214] width 43 height 10
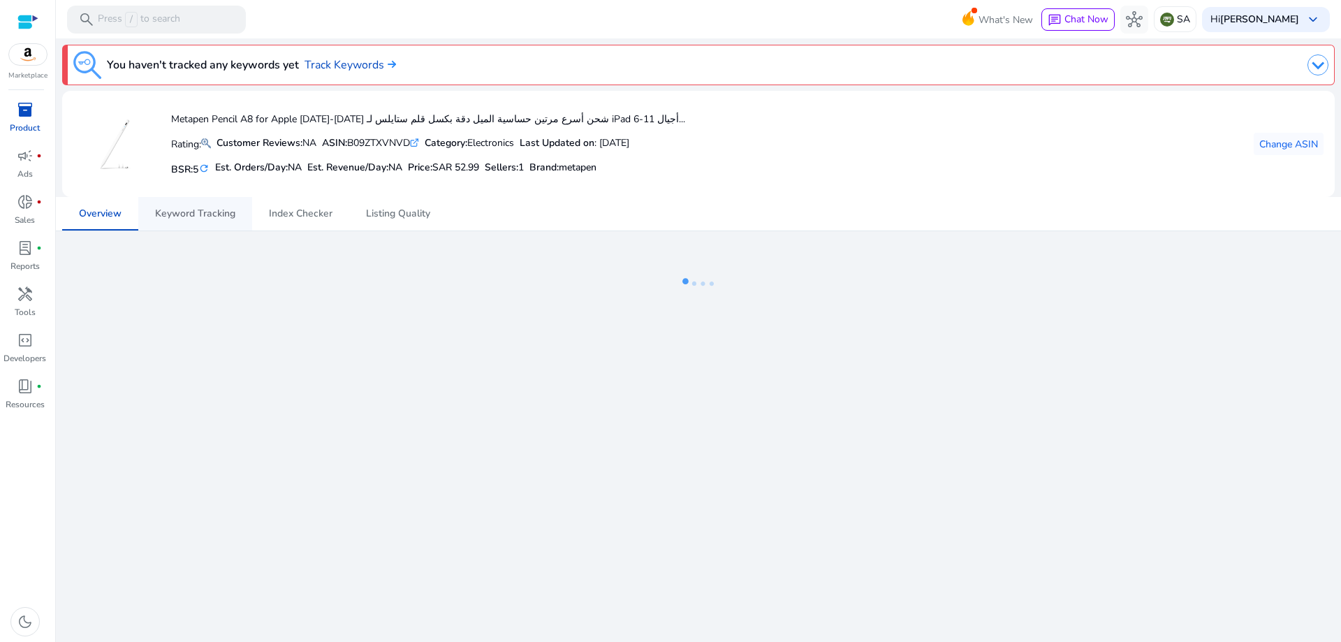
click at [193, 216] on span "Keyword Tracking" at bounding box center [195, 214] width 80 height 10
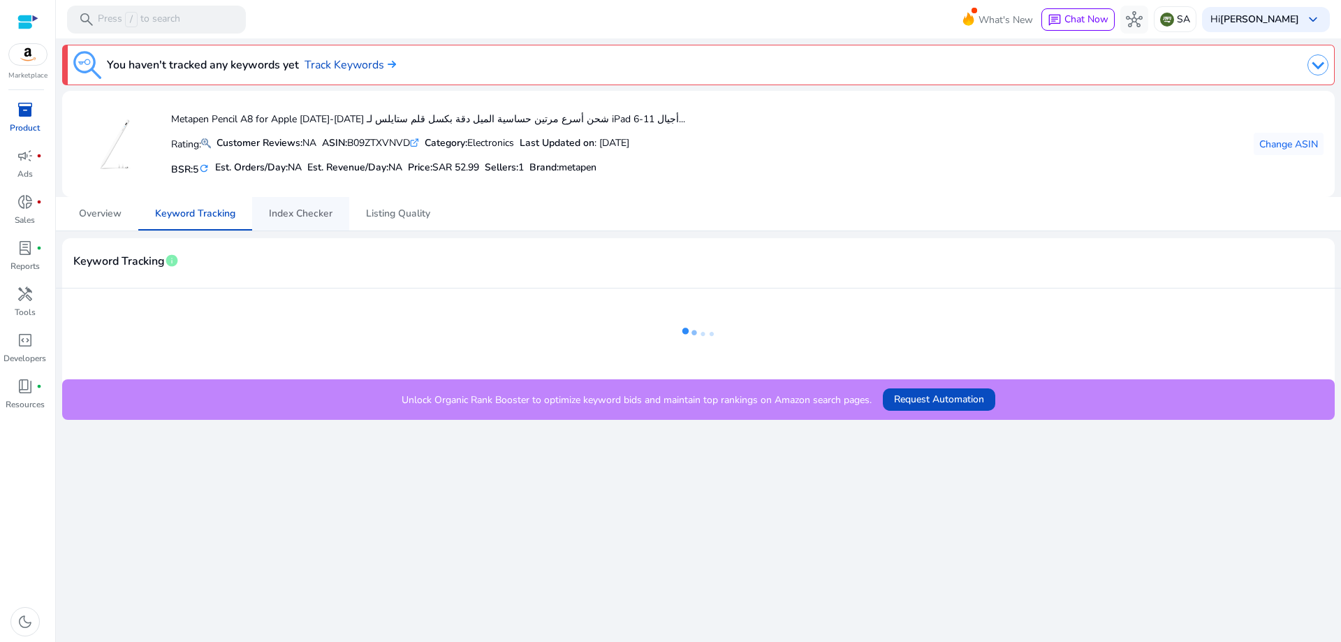
click at [285, 212] on span "Index Checker" at bounding box center [301, 214] width 64 height 10
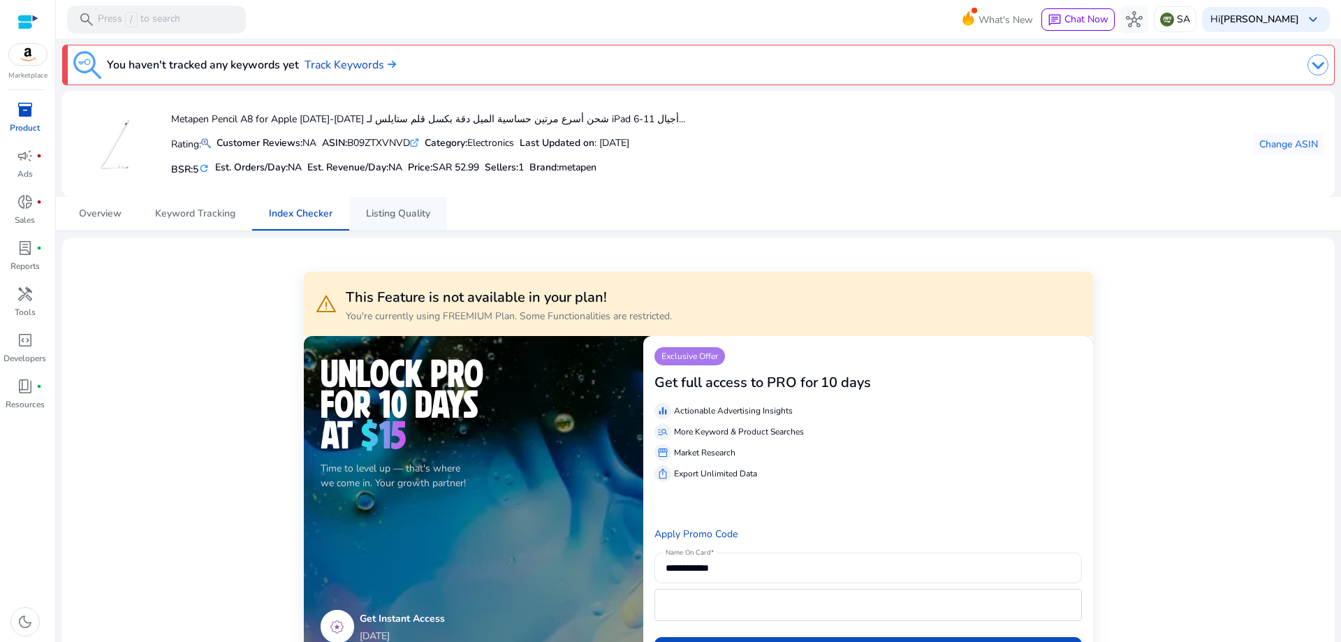
click at [397, 214] on span "Listing Quality" at bounding box center [398, 214] width 64 height 10
click at [413, 217] on span "Listing Quality" at bounding box center [398, 214] width 64 height 10
click at [357, 66] on link "Track Keywords" at bounding box center [349, 65] width 91 height 17
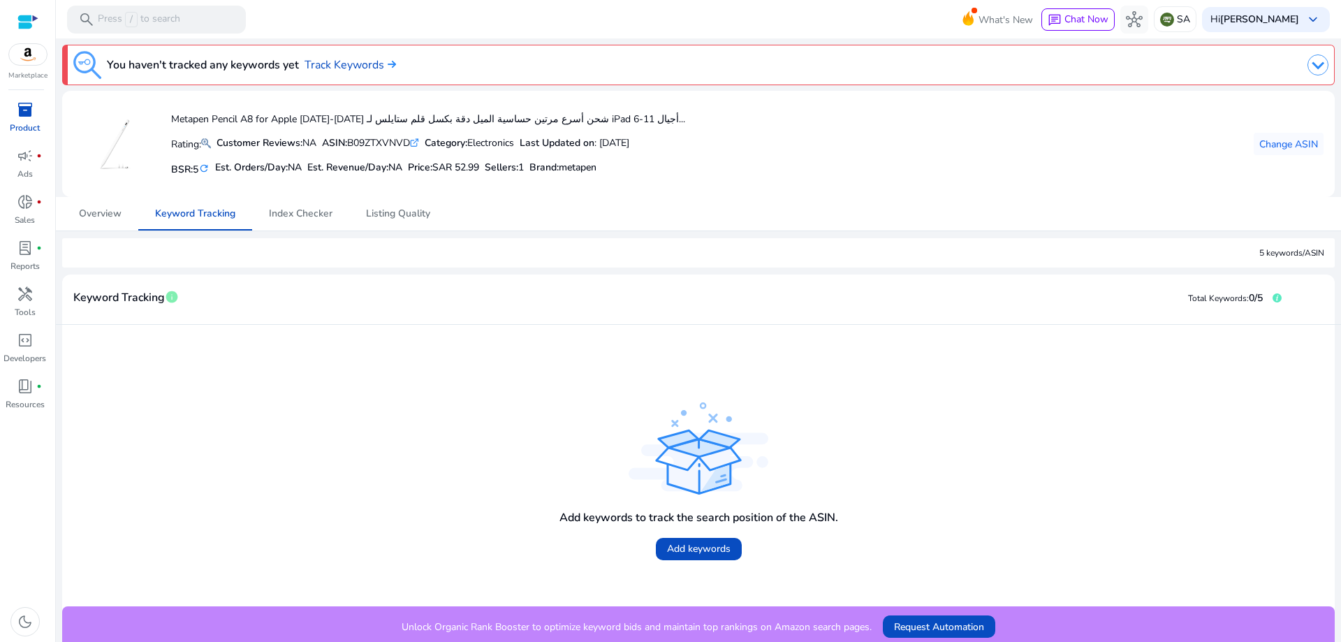
scroll to position [6, 0]
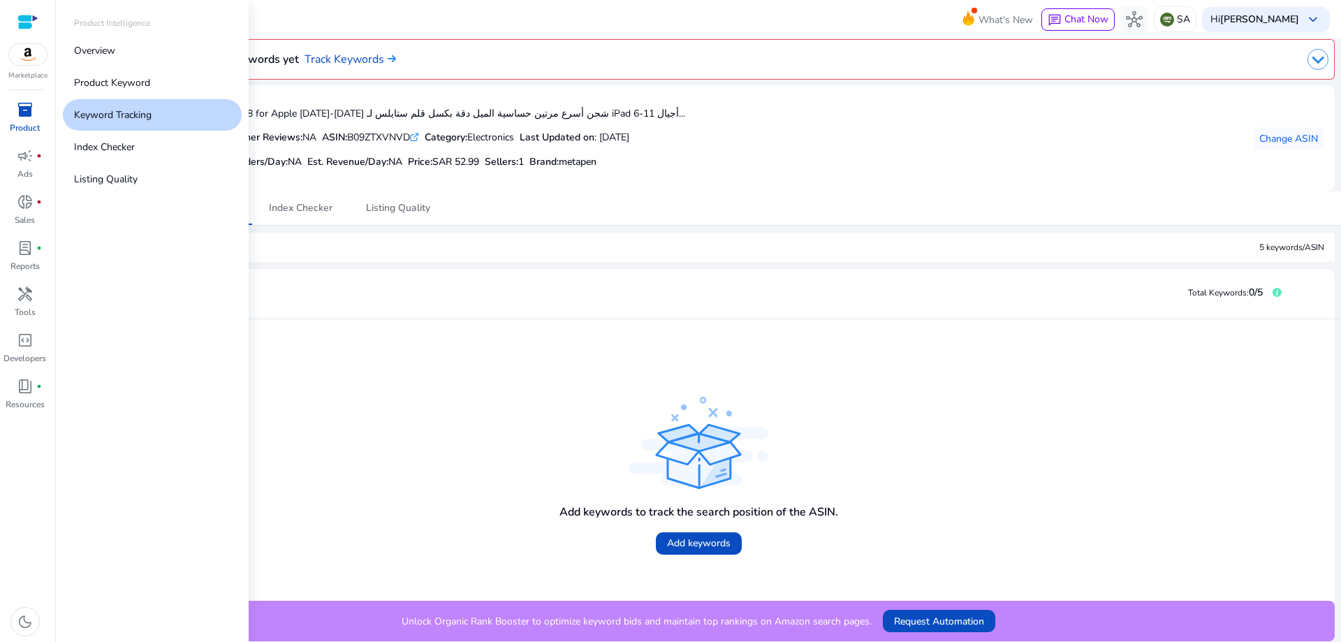
click at [119, 111] on p "Keyword Tracking" at bounding box center [113, 115] width 78 height 15
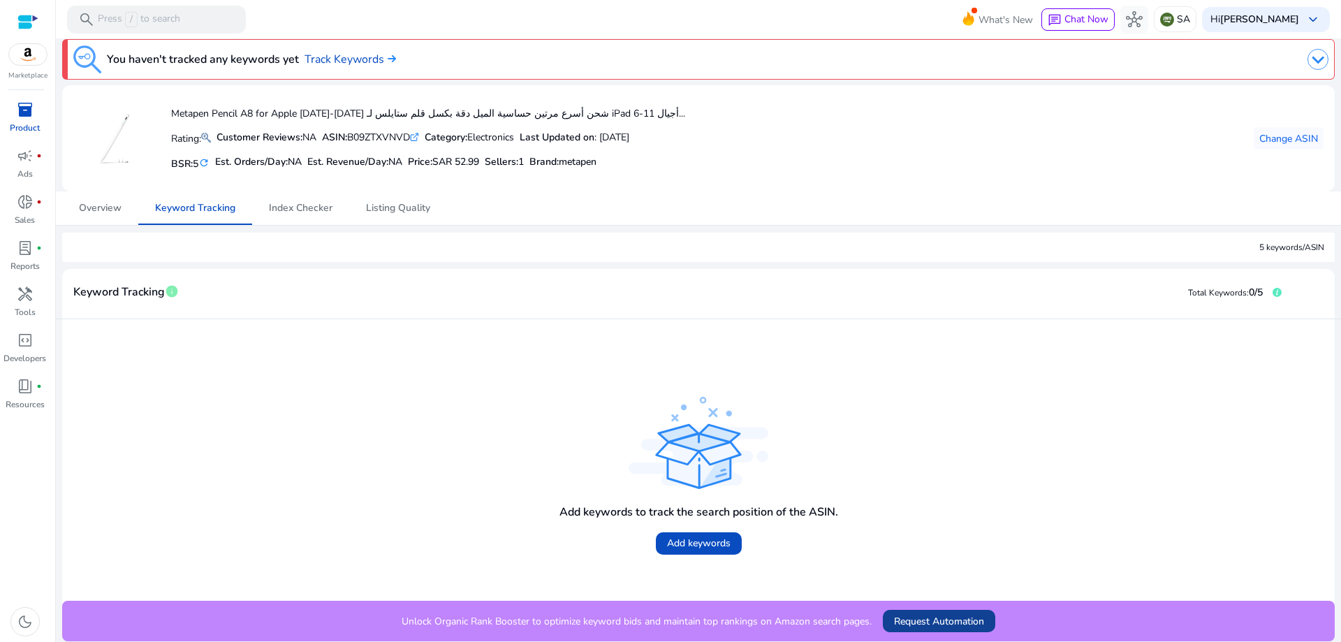
click at [917, 624] on span "Request Automation" at bounding box center [939, 621] width 90 height 15
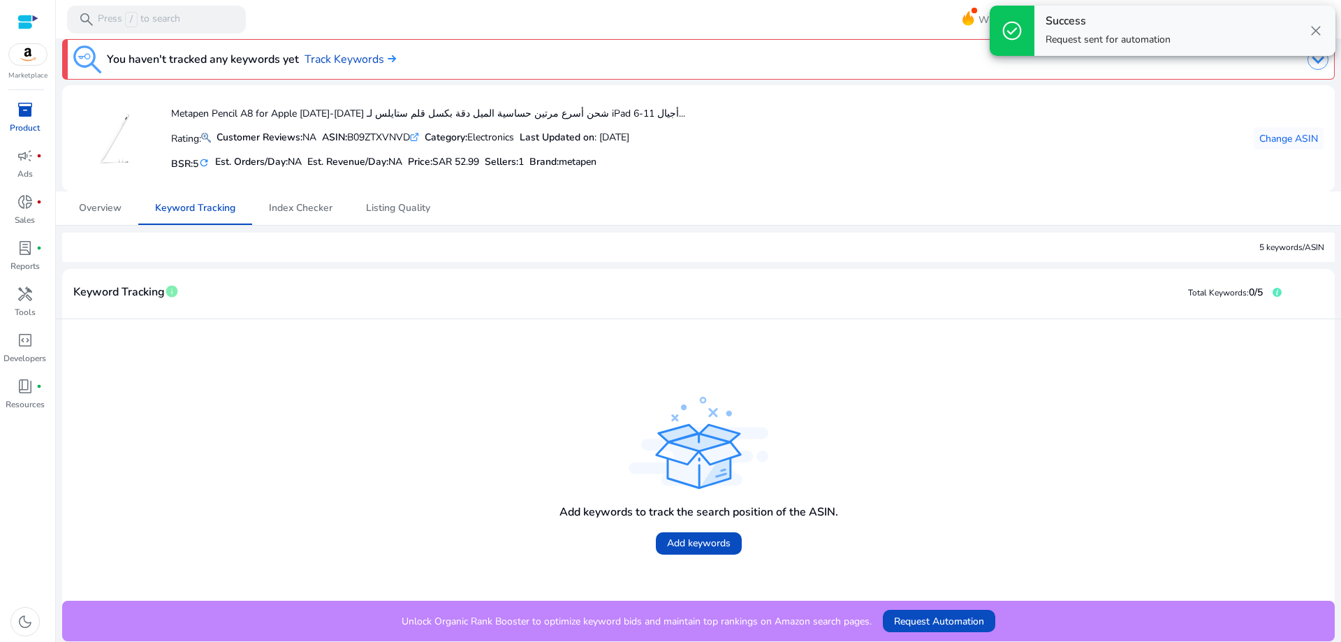
click at [1319, 31] on span "close" at bounding box center [1315, 30] width 17 height 17
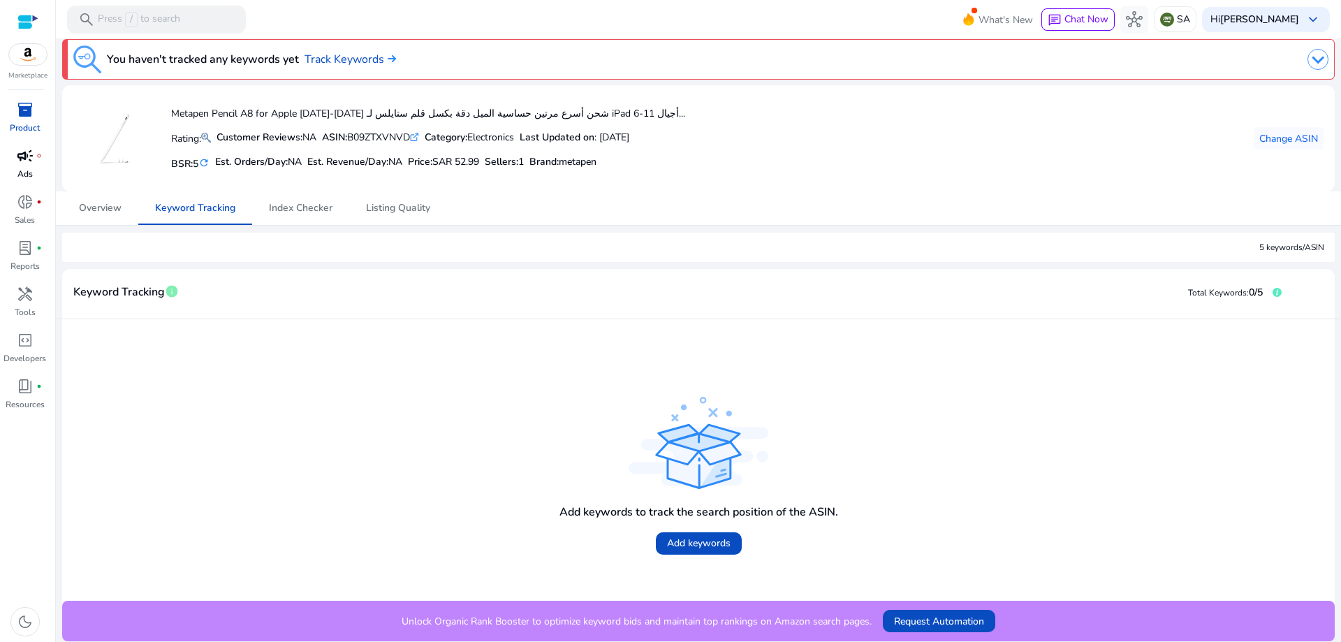
click at [22, 170] on p "Ads" at bounding box center [24, 174] width 15 height 13
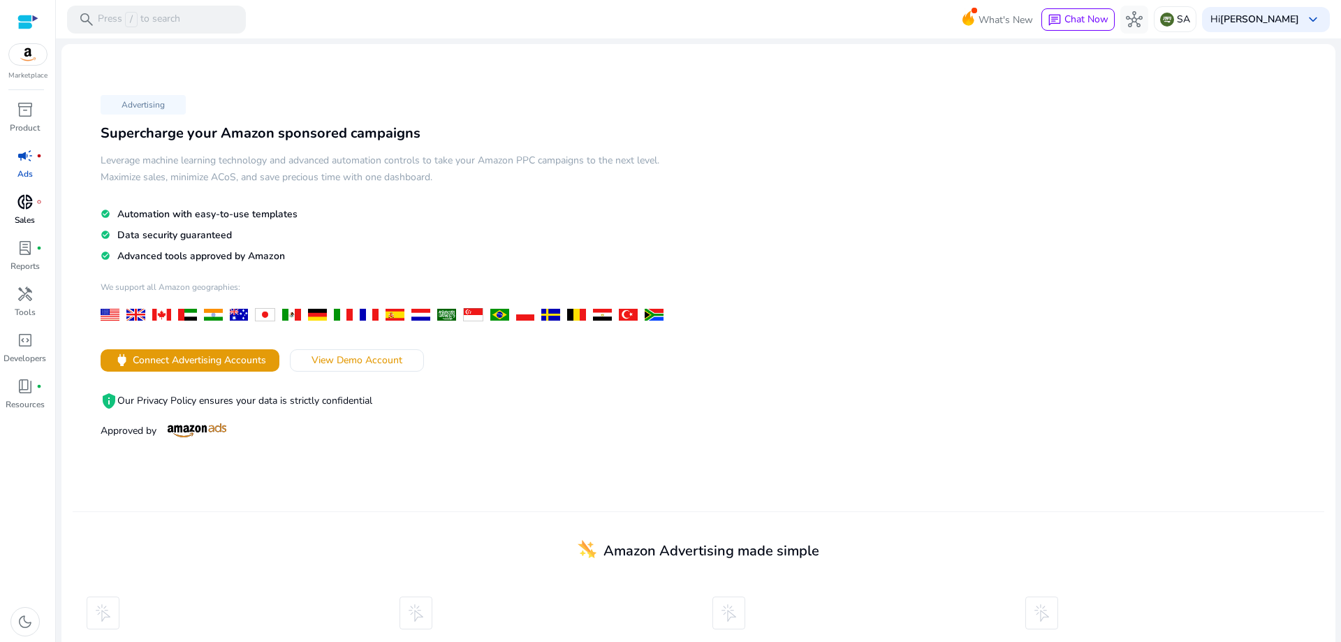
click at [28, 214] on p "Sales" at bounding box center [25, 220] width 20 height 13
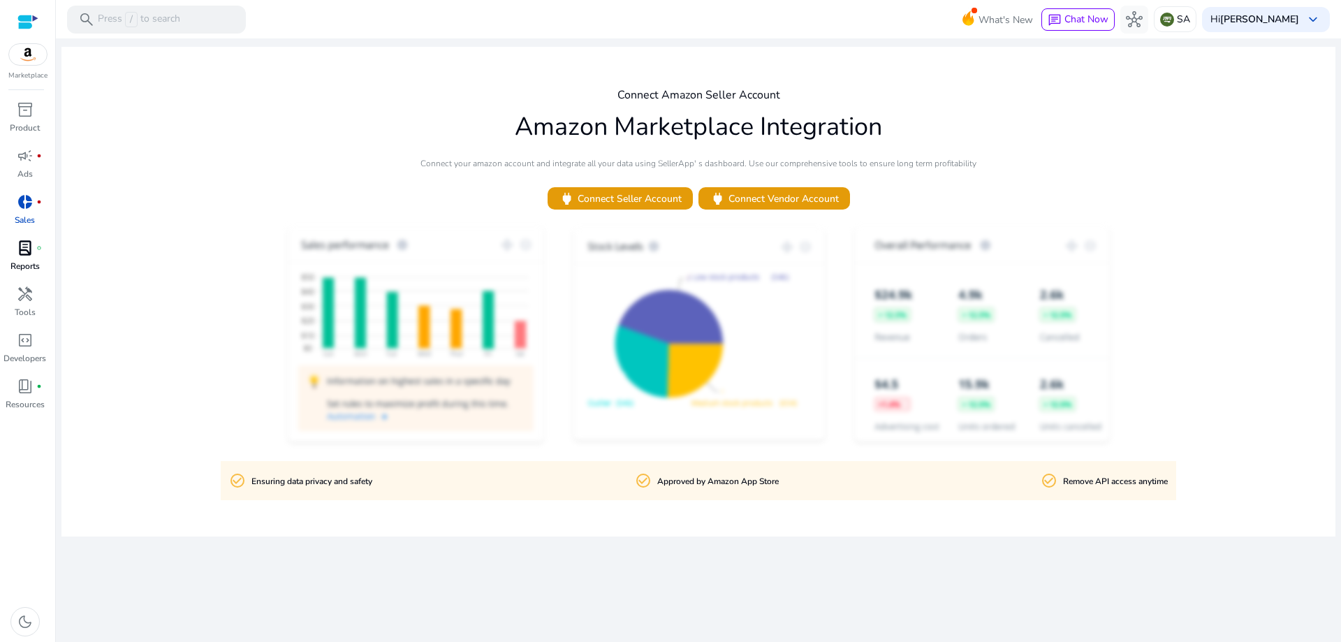
click at [29, 269] on p "Reports" at bounding box center [24, 266] width 29 height 13
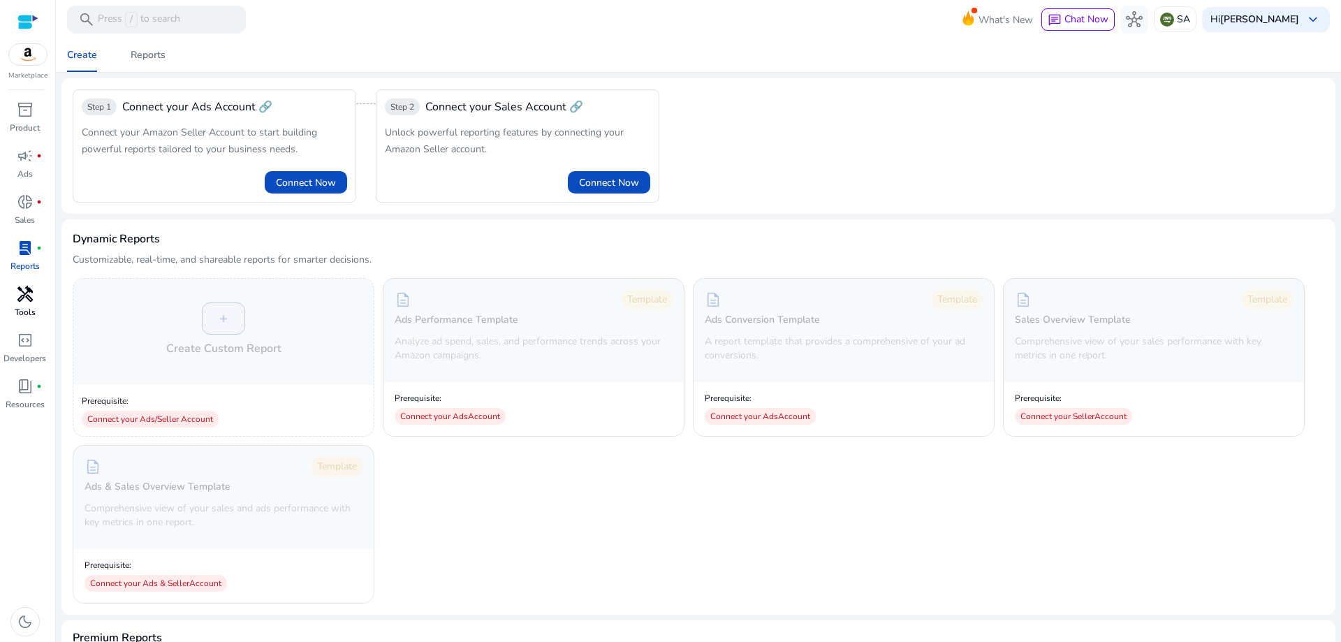
click at [32, 316] on p "Tools" at bounding box center [25, 312] width 21 height 13
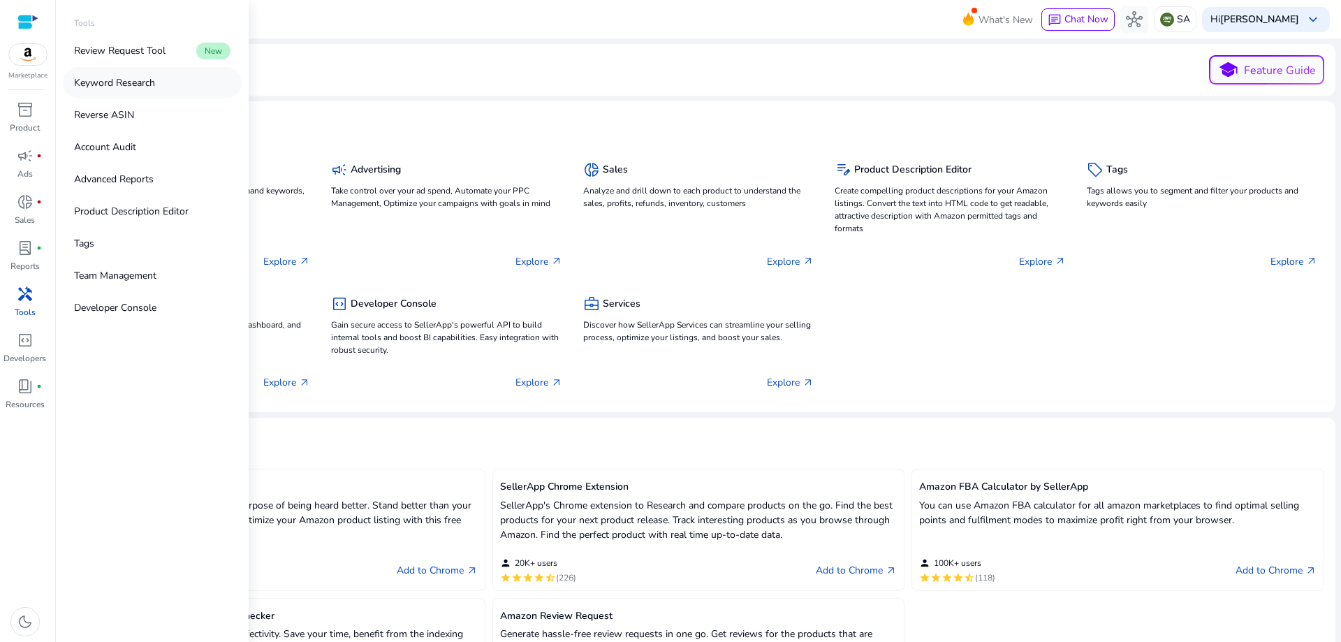
click at [154, 88] on p "Keyword Research" at bounding box center [114, 82] width 81 height 15
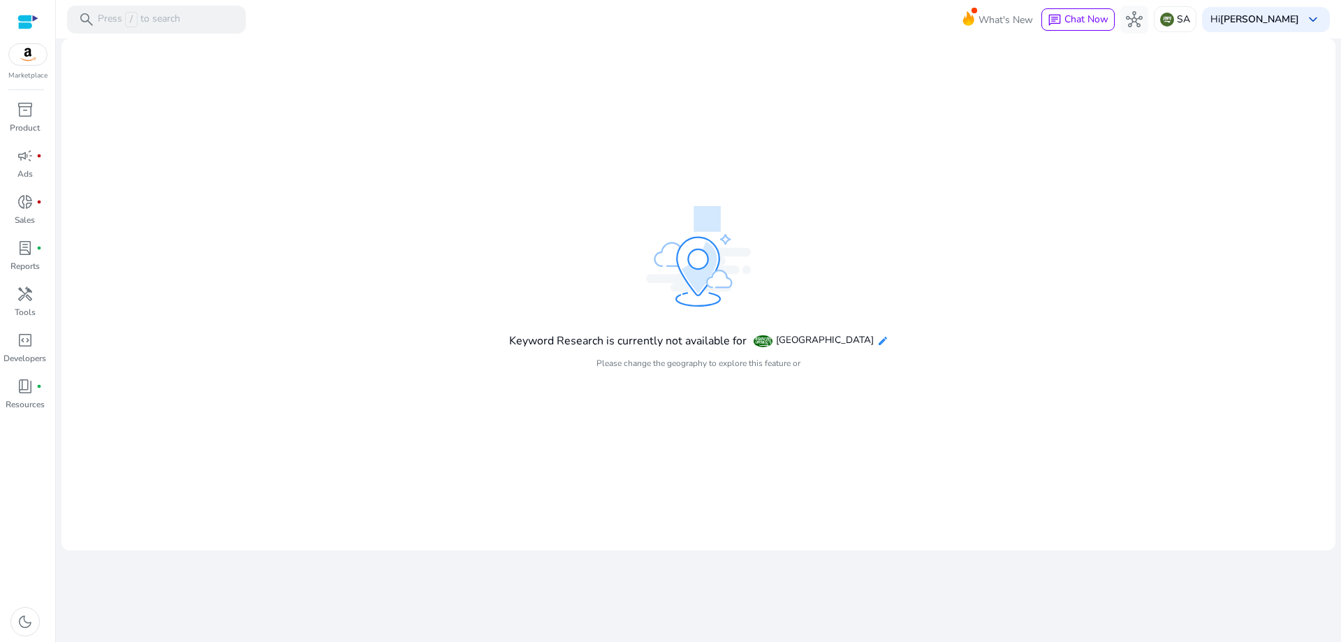
click at [877, 340] on mat-icon "edit" at bounding box center [882, 340] width 11 height 11
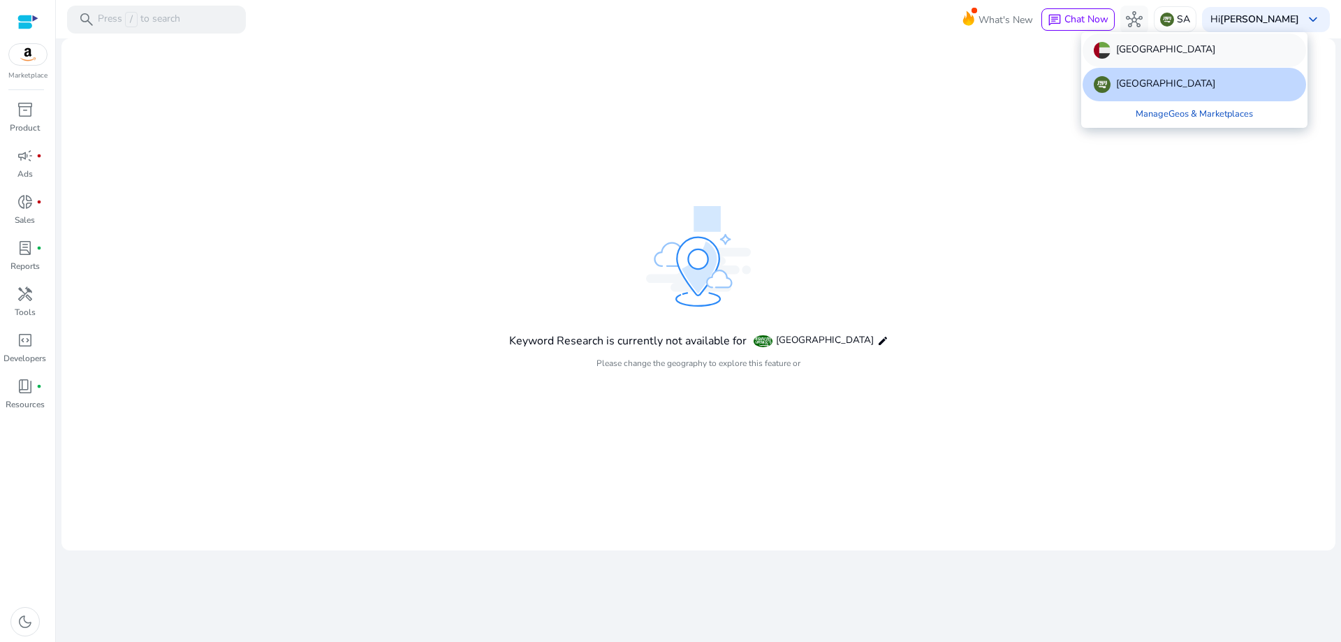
click at [1146, 47] on p "United Arab Emirates" at bounding box center [1165, 50] width 99 height 17
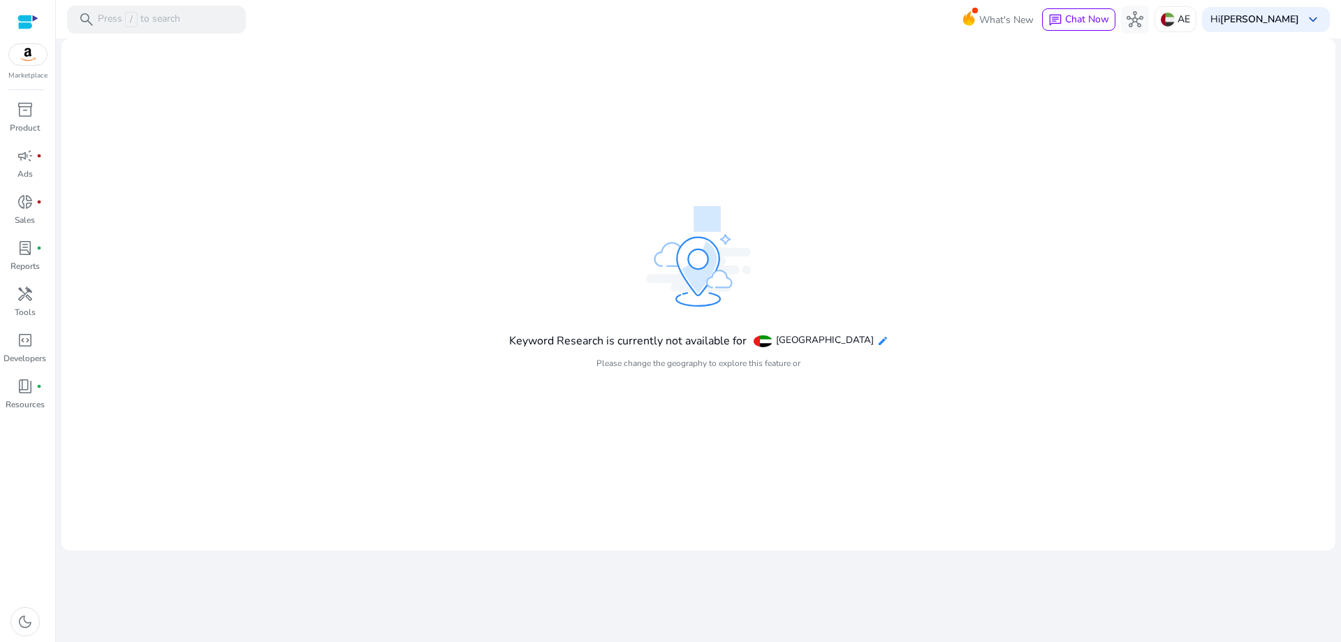
click at [877, 342] on mat-icon "edit" at bounding box center [882, 340] width 11 height 11
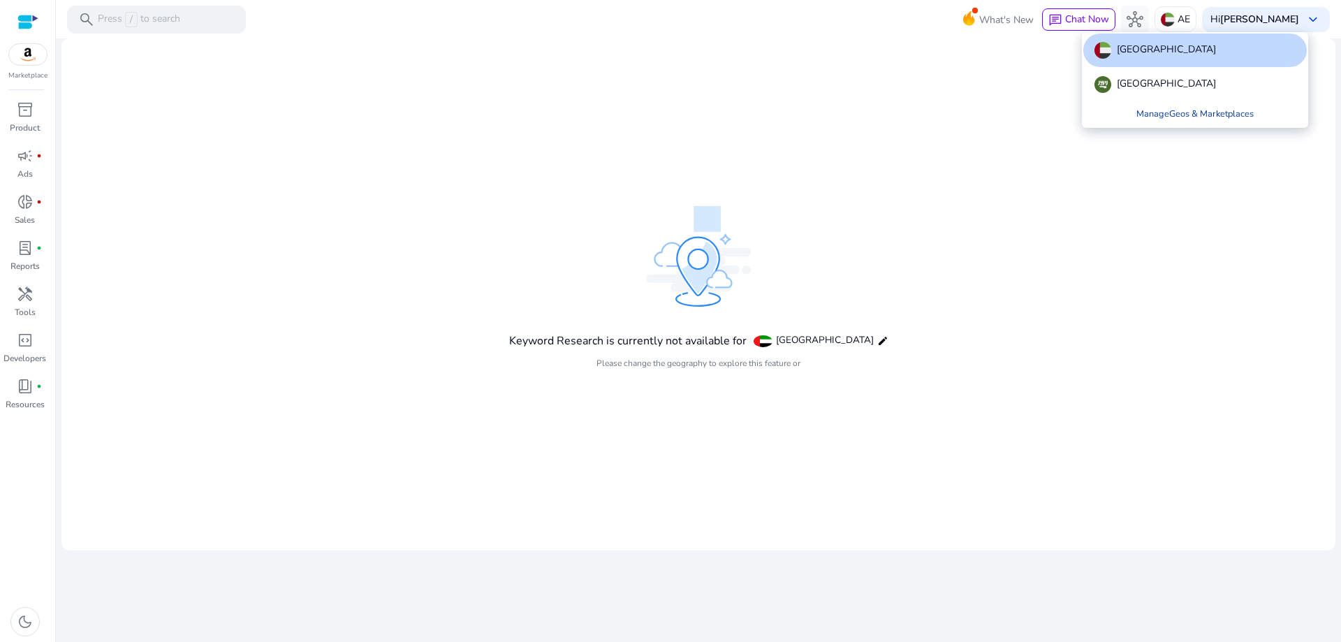
click at [1147, 107] on link "Manage Geos & Marketplaces" at bounding box center [1195, 113] width 140 height 25
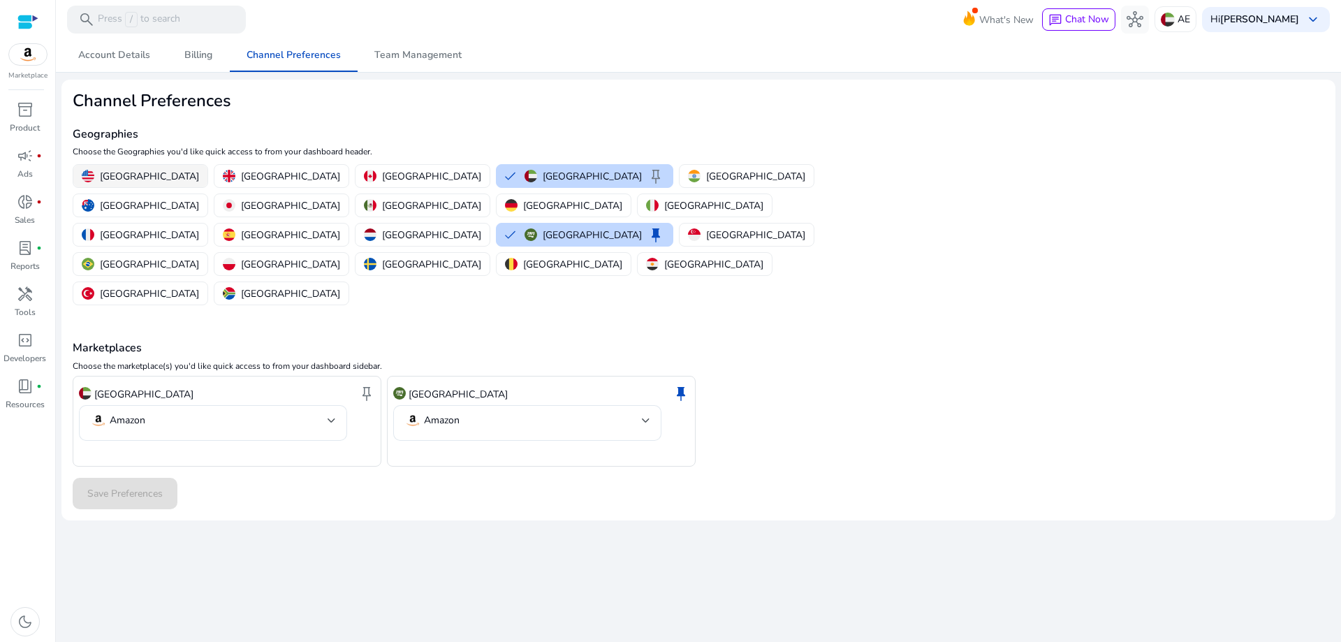
click at [135, 177] on p "[GEOGRAPHIC_DATA]" at bounding box center [149, 176] width 99 height 15
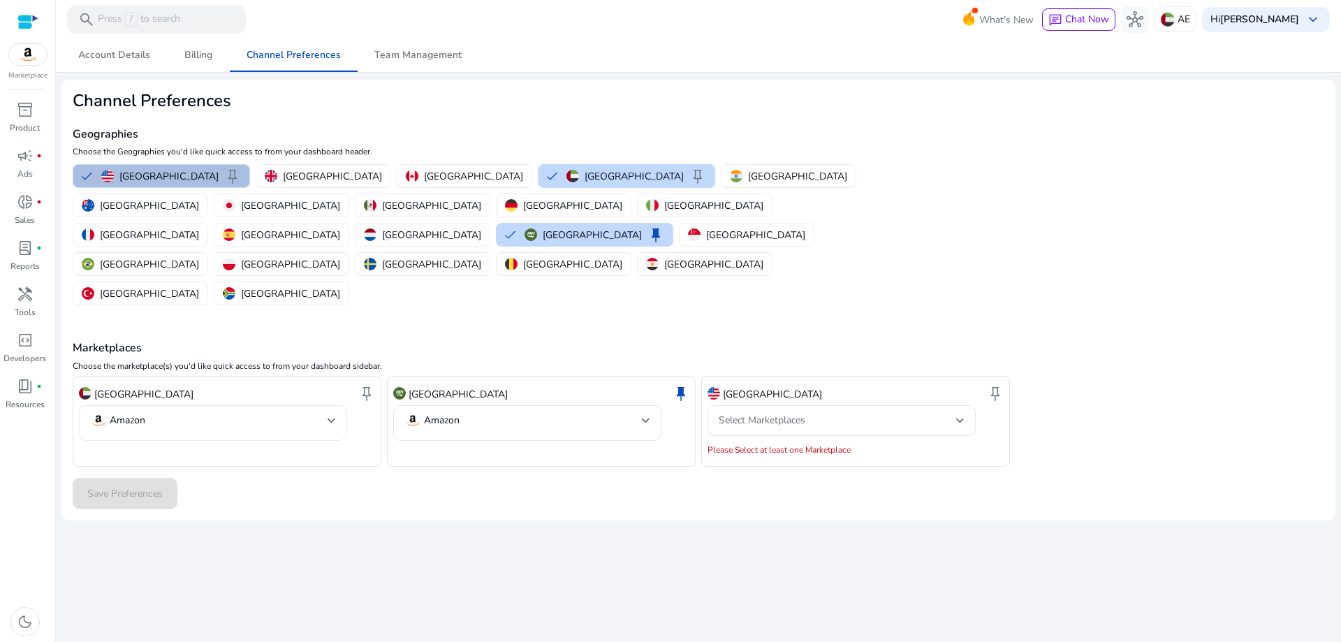
click at [313, 412] on mat-select-trigger "Amazon" at bounding box center [208, 420] width 237 height 17
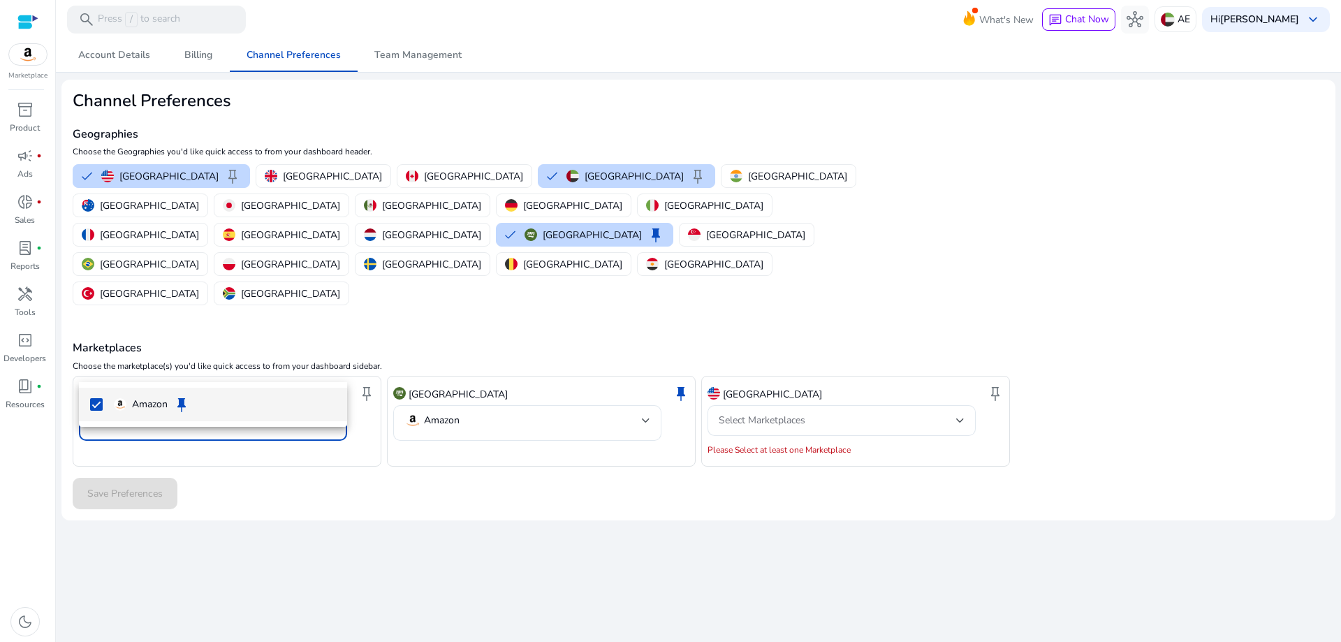
click at [817, 355] on div at bounding box center [670, 321] width 1341 height 642
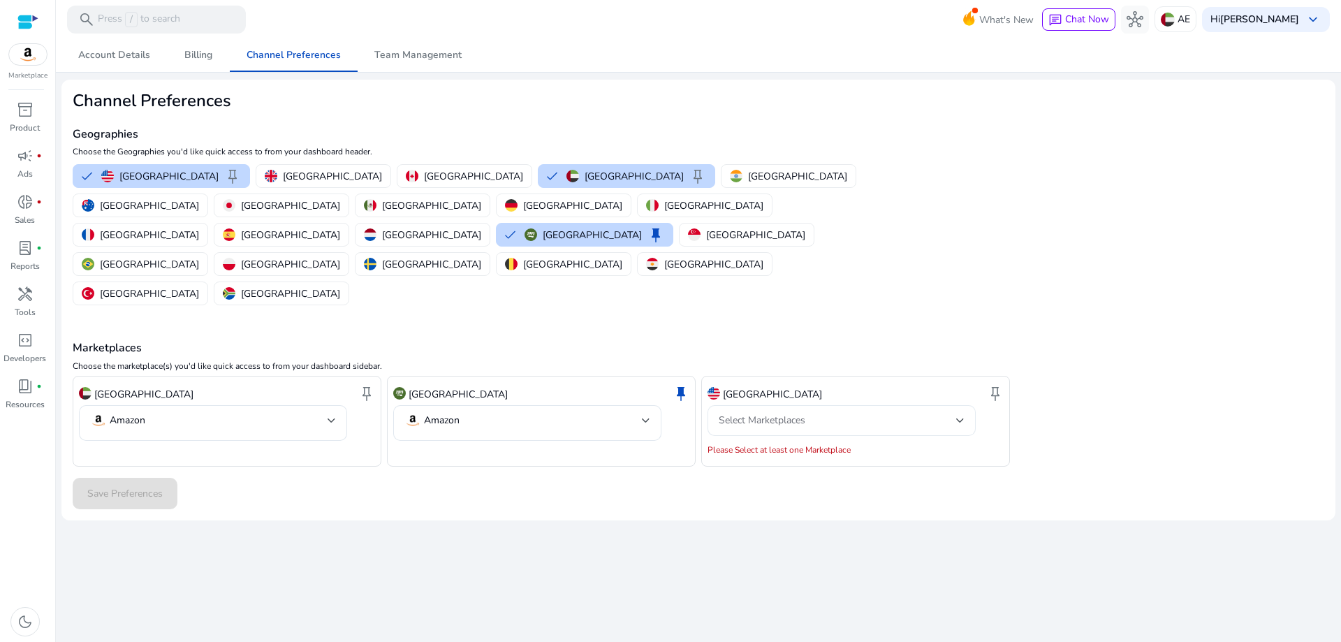
click at [851, 413] on div "Select Marketplaces" at bounding box center [836, 420] width 237 height 15
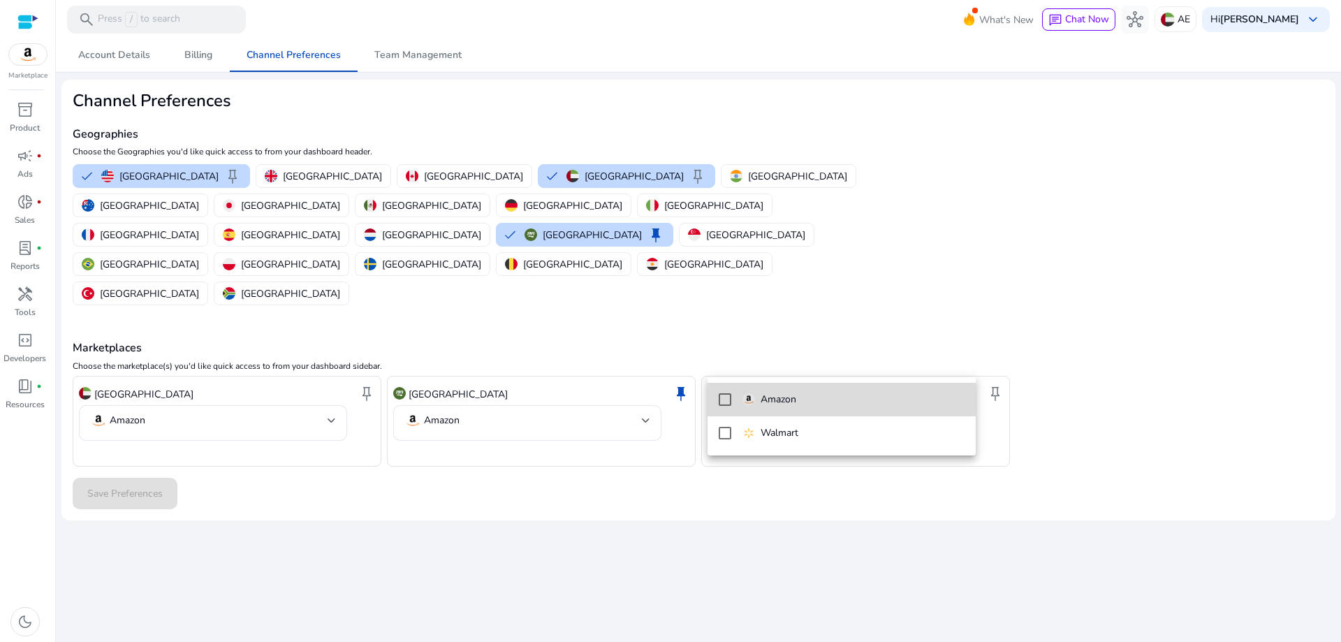
click at [795, 400] on p "Amazon" at bounding box center [778, 399] width 36 height 15
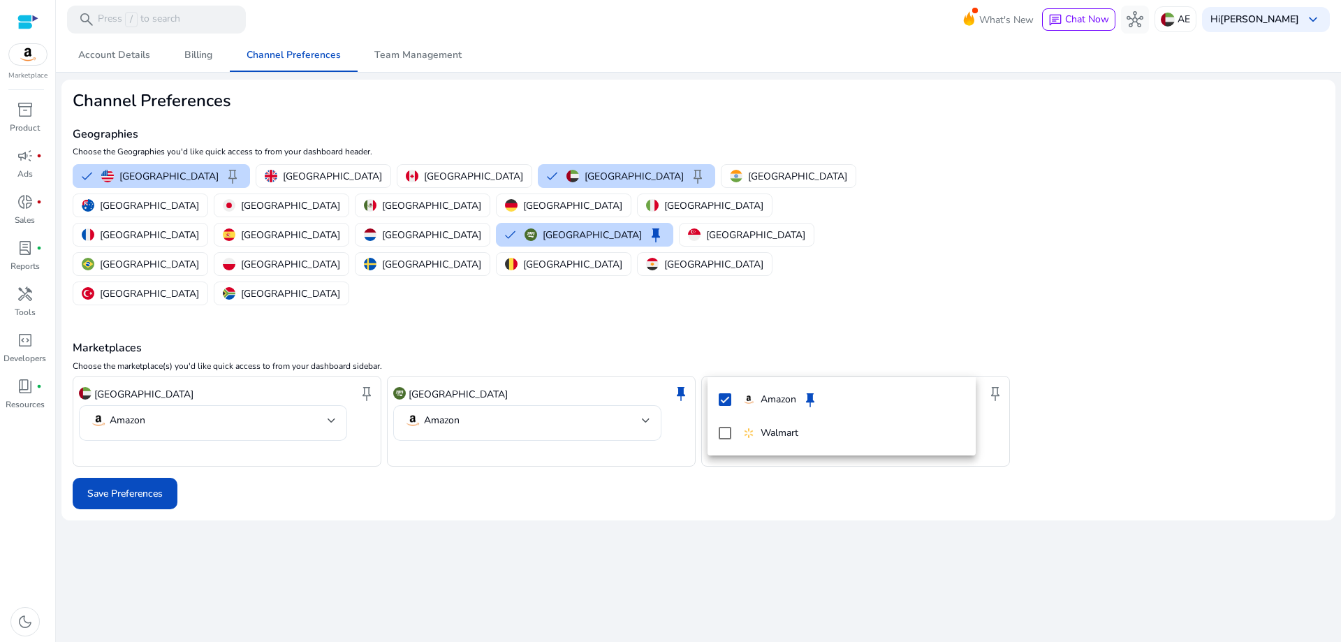
click at [145, 439] on div at bounding box center [670, 321] width 1341 height 642
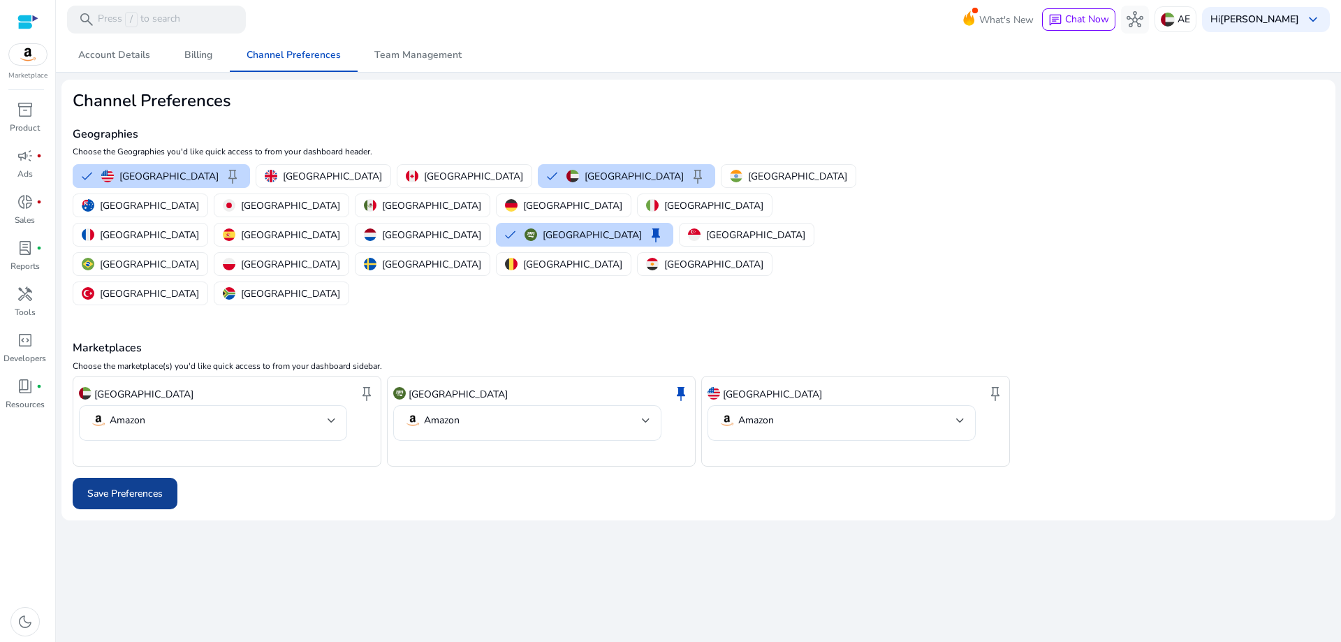
click at [113, 486] on span "Save Preferences" at bounding box center [124, 493] width 75 height 15
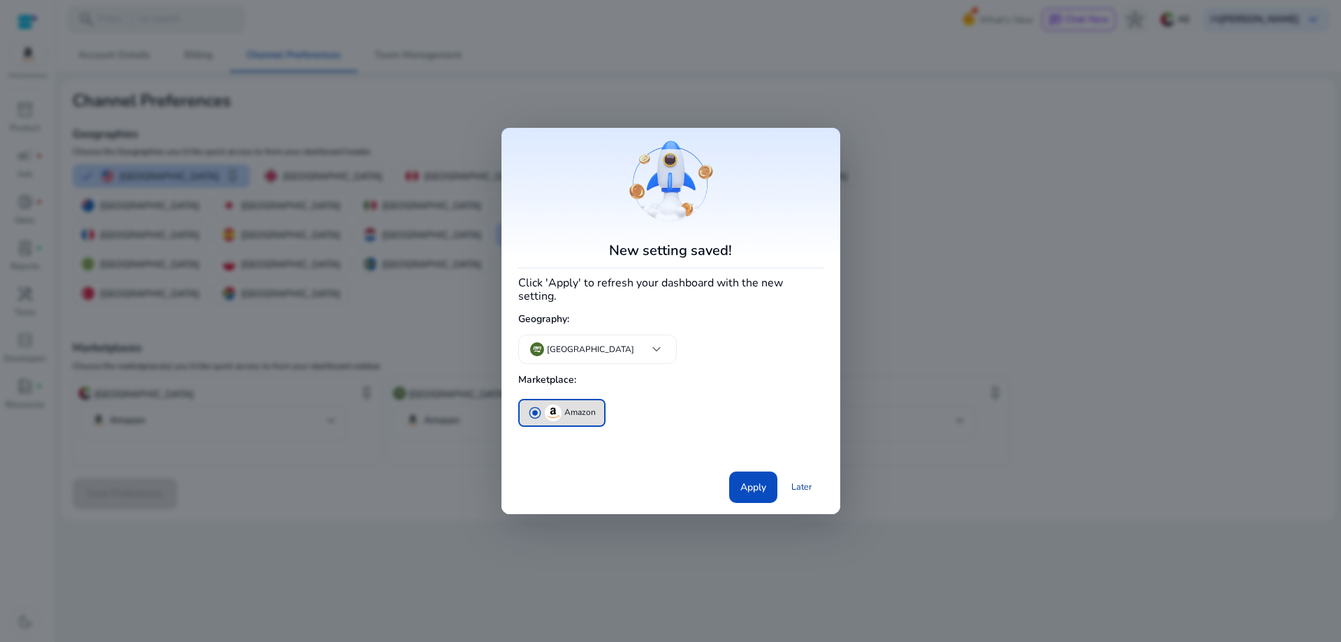
click at [802, 478] on link "Later" at bounding box center [801, 486] width 43 height 25
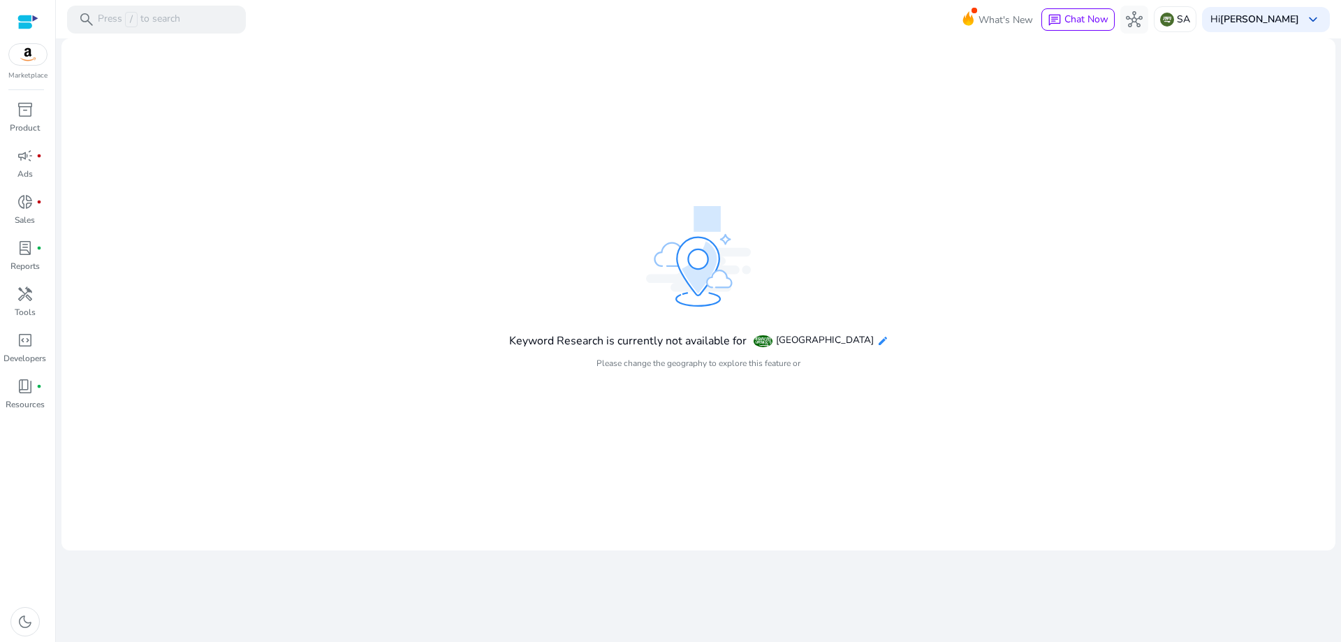
click at [877, 341] on mat-icon "edit" at bounding box center [882, 340] width 11 height 11
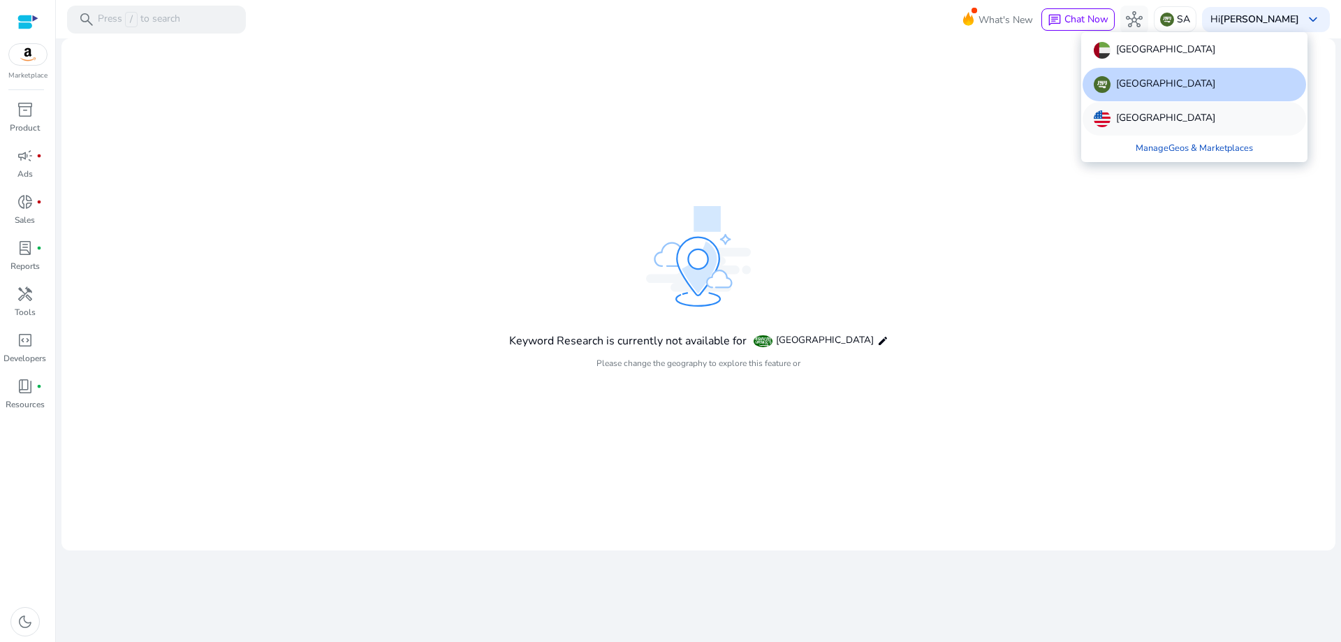
click at [1130, 108] on div "[GEOGRAPHIC_DATA]" at bounding box center [1193, 119] width 223 height 34
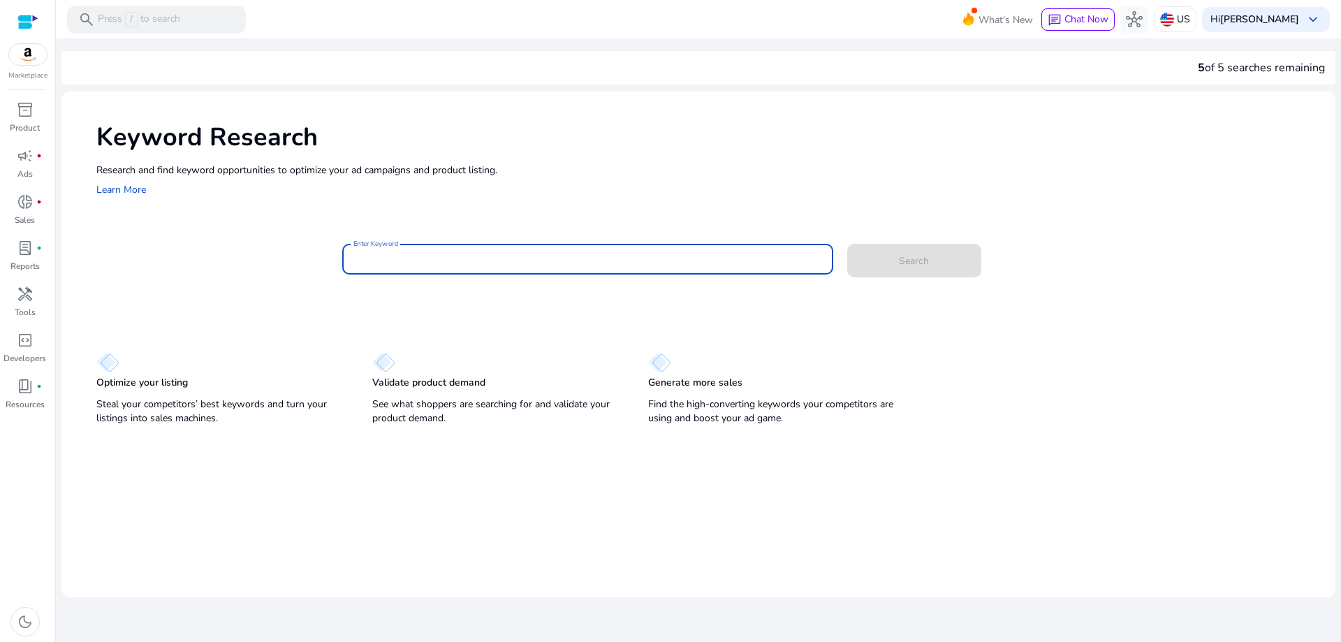
click at [421, 263] on input "Enter Keyword" at bounding box center [587, 258] width 469 height 15
paste input "**********"
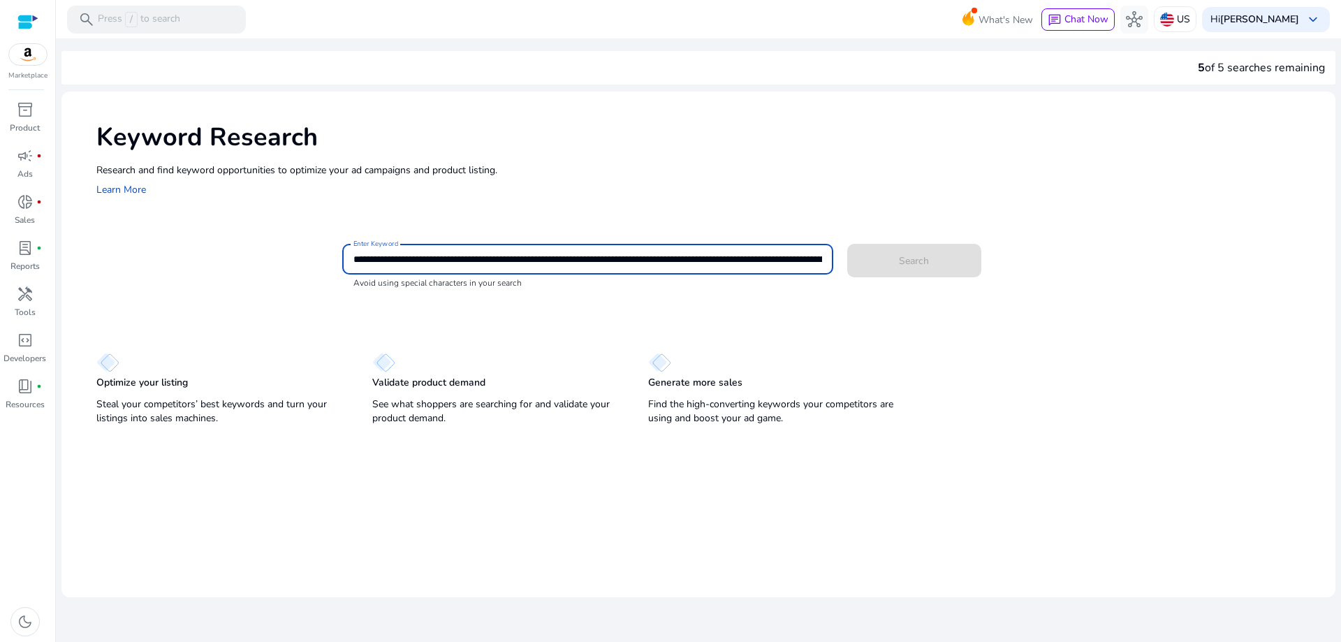
scroll to position [0, 4018]
type input "**********"
drag, startPoint x: 821, startPoint y: 260, endPoint x: 28, endPoint y: 212, distance: 794.7
click at [28, 212] on mat-sidenav-container "Marketplace inventory_2 Product campaign fiber_manual_record Ads donut_small fi…" at bounding box center [670, 321] width 1341 height 642
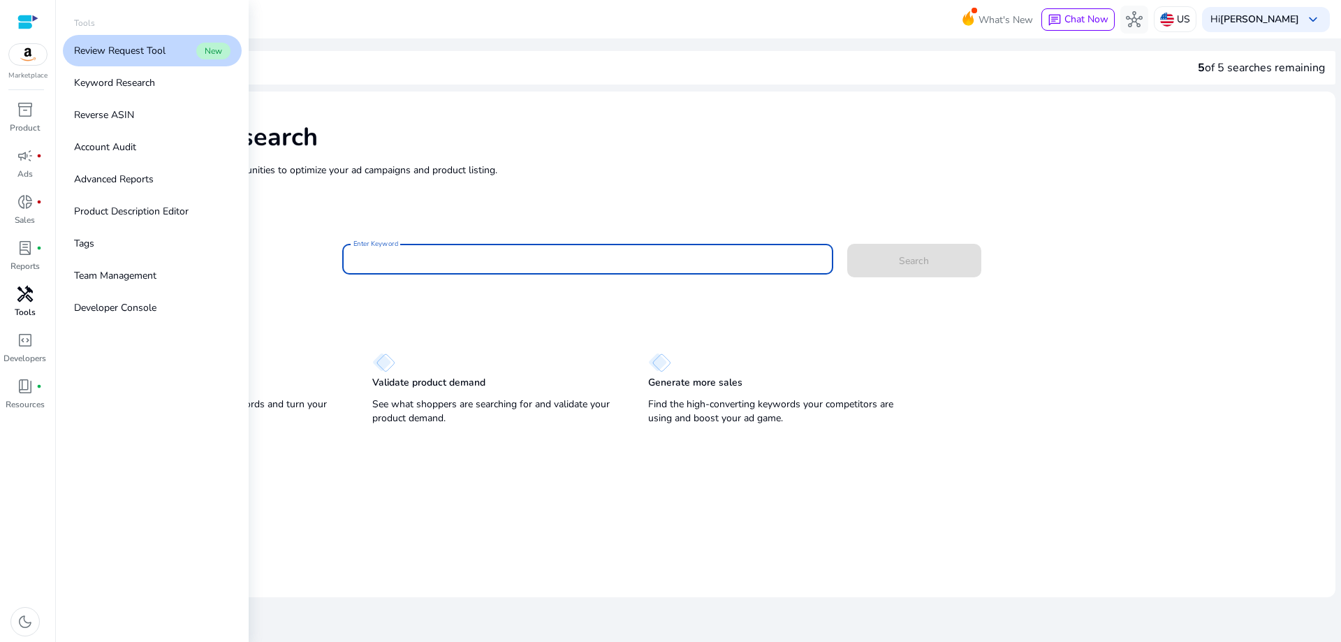
click at [23, 313] on p "Tools" at bounding box center [25, 312] width 21 height 13
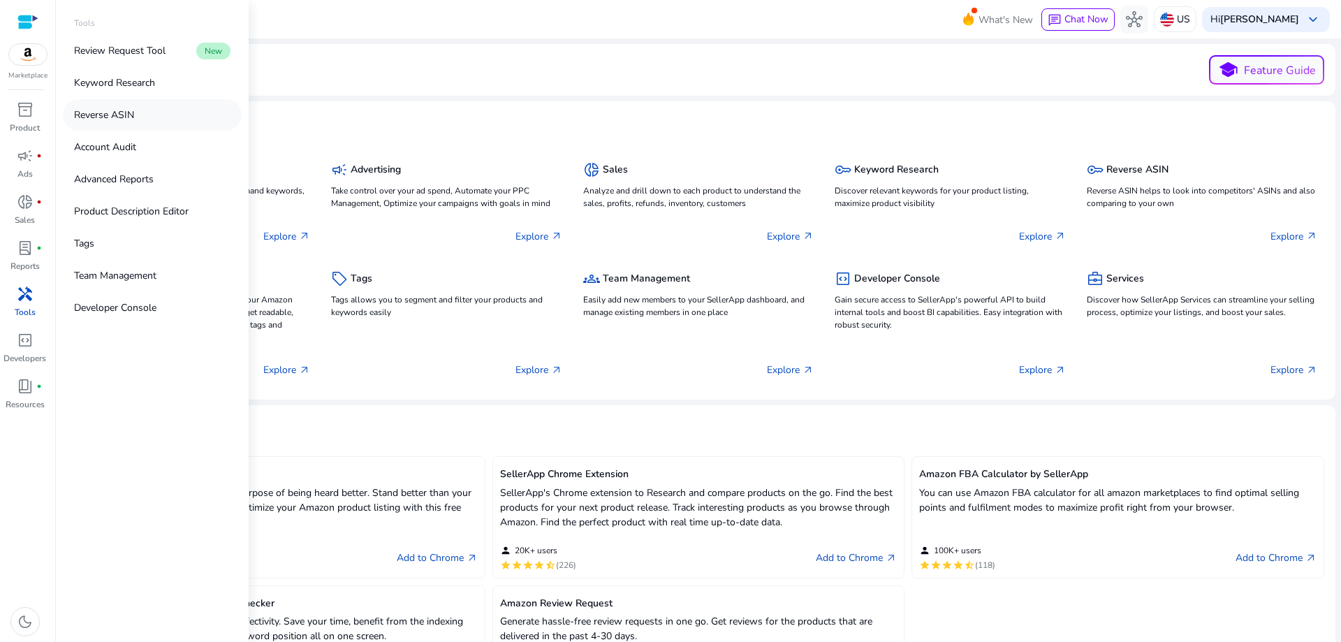
click at [141, 126] on link "Reverse ASIN" at bounding box center [152, 114] width 179 height 31
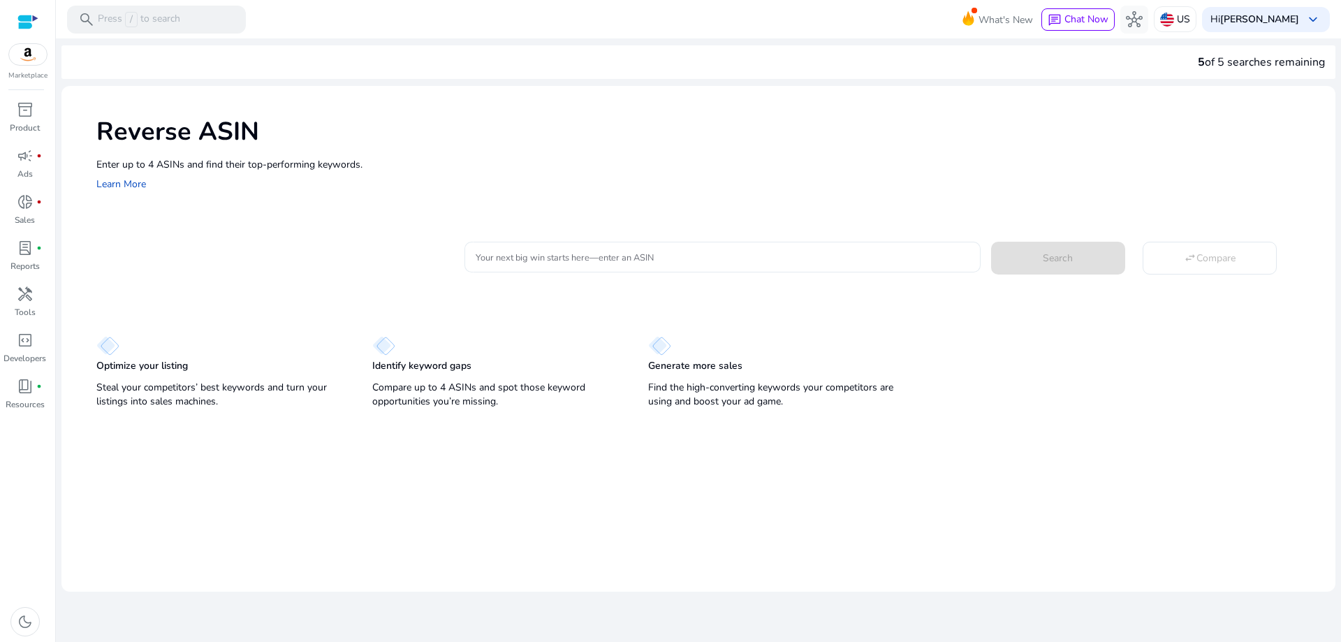
click at [538, 272] on div at bounding box center [721, 257] width 493 height 31
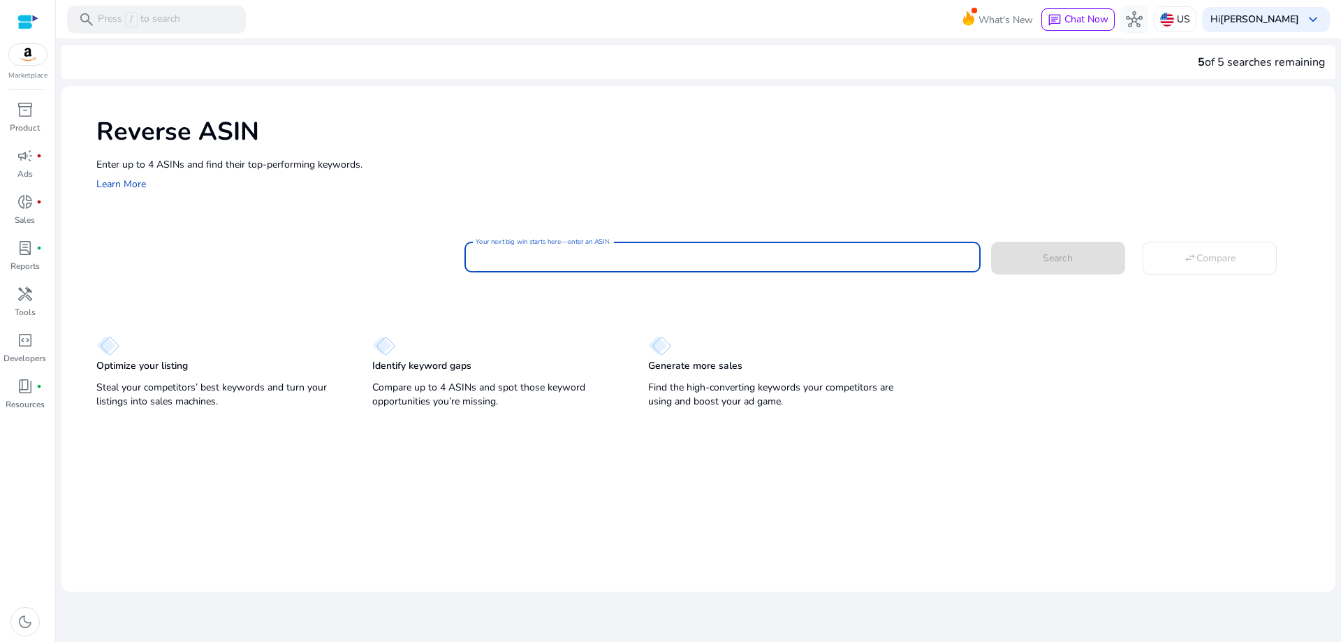
paste input "**********"
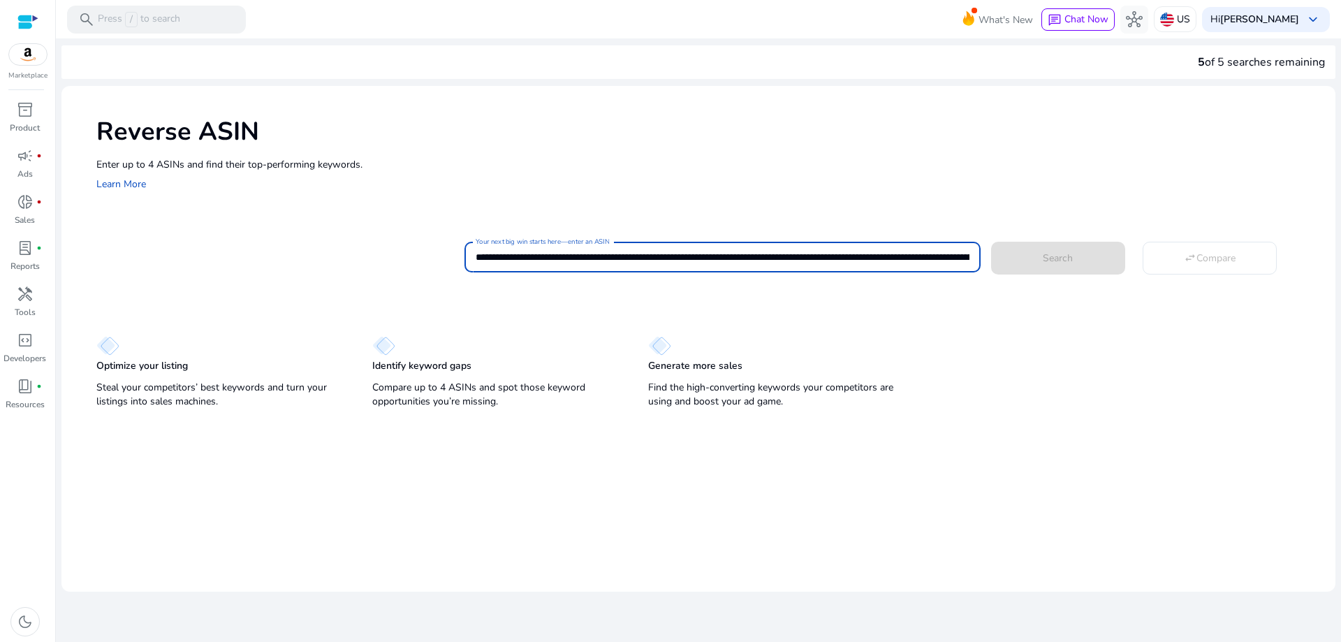
scroll to position [0, 3993]
type input "**********"
click at [1070, 266] on span at bounding box center [1058, 258] width 134 height 34
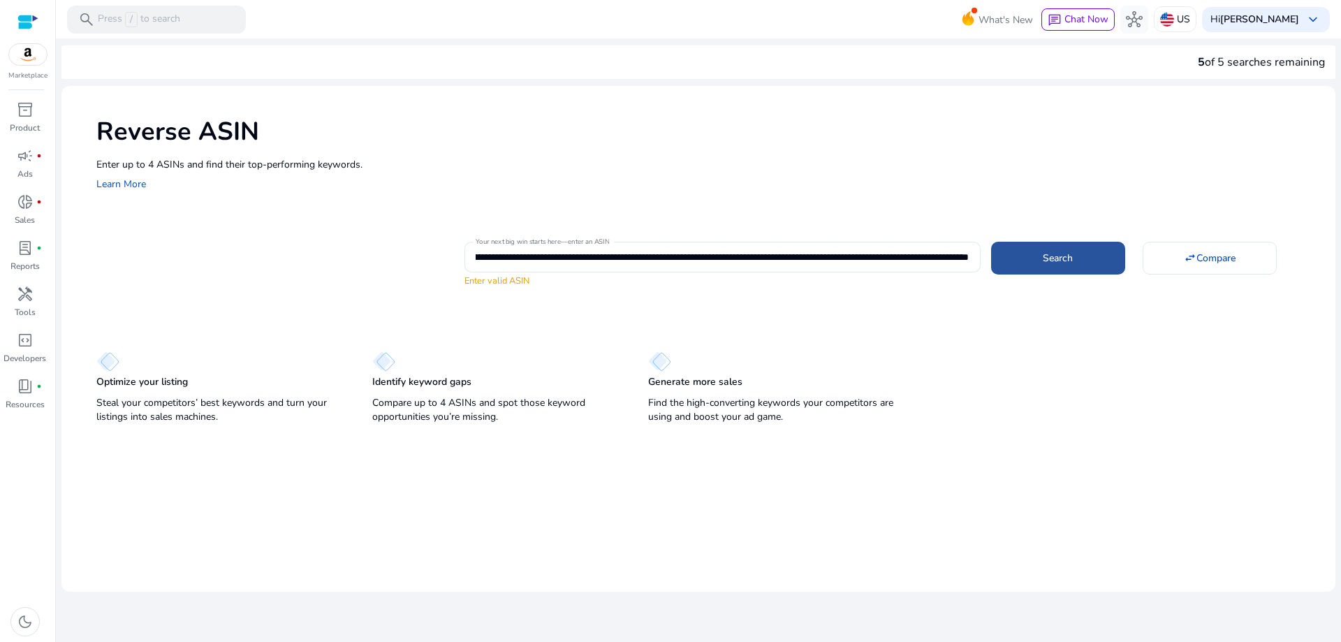
scroll to position [0, 0]
click at [31, 209] on span "donut_small" at bounding box center [25, 201] width 17 height 17
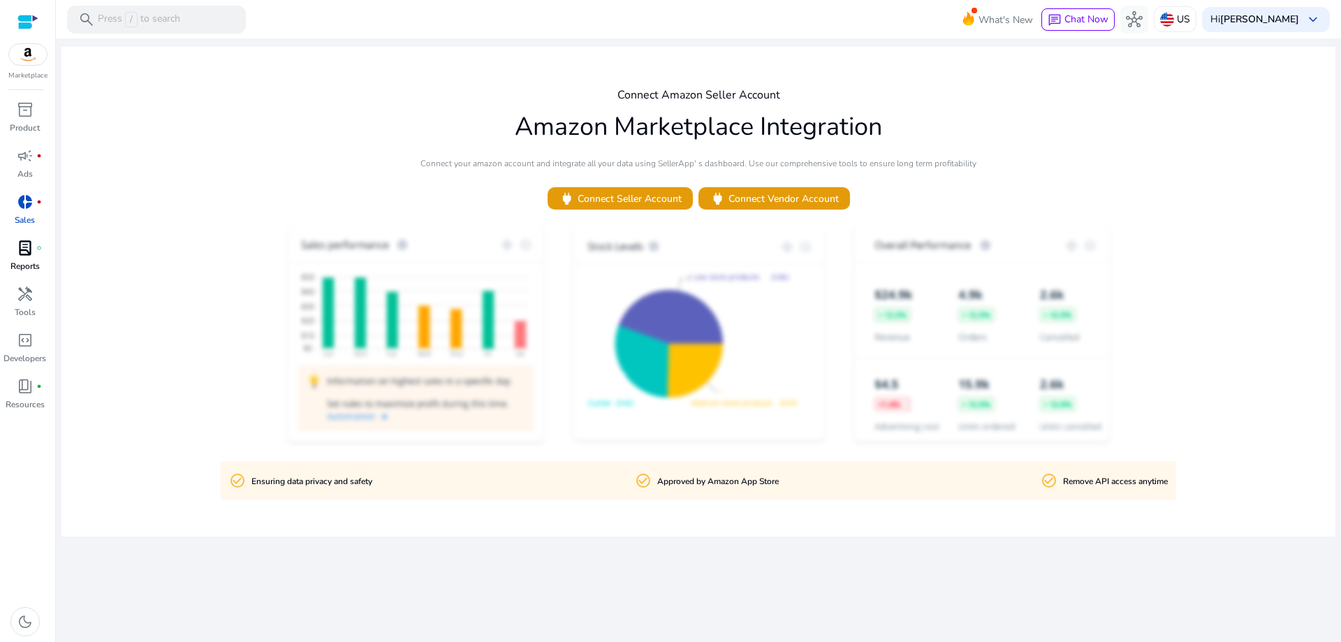
click at [28, 267] on p "Reports" at bounding box center [24, 266] width 29 height 13
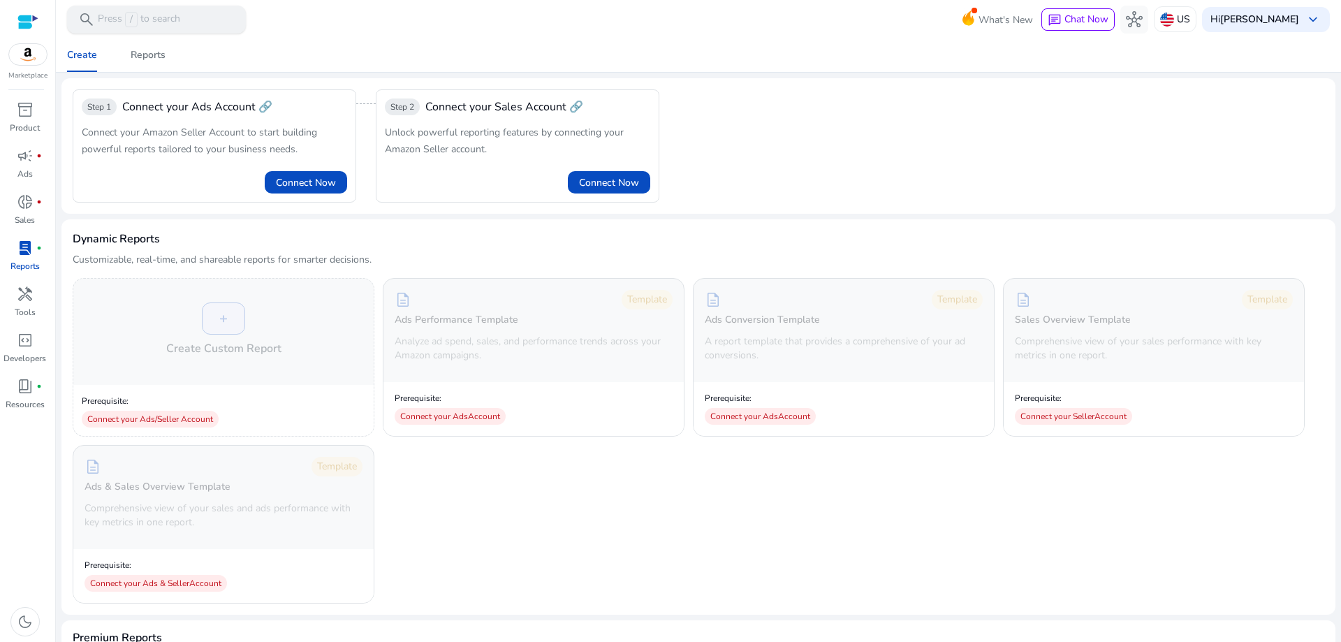
click at [170, 16] on p "Press / to search" at bounding box center [139, 19] width 82 height 15
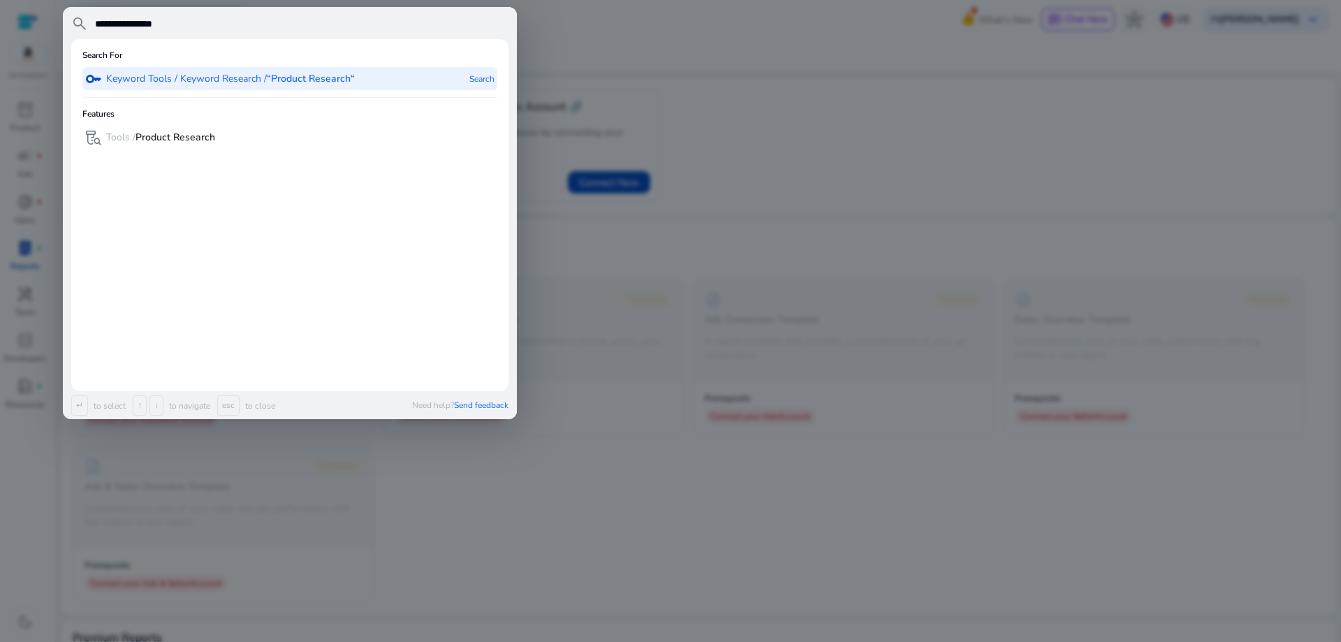
type input "**********"
click at [300, 82] on b "“Product Research“" at bounding box center [311, 78] width 88 height 13
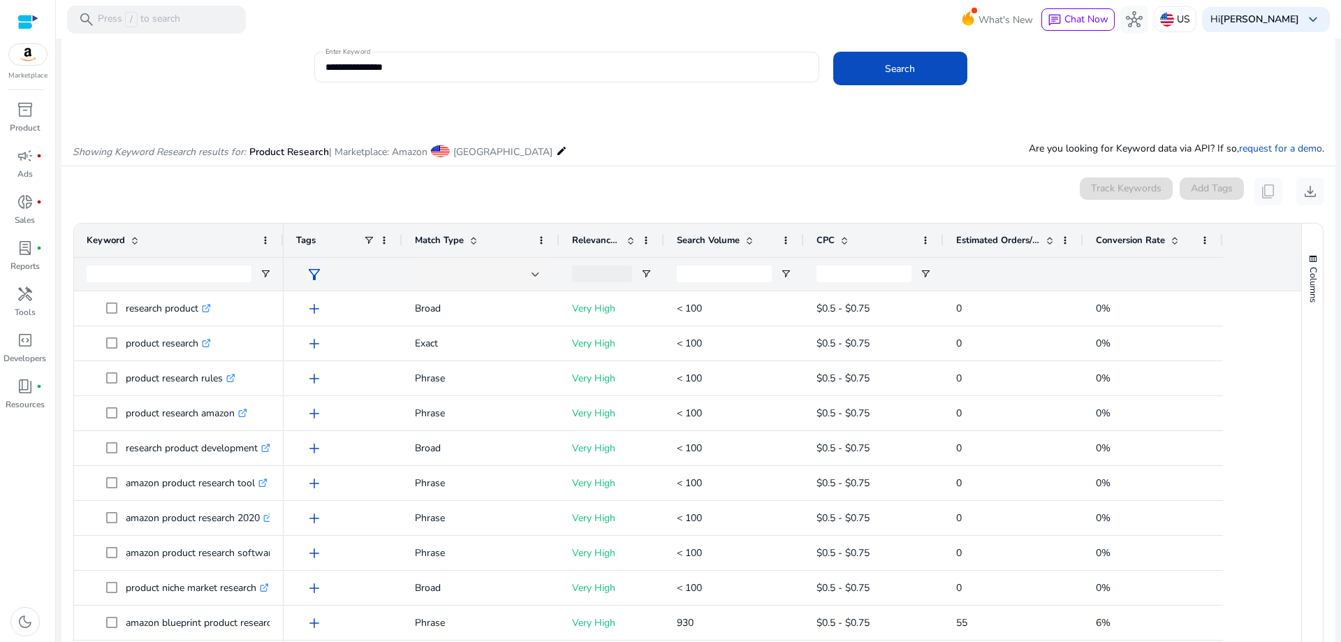
scroll to position [166, 0]
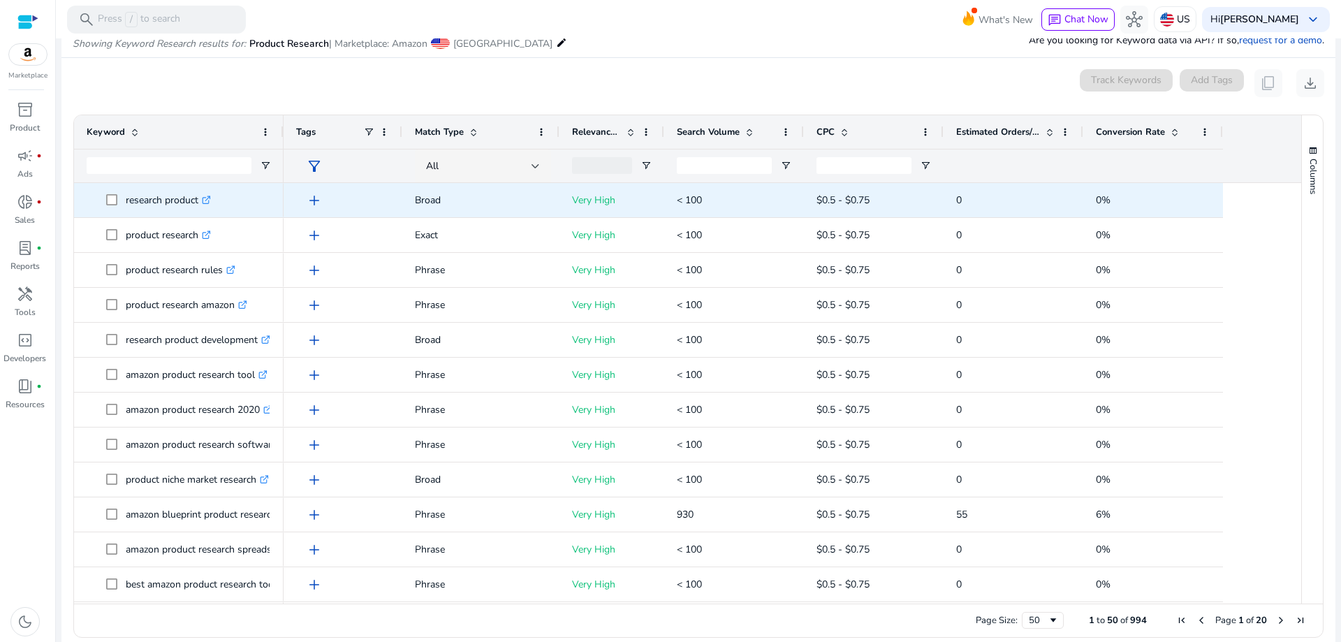
click at [316, 200] on span "add" at bounding box center [314, 200] width 17 height 17
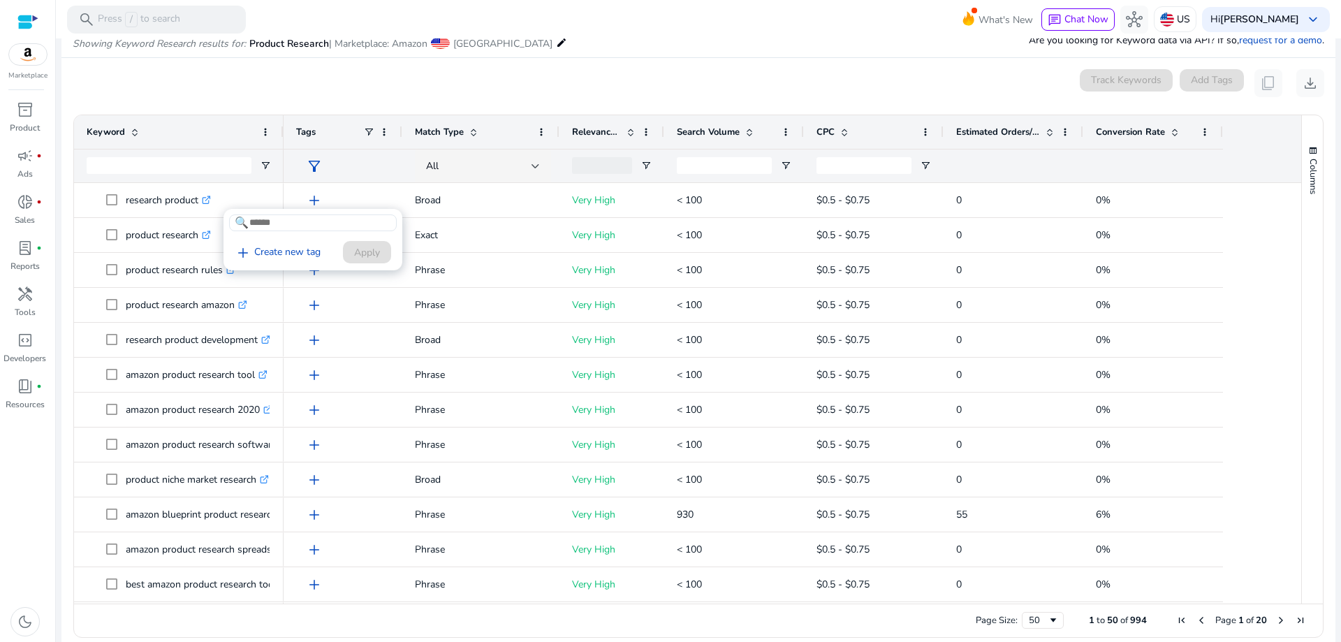
click at [316, 200] on div at bounding box center [670, 321] width 1341 height 642
click at [314, 78] on div "0 keyword(s) selected Track Keywords Add Tags content_copy download" at bounding box center [698, 83] width 1251 height 28
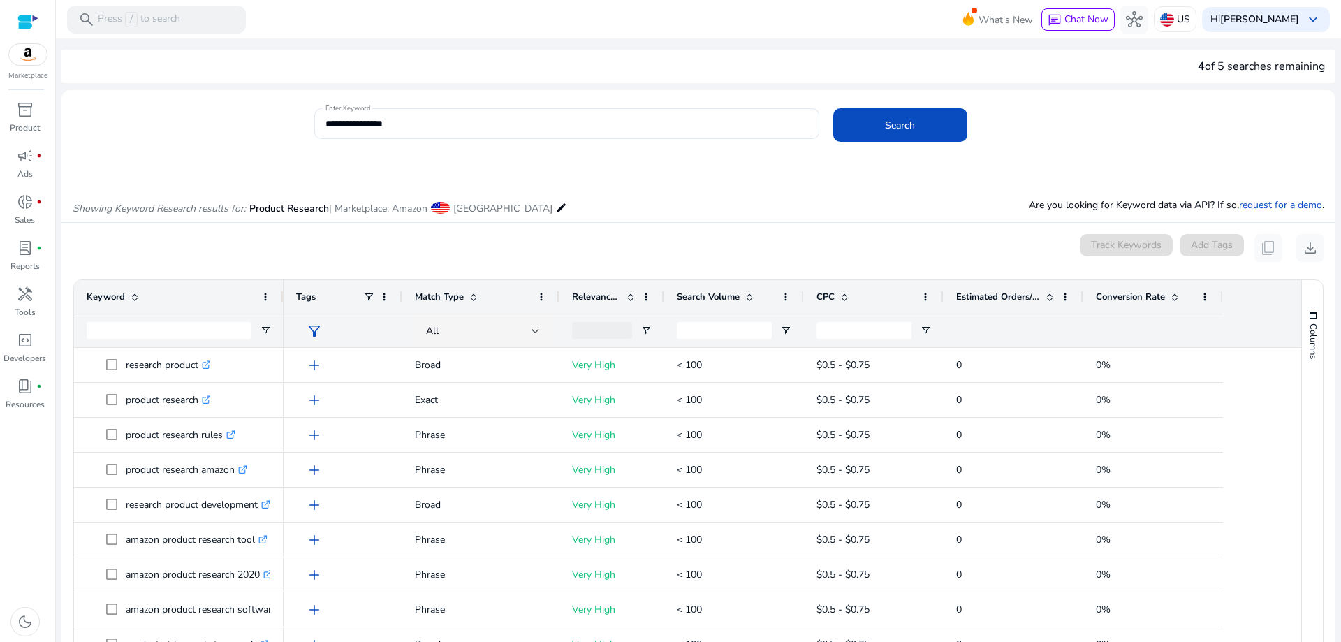
scroll to position [0, 0]
click at [556, 207] on mat-icon "edit" at bounding box center [561, 208] width 11 height 17
click at [488, 206] on span "[GEOGRAPHIC_DATA]" at bounding box center [502, 209] width 99 height 13
click at [450, 211] on span at bounding box center [440, 209] width 19 height 12
click at [556, 209] on mat-icon "edit" at bounding box center [561, 208] width 11 height 17
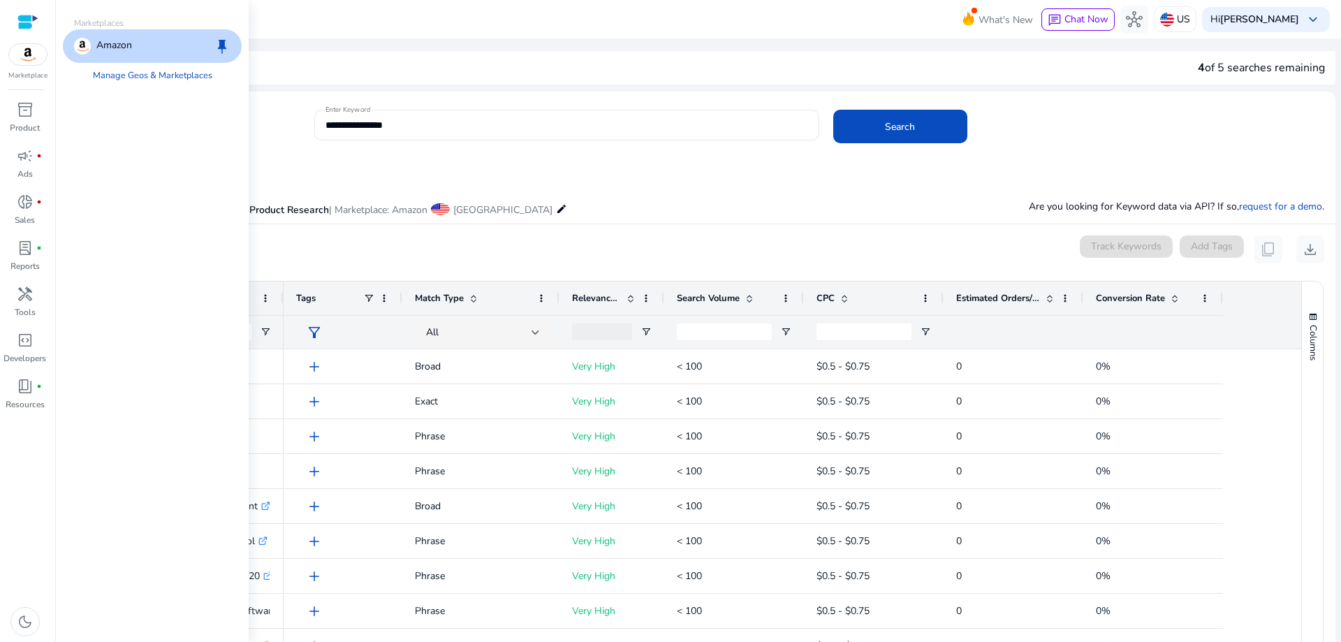
click at [556, 210] on mat-icon "edit" at bounding box center [561, 208] width 11 height 17
click at [494, 235] on div "0 keyword(s) selected Track Keywords Add Tags content_copy download" at bounding box center [698, 249] width 1251 height 28
click at [519, 208] on p "Showing Keyword Research results for: Product Research | Marketplace: Amazon Un…" at bounding box center [320, 208] width 494 height 18
click at [556, 211] on mat-icon "edit" at bounding box center [561, 208] width 11 height 17
click at [261, 22] on mat-toolbar "search Press / to search What's New chat Chat Now hub US Hi hameed alali keyboa…" at bounding box center [698, 19] width 1285 height 38
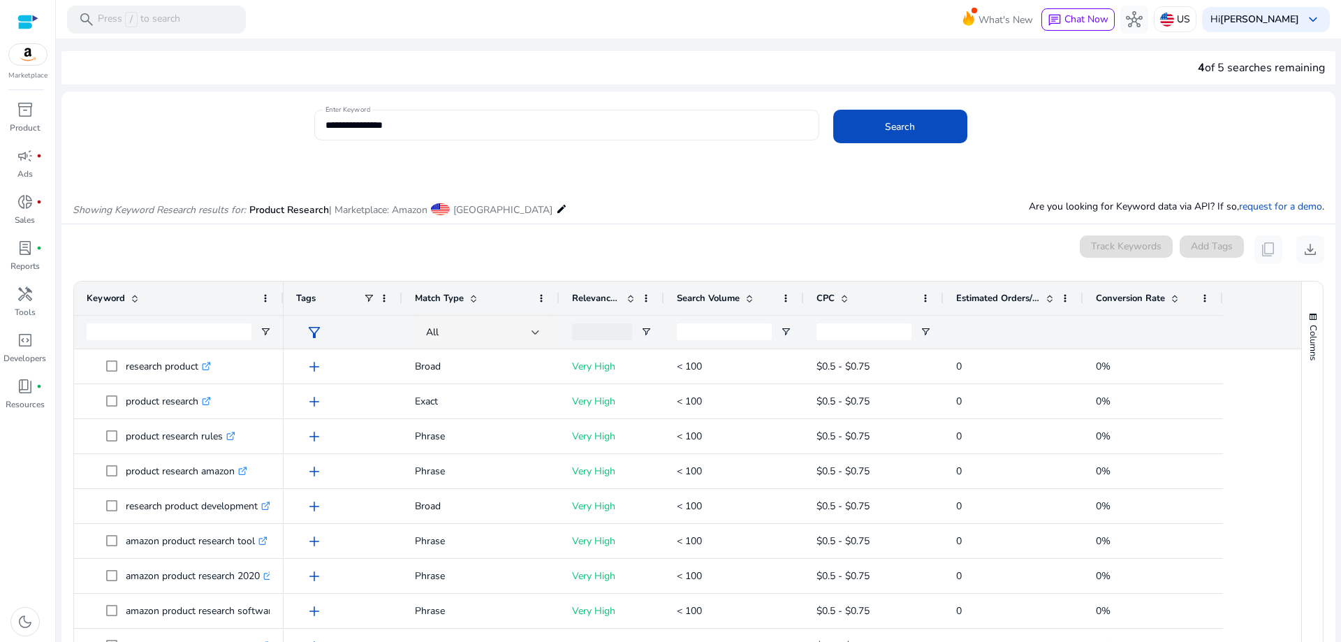
click at [418, 130] on input "**********" at bounding box center [566, 124] width 482 height 15
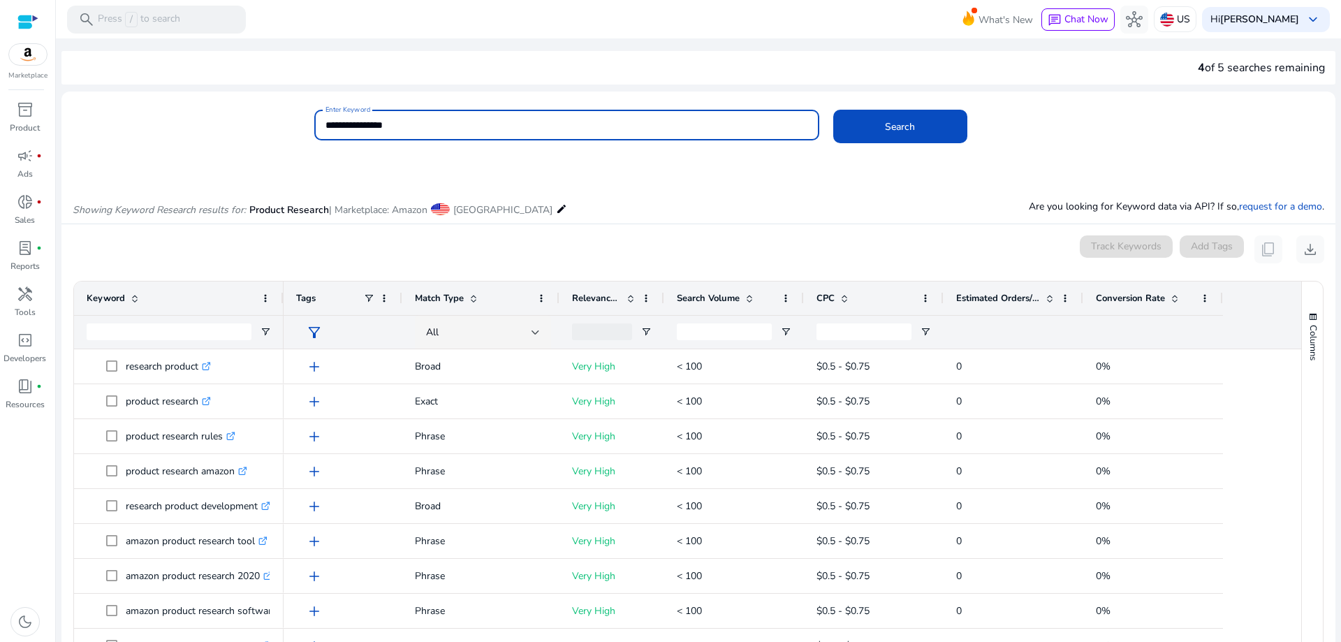
drag, startPoint x: 427, startPoint y: 128, endPoint x: 189, endPoint y: 104, distance: 239.3
click at [189, 104] on mat-card "**********" at bounding box center [698, 132] width 1274 height 68
paste input "**********"
type input "**********"
click at [885, 126] on span "Search" at bounding box center [900, 126] width 30 height 15
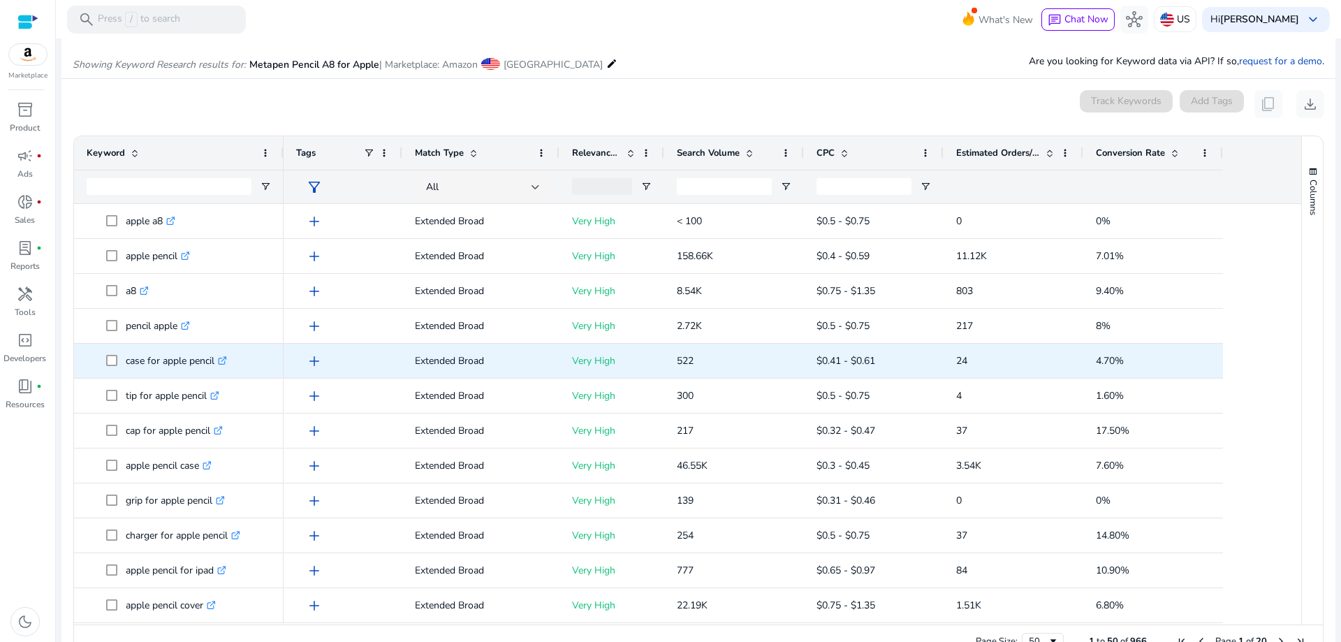
scroll to position [166, 0]
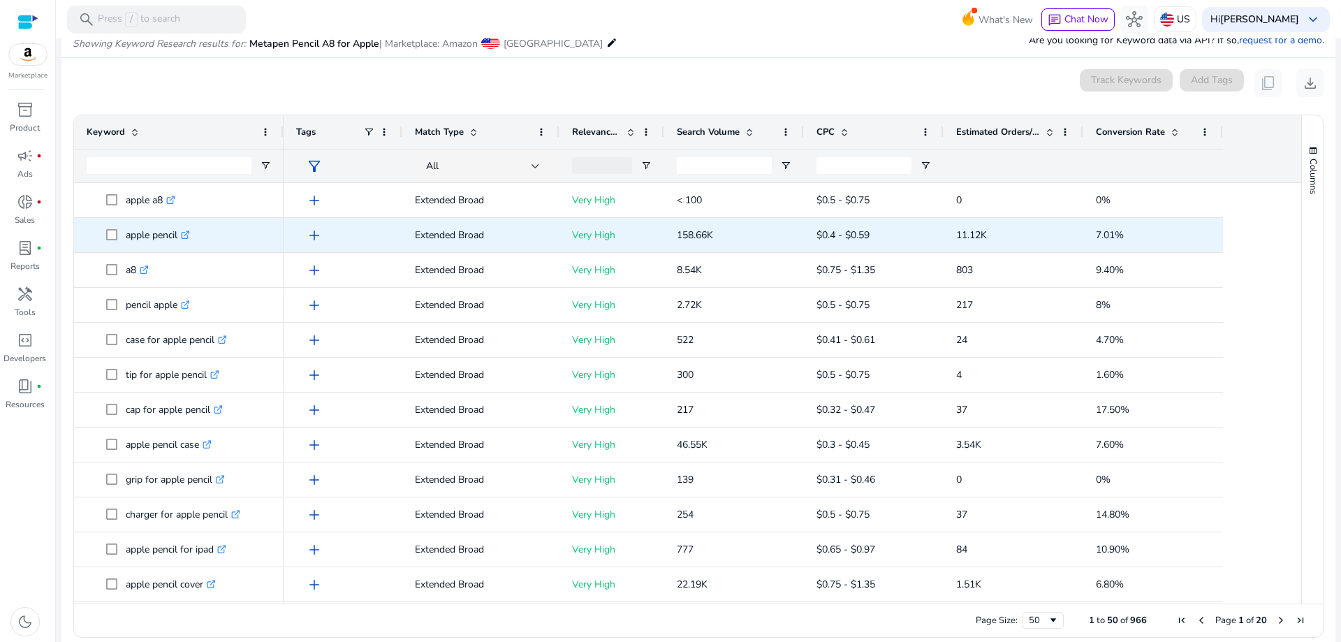
click at [580, 239] on p "Very High" at bounding box center [612, 235] width 80 height 29
click at [186, 232] on icon ".st0{fill:#2c8af8}" at bounding box center [185, 234] width 9 height 9
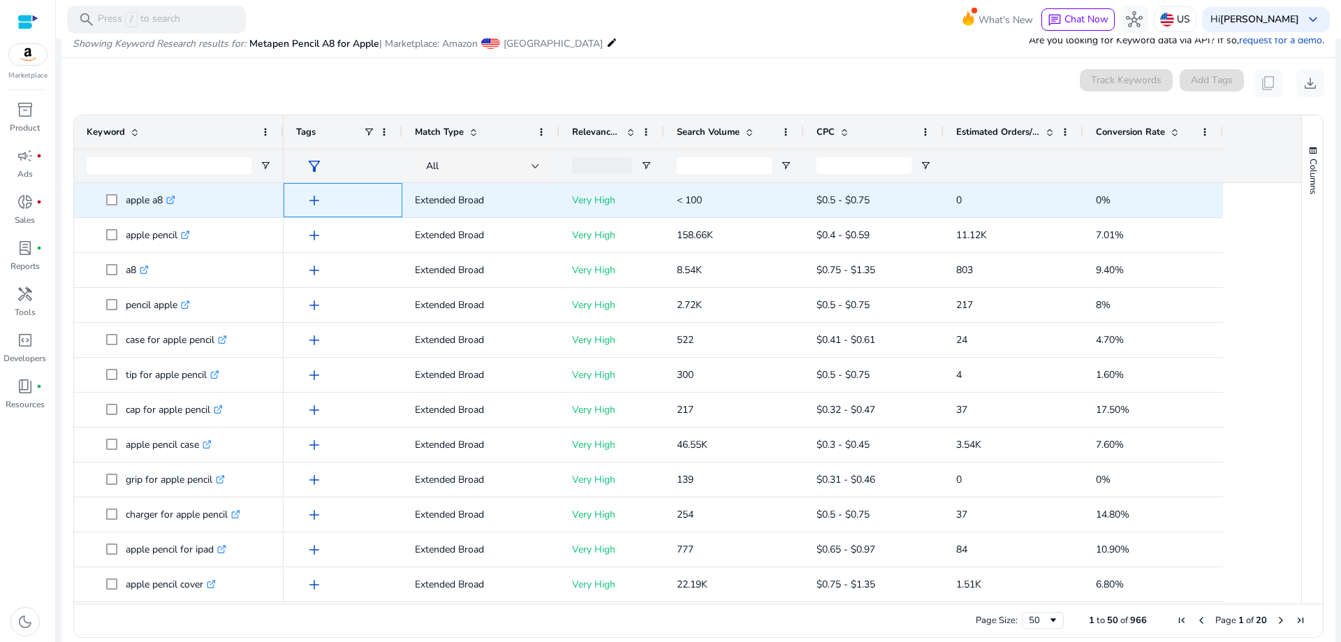
click at [311, 205] on span "add" at bounding box center [314, 200] width 17 height 17
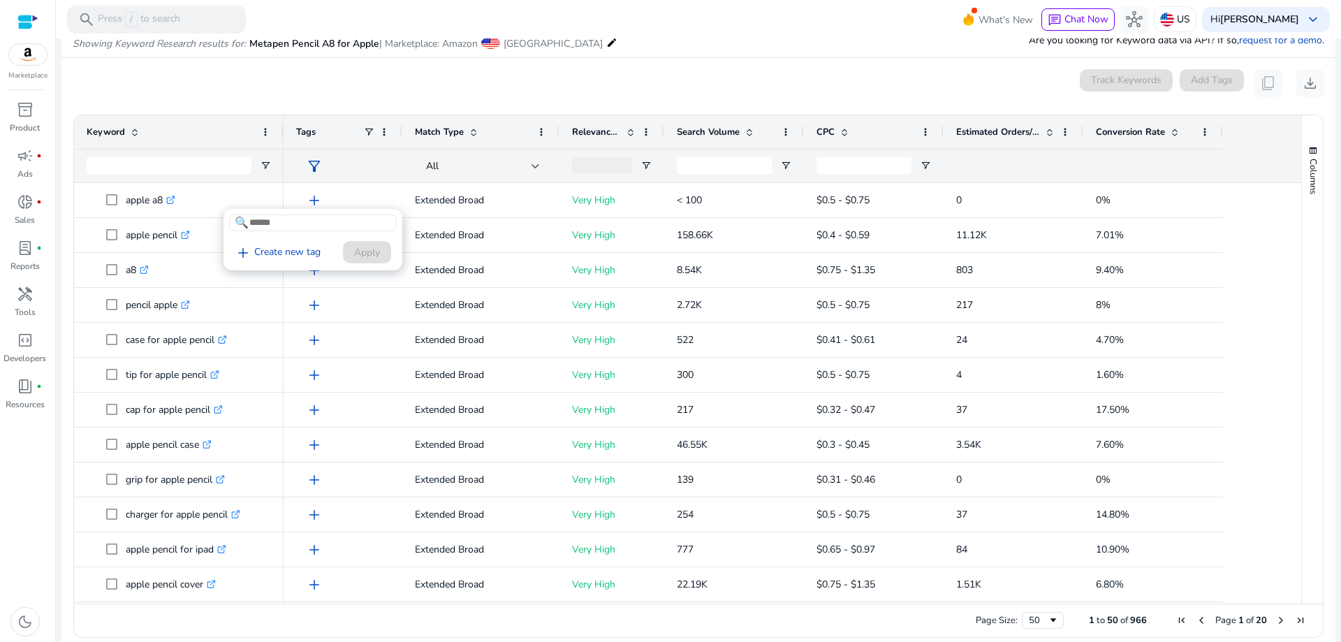
click at [313, 202] on div at bounding box center [670, 321] width 1341 height 642
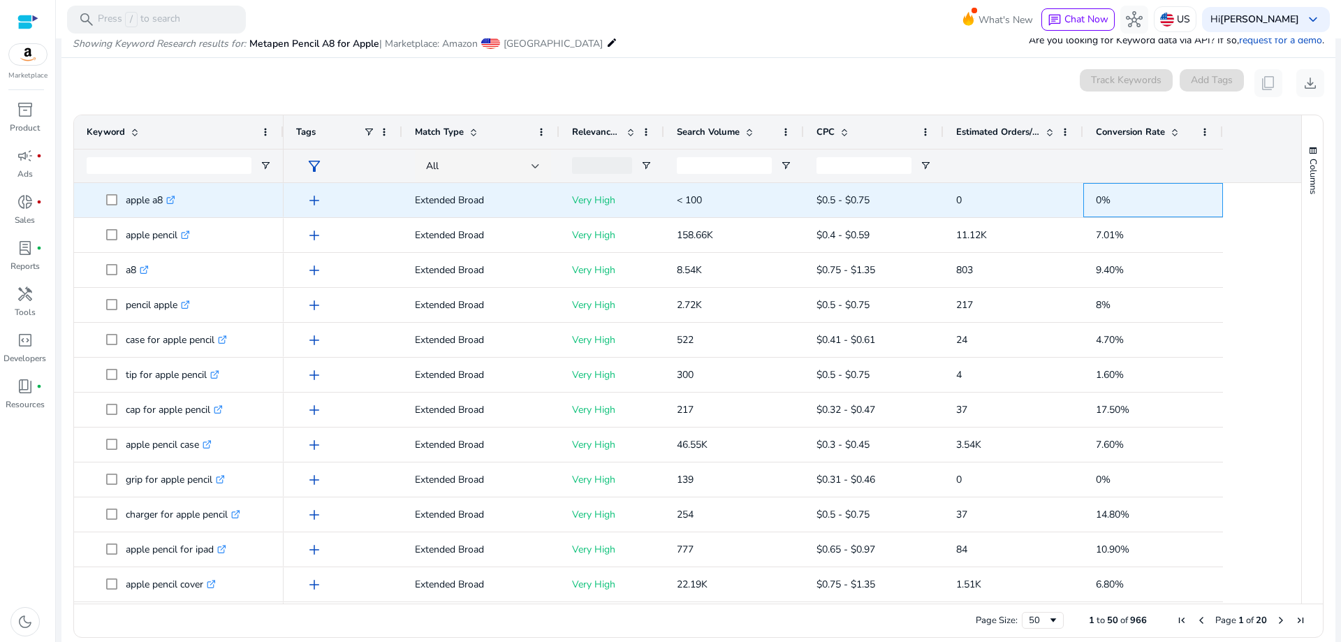
click at [1137, 198] on span "0%" at bounding box center [1153, 200] width 115 height 29
click at [1083, 198] on div "0%" at bounding box center [1153, 200] width 140 height 34
click at [1015, 195] on span "0" at bounding box center [1013, 200] width 115 height 29
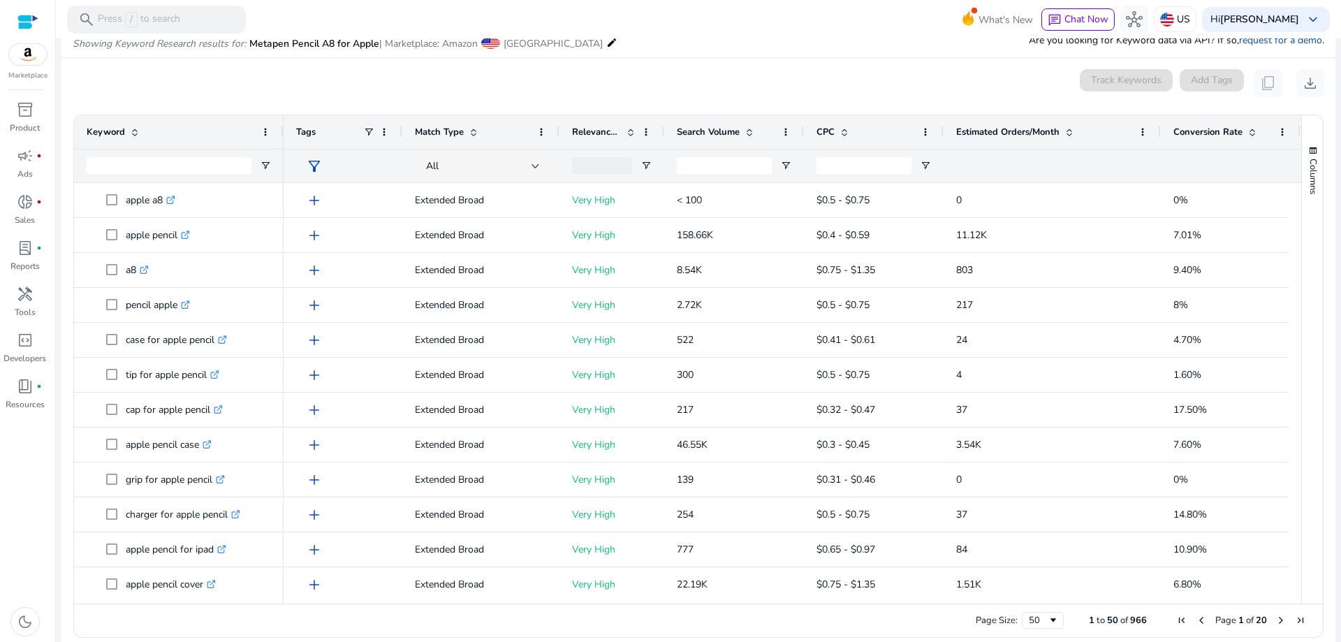
drag, startPoint x: 1082, startPoint y: 130, endPoint x: 1160, endPoint y: 133, distance: 77.6
click at [1160, 133] on div at bounding box center [1160, 132] width 6 height 34
drag, startPoint x: 1158, startPoint y: 134, endPoint x: 1142, endPoint y: 135, distance: 16.1
click at [1142, 135] on div at bounding box center [1144, 132] width 6 height 34
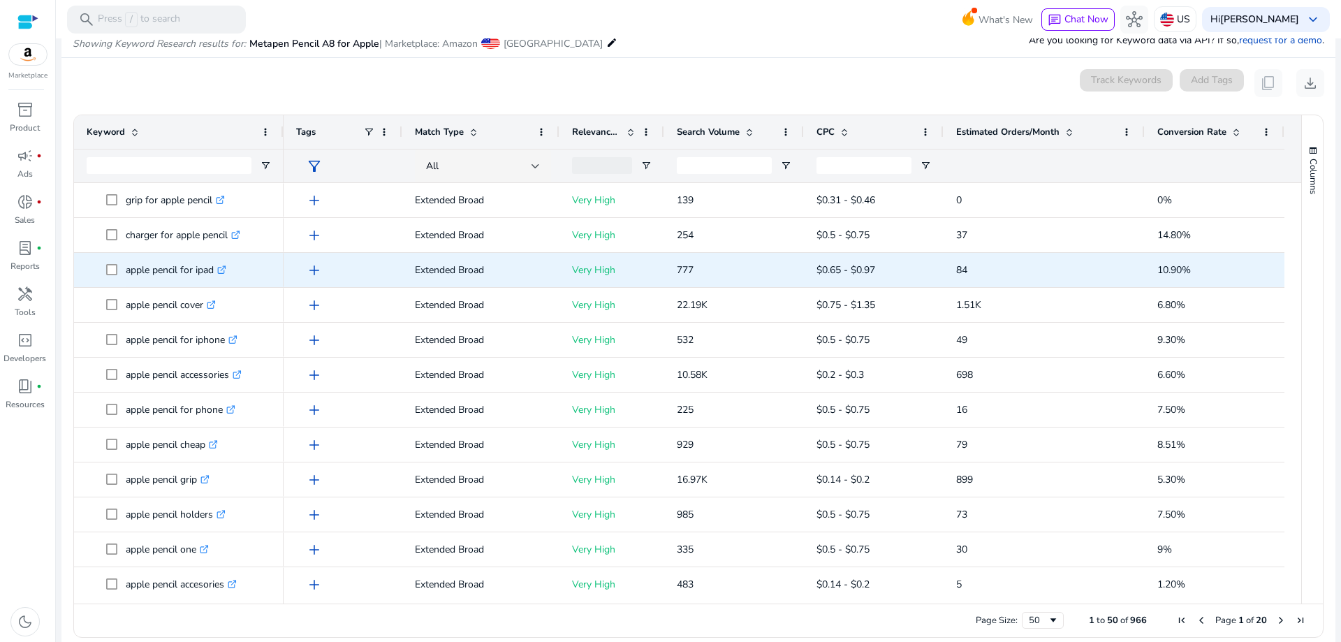
scroll to position [0, 0]
